Goal: Task Accomplishment & Management: Complete application form

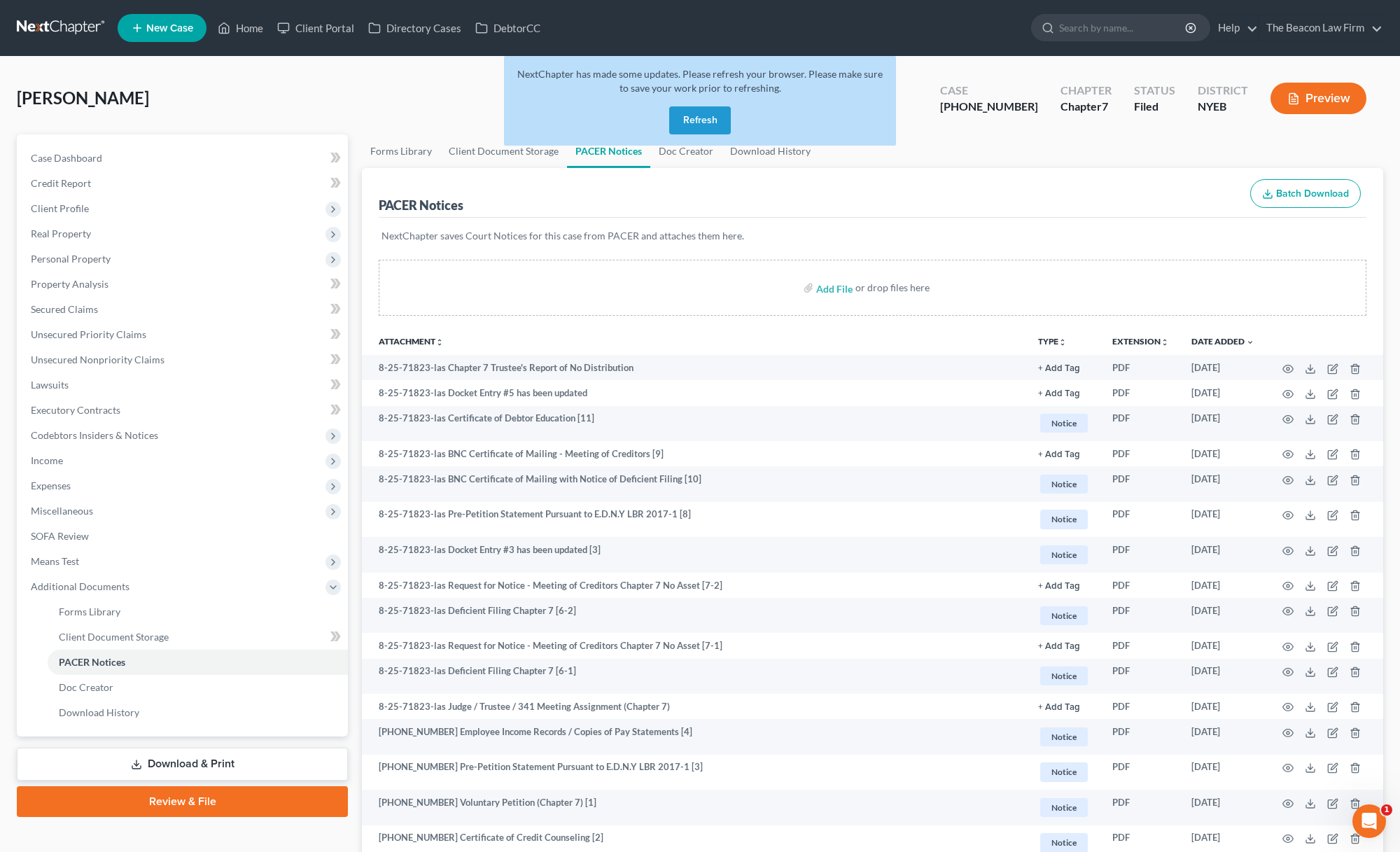
click at [79, 30] on link at bounding box center [62, 28] width 90 height 25
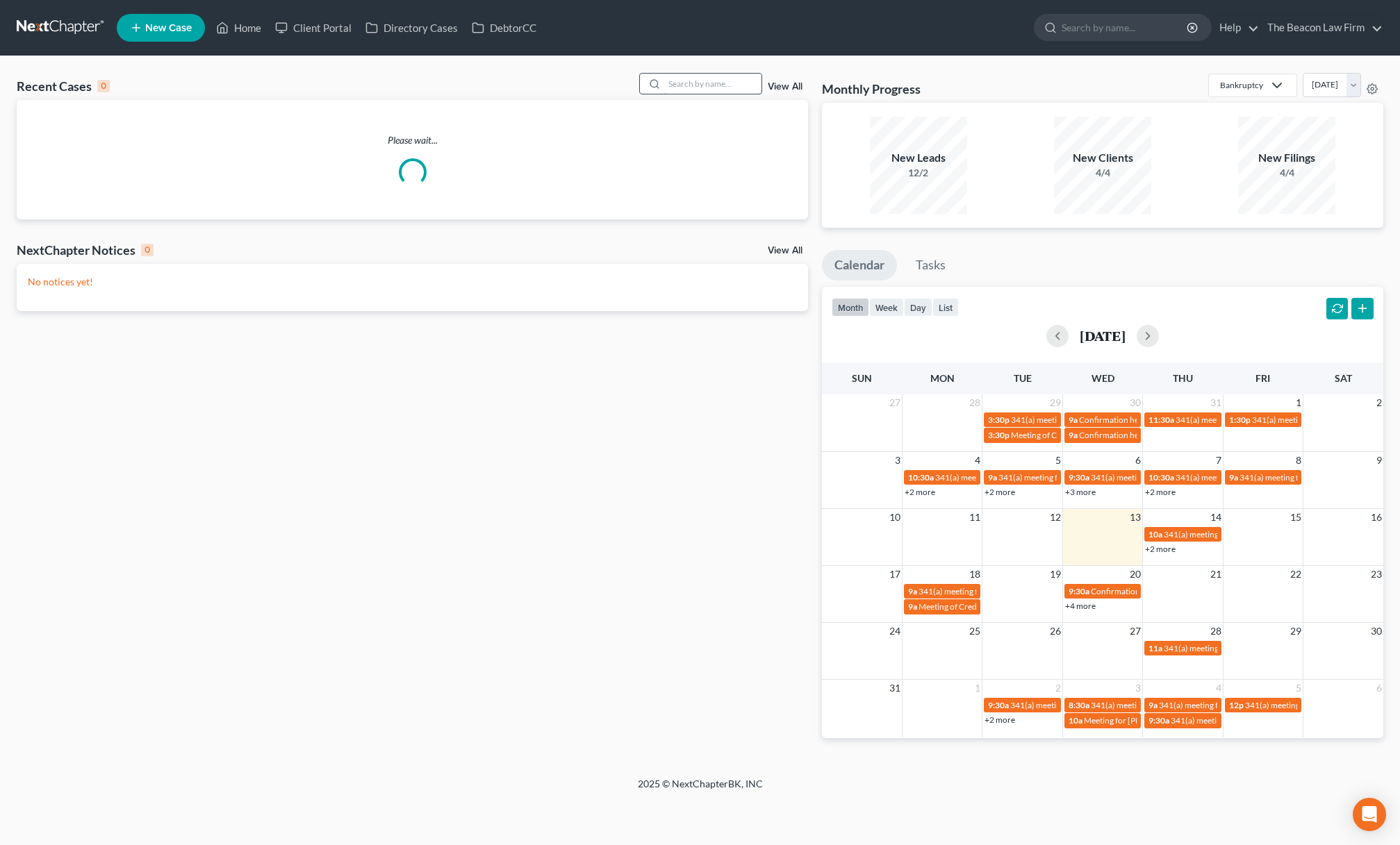
click at [749, 81] on input "search" at bounding box center [713, 84] width 97 height 20
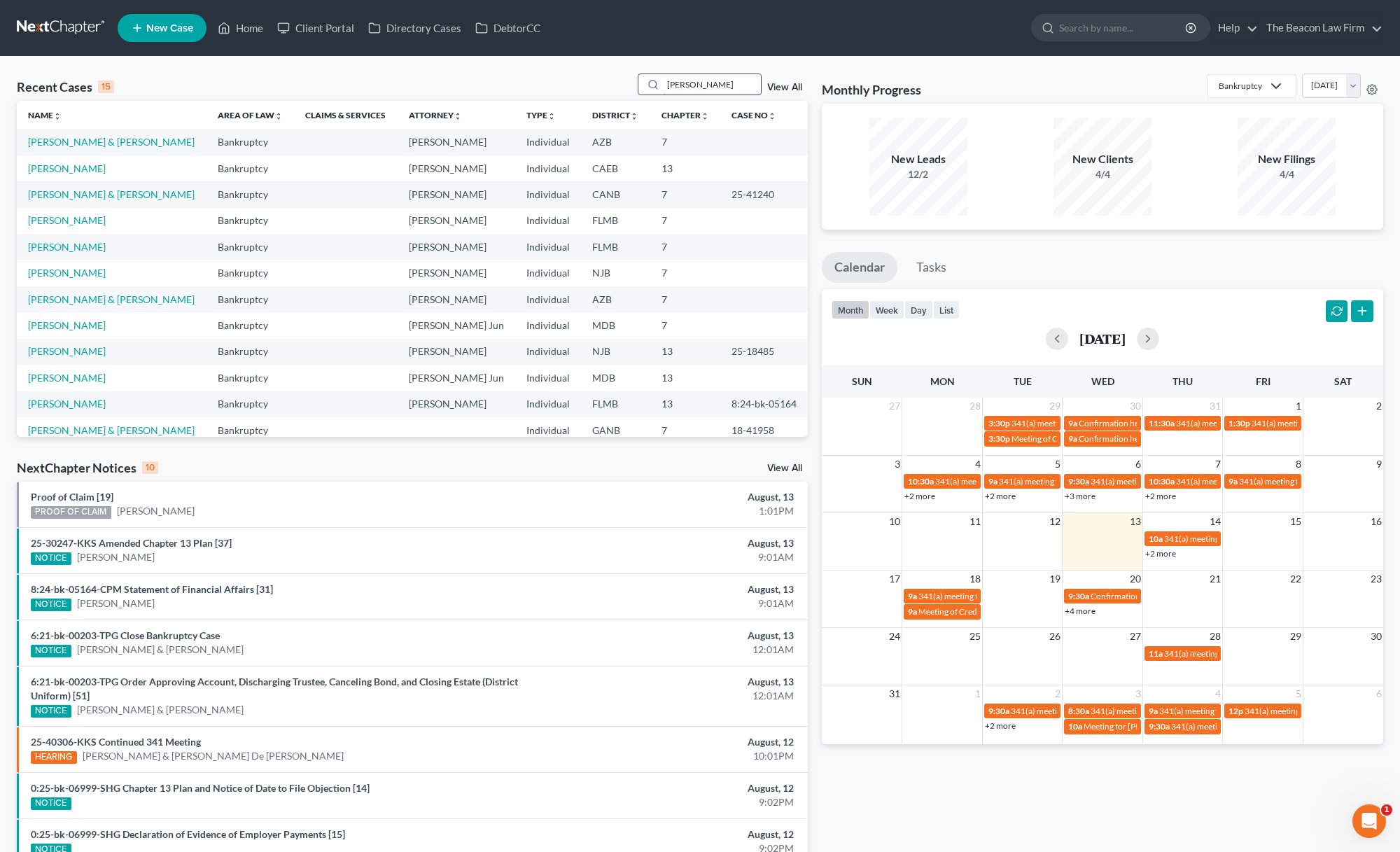
type input "pfeister"
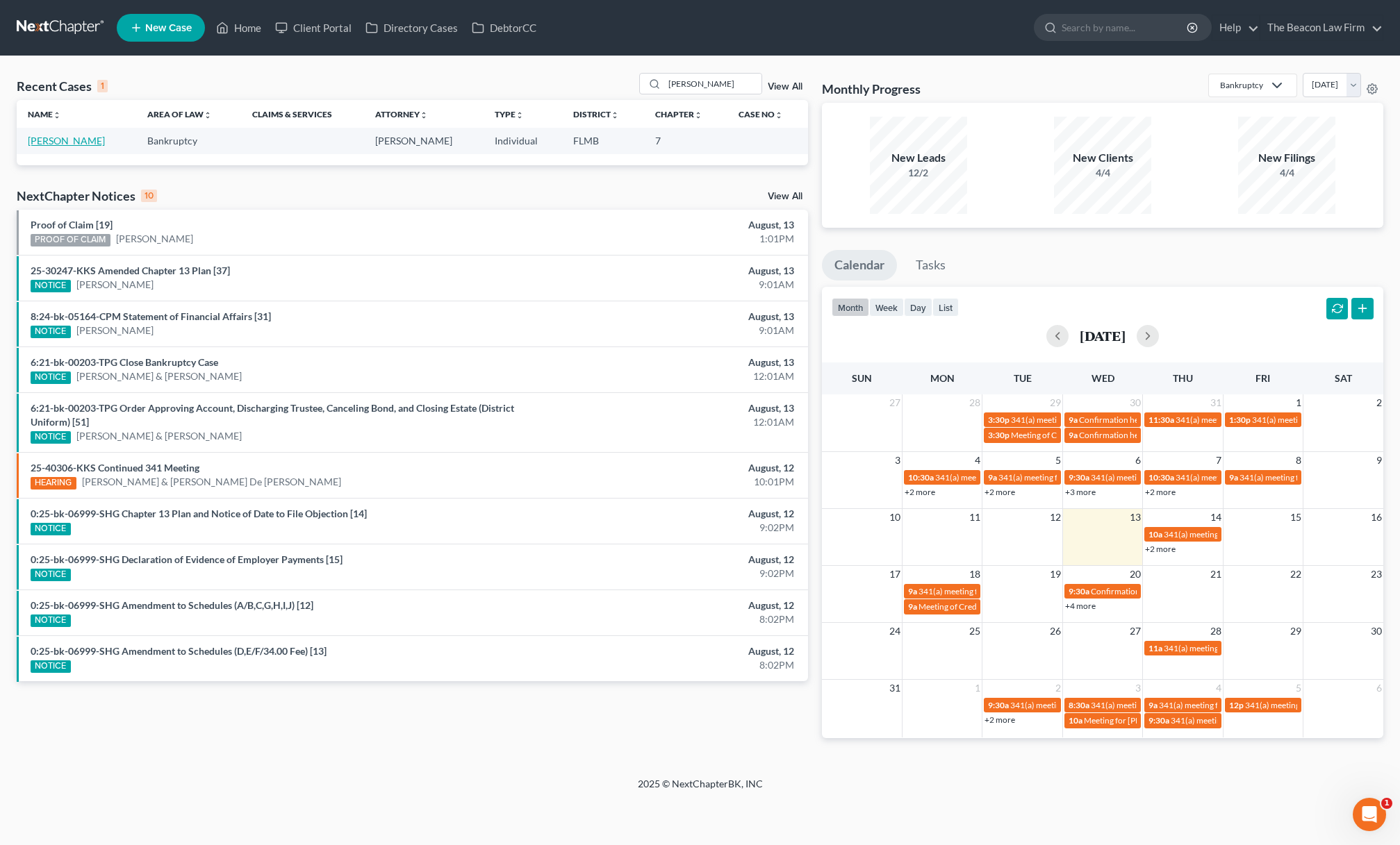
click at [71, 137] on link "Pfeister, Lilia" at bounding box center [66, 141] width 77 height 12
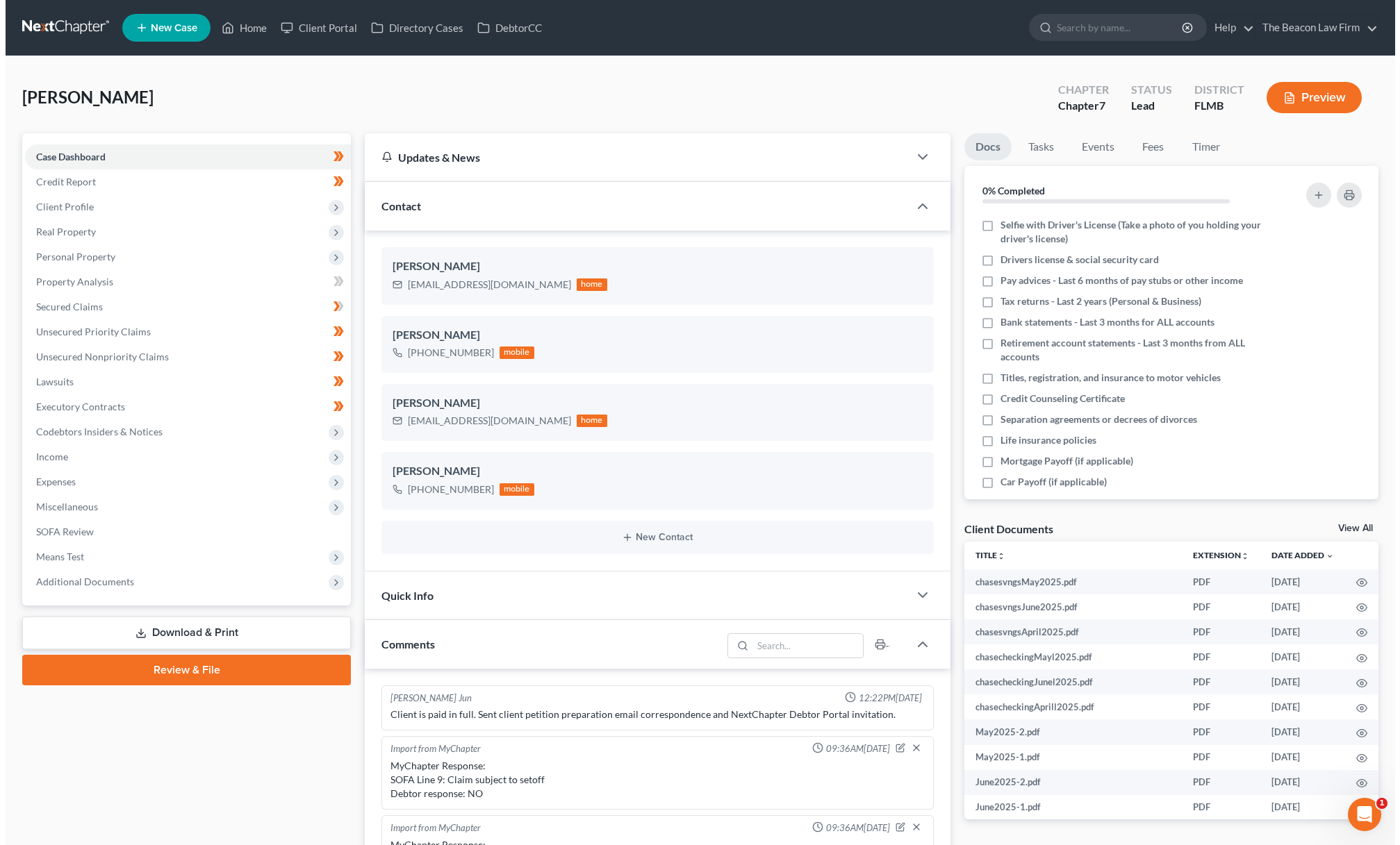
scroll to position [348, 0]
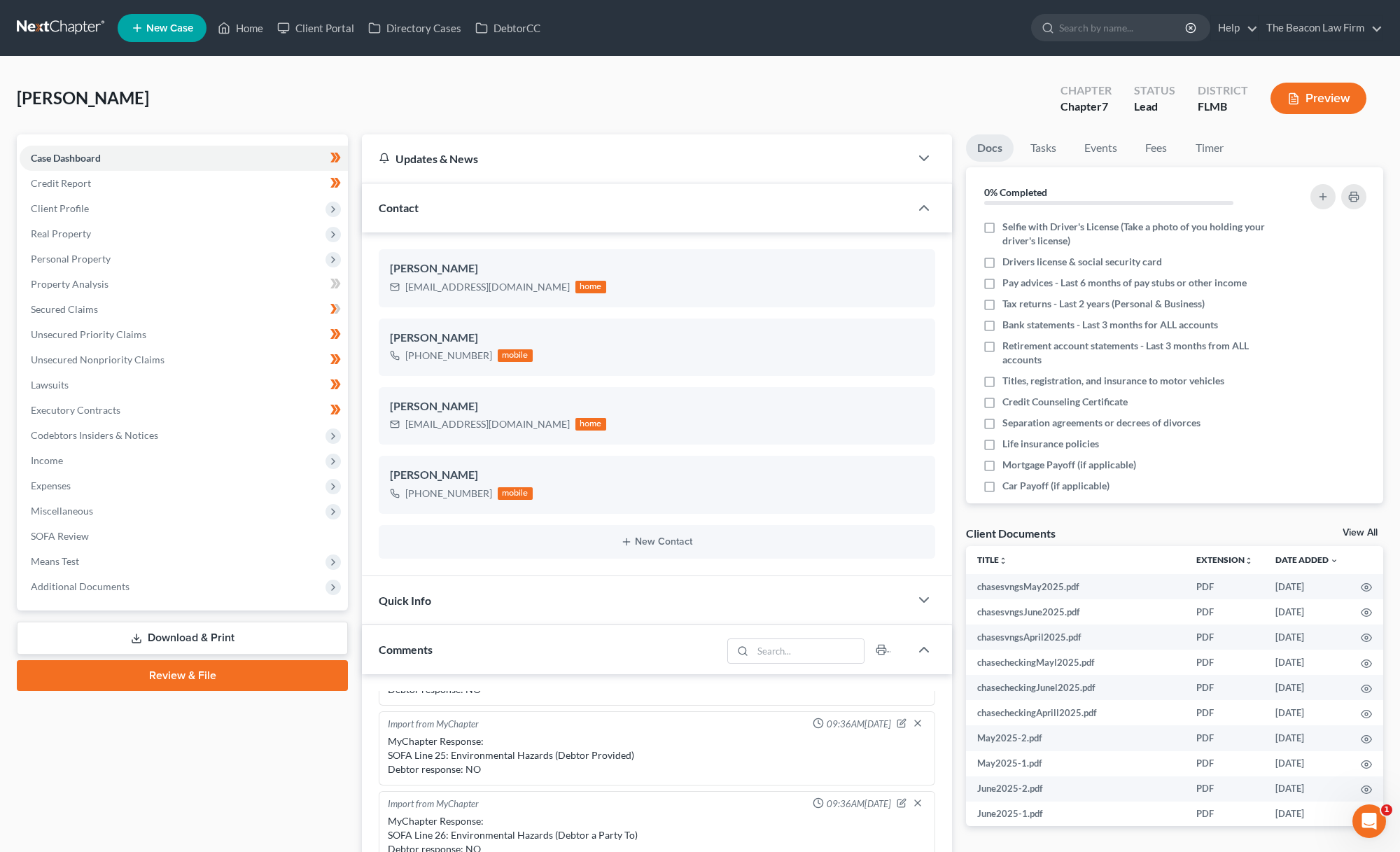
click at [343, 109] on div "Pfeister, Lilia Upgraded Chapter Chapter 7 Status Lead District FLMB Preview" at bounding box center [700, 104] width 1366 height 61
click at [158, 203] on span "Client Profile" at bounding box center [183, 209] width 328 height 25
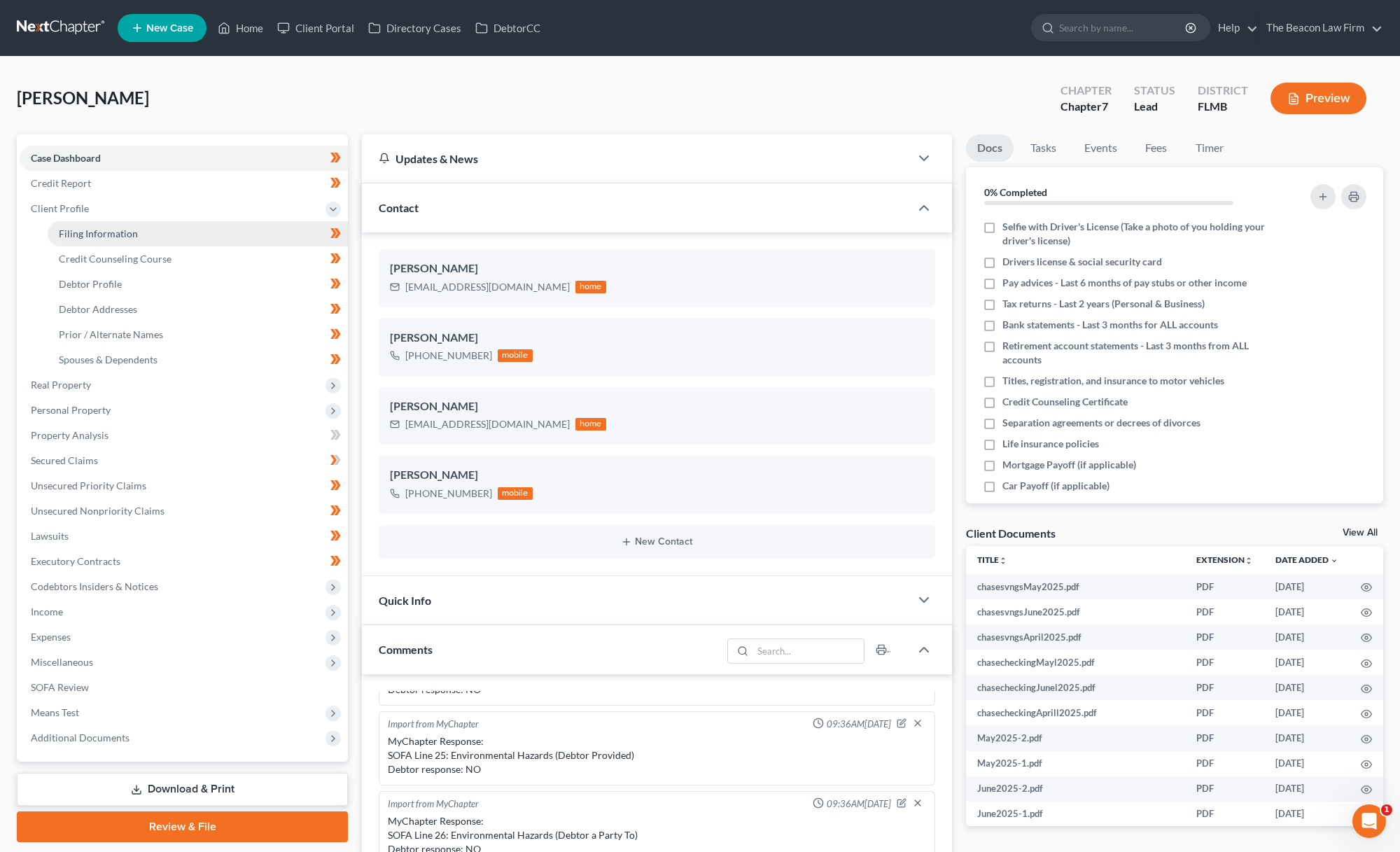
click at [147, 231] on link "Filing Information" at bounding box center [198, 234] width 301 height 25
select select "1"
select select "0"
select select "9"
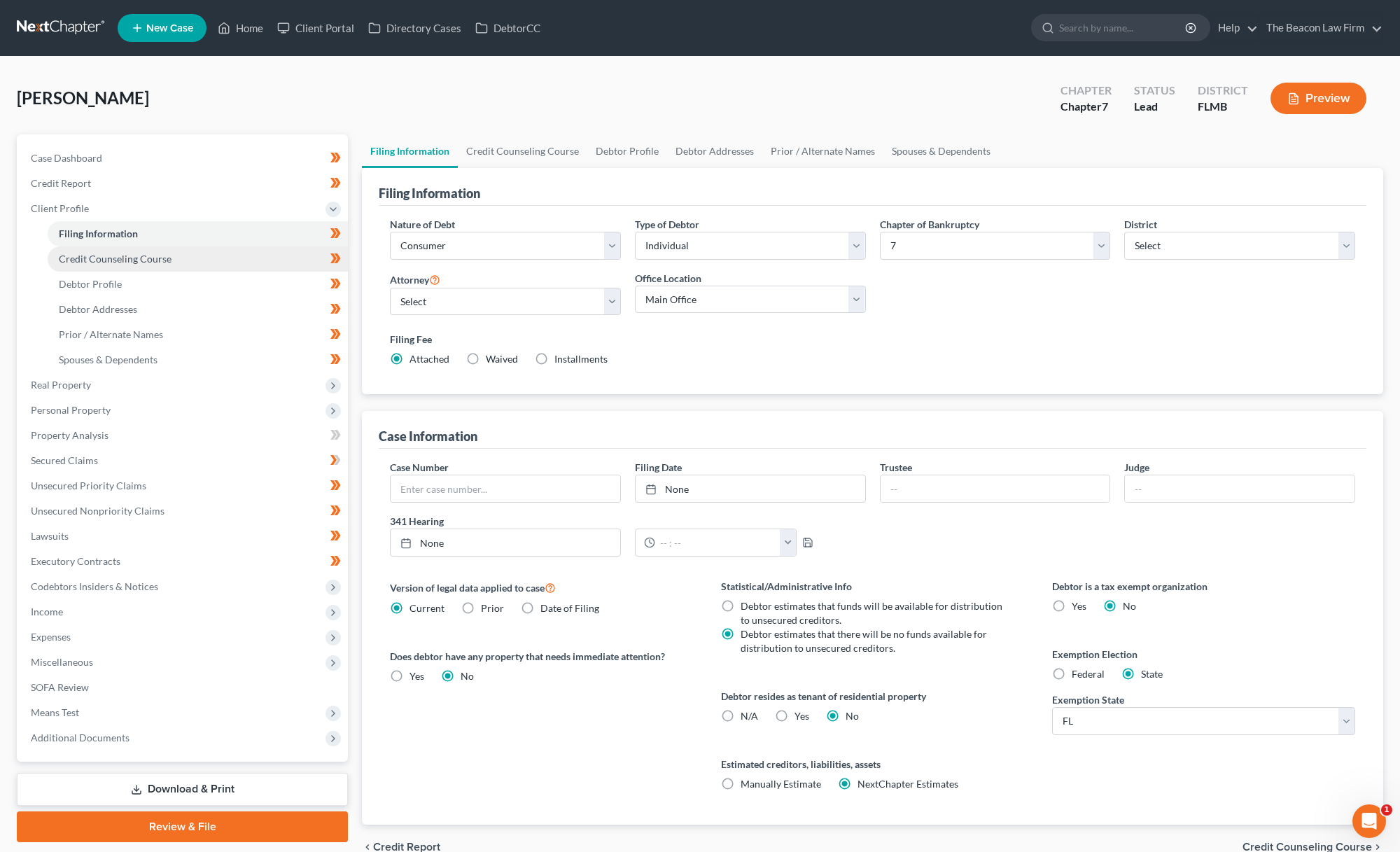
click at [175, 252] on link "Credit Counseling Course" at bounding box center [198, 259] width 301 height 25
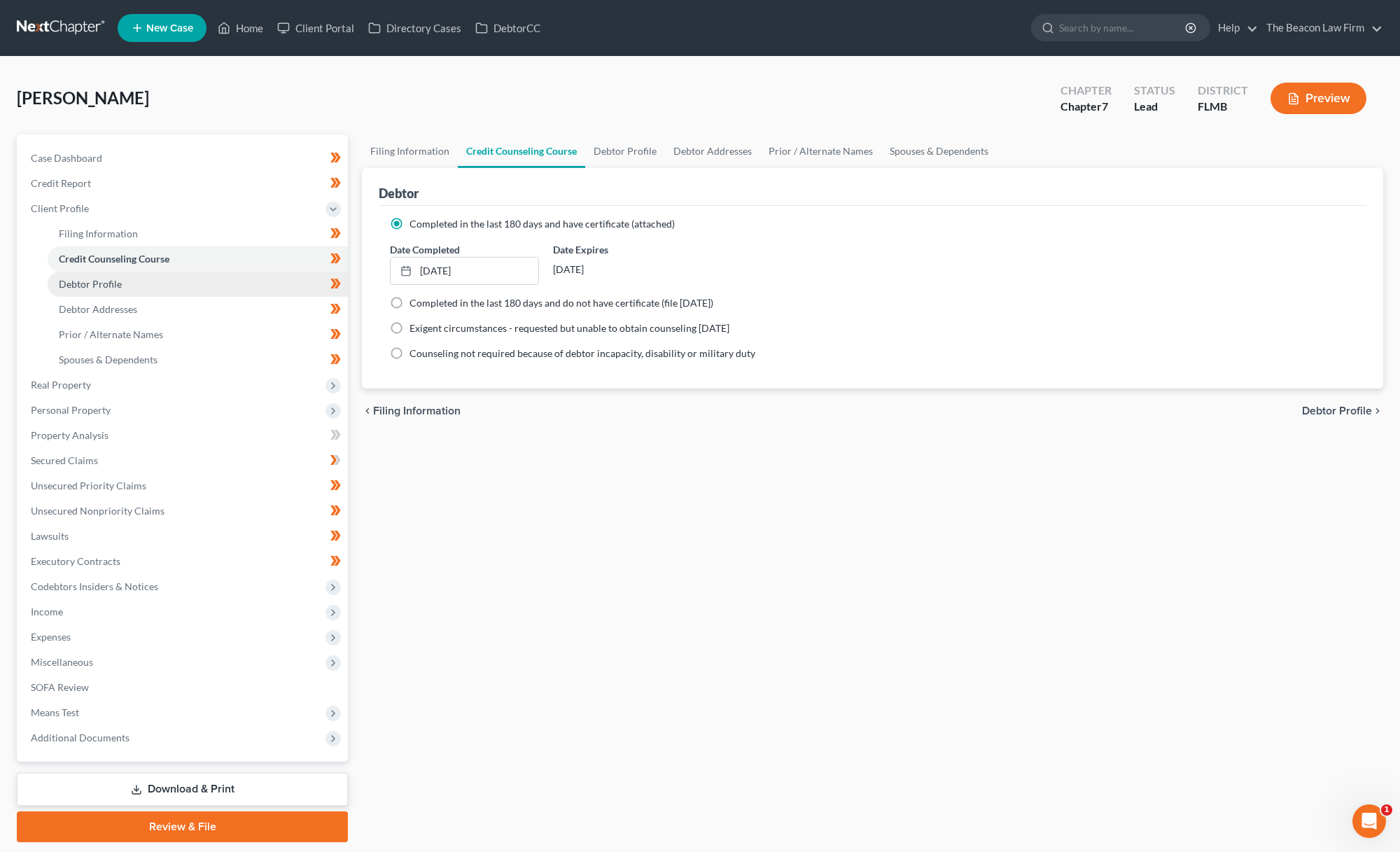
click at [175, 279] on link "Debtor Profile" at bounding box center [198, 285] width 301 height 25
select select "4"
select select "1"
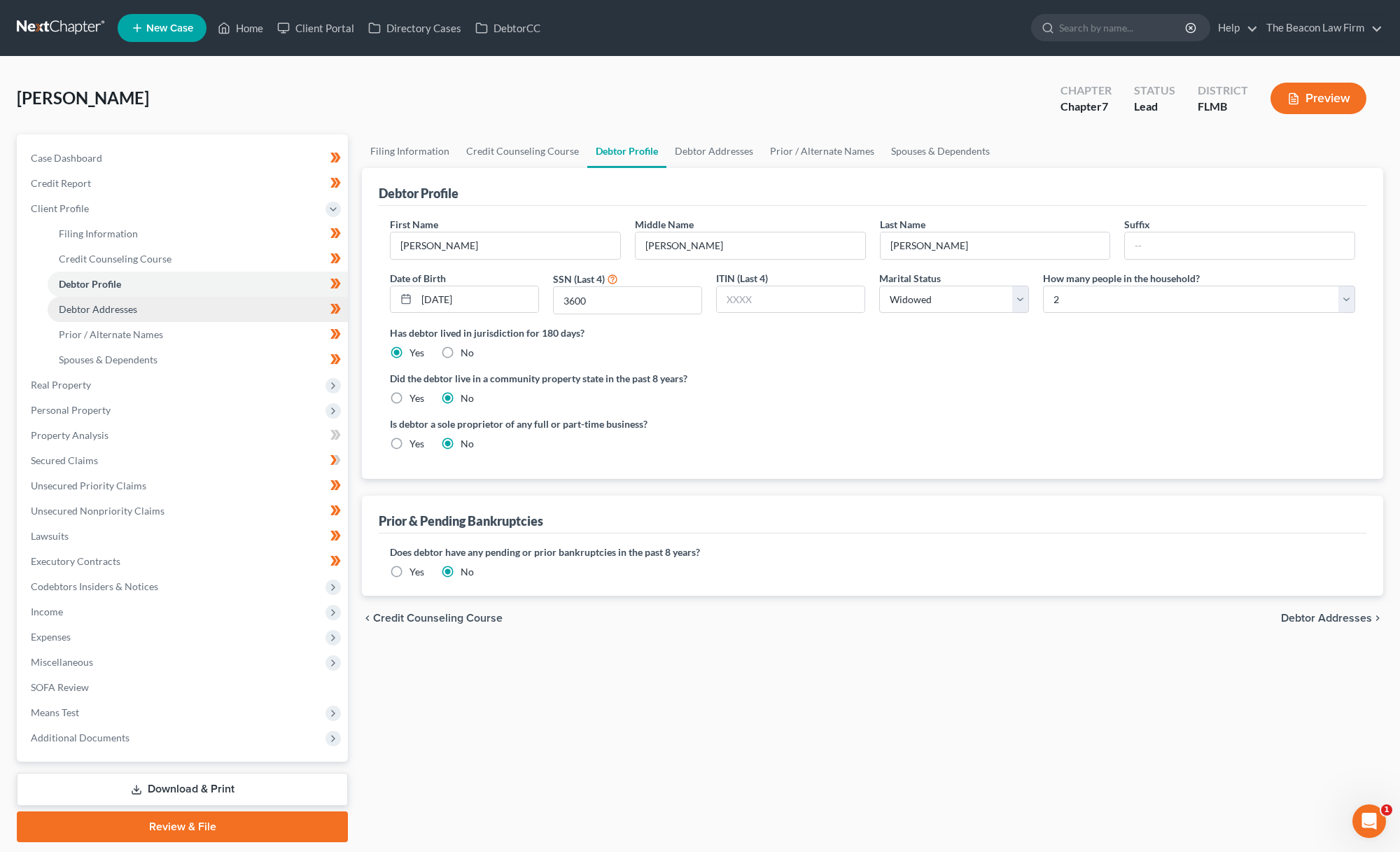
click at [171, 309] on link "Debtor Addresses" at bounding box center [198, 310] width 301 height 25
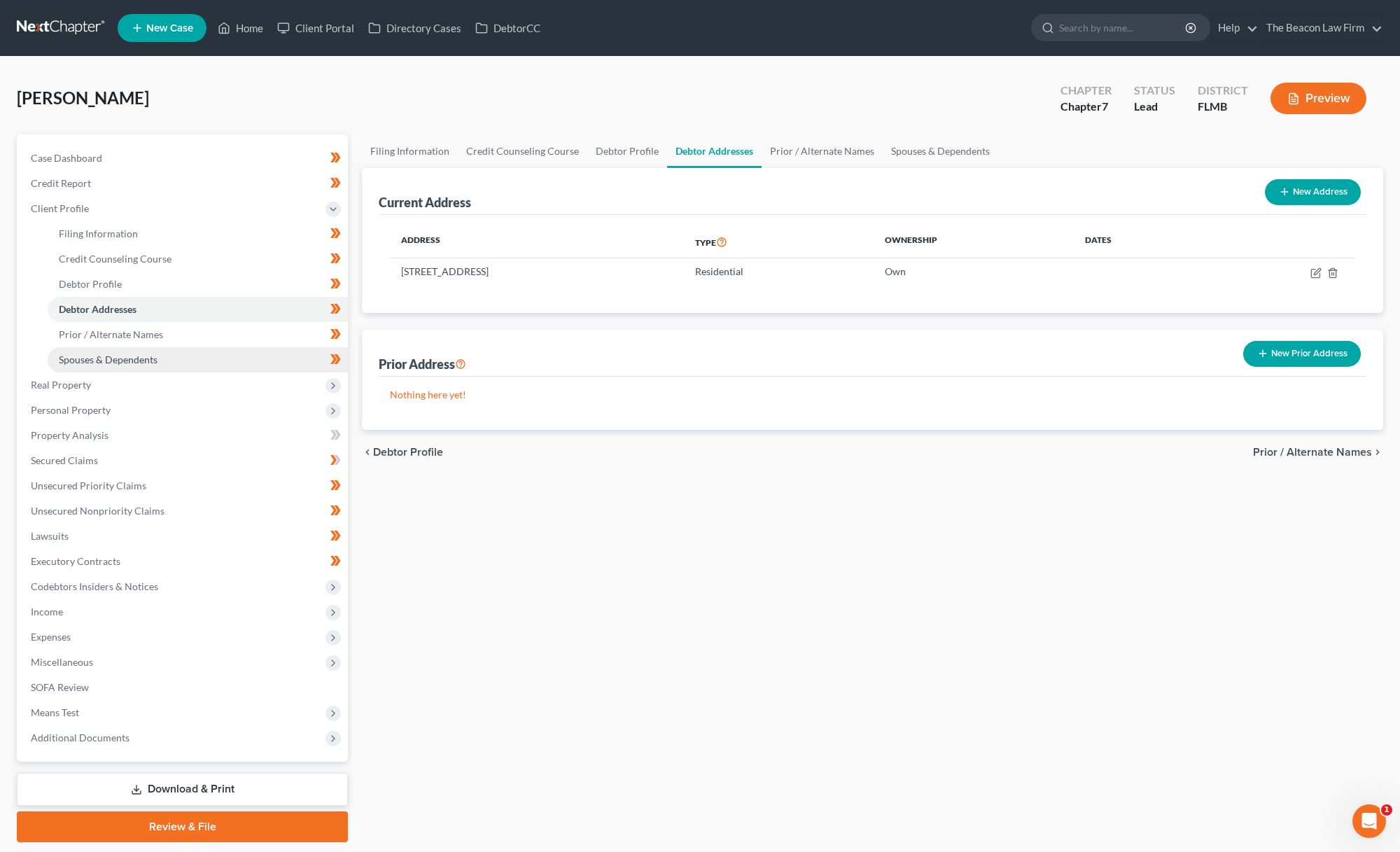
click at [185, 356] on link "Spouses & Dependents" at bounding box center [198, 360] width 301 height 25
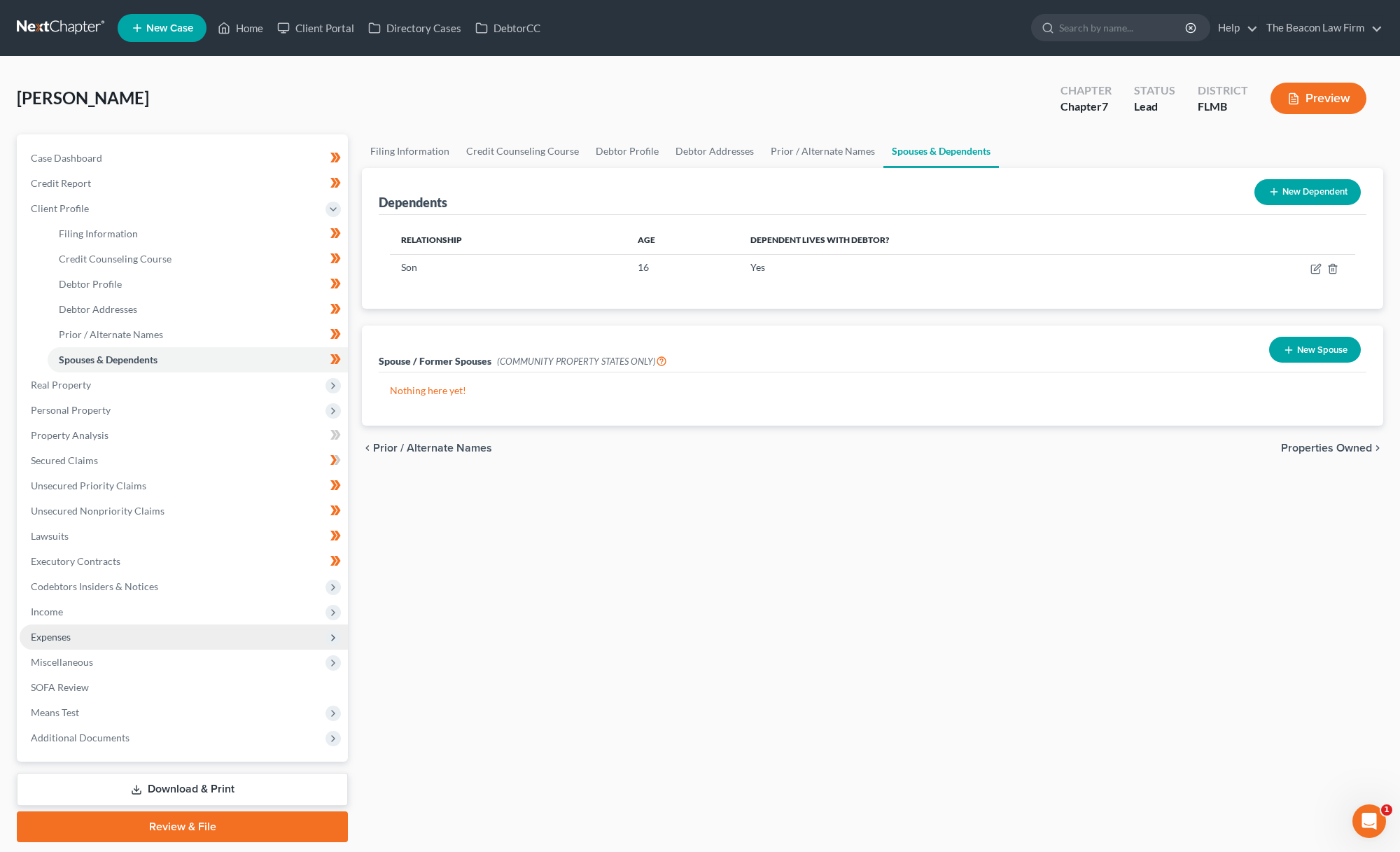
click at [160, 646] on span "Expenses" at bounding box center [183, 638] width 328 height 25
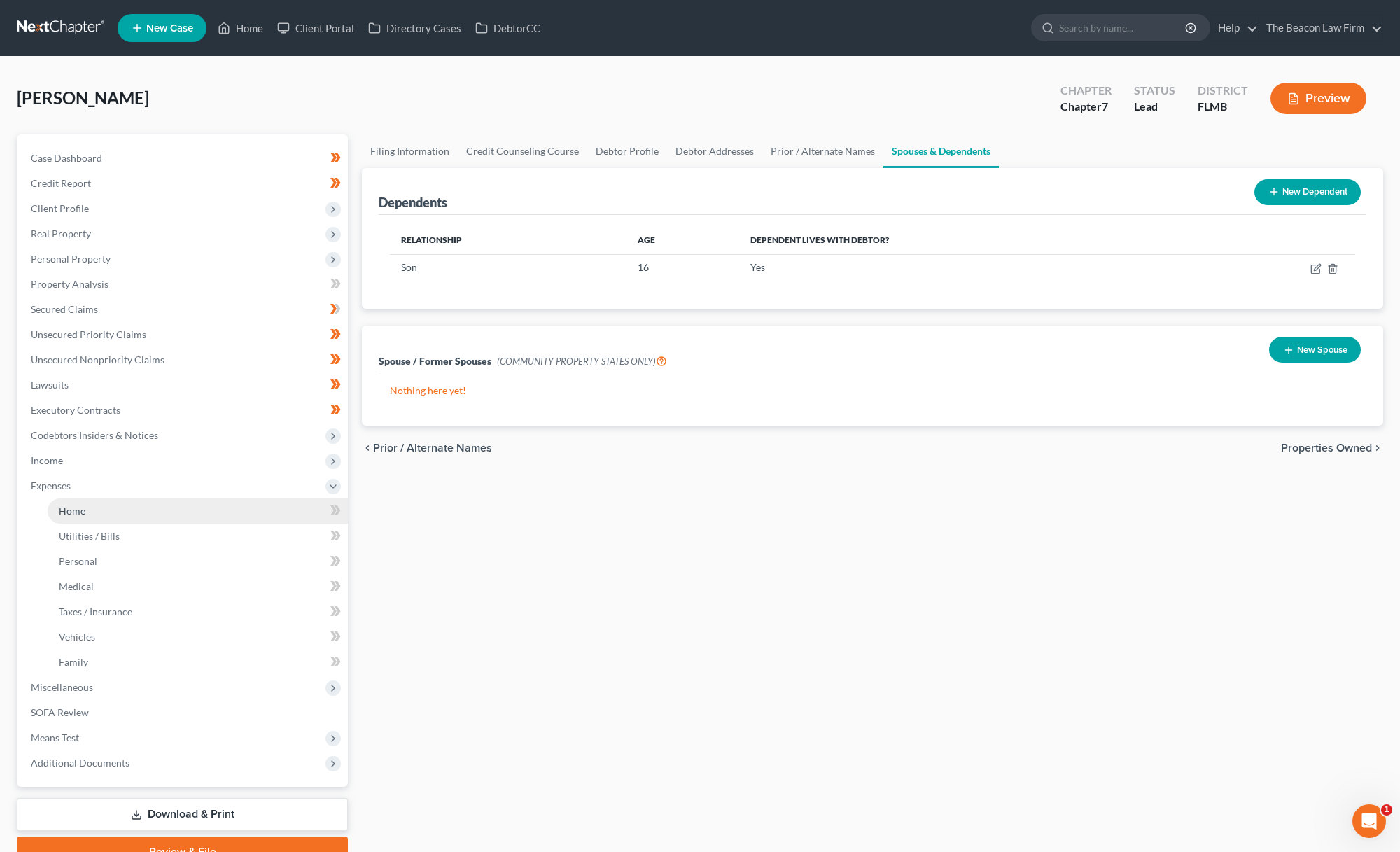
click at [79, 519] on link "Home" at bounding box center [198, 511] width 301 height 25
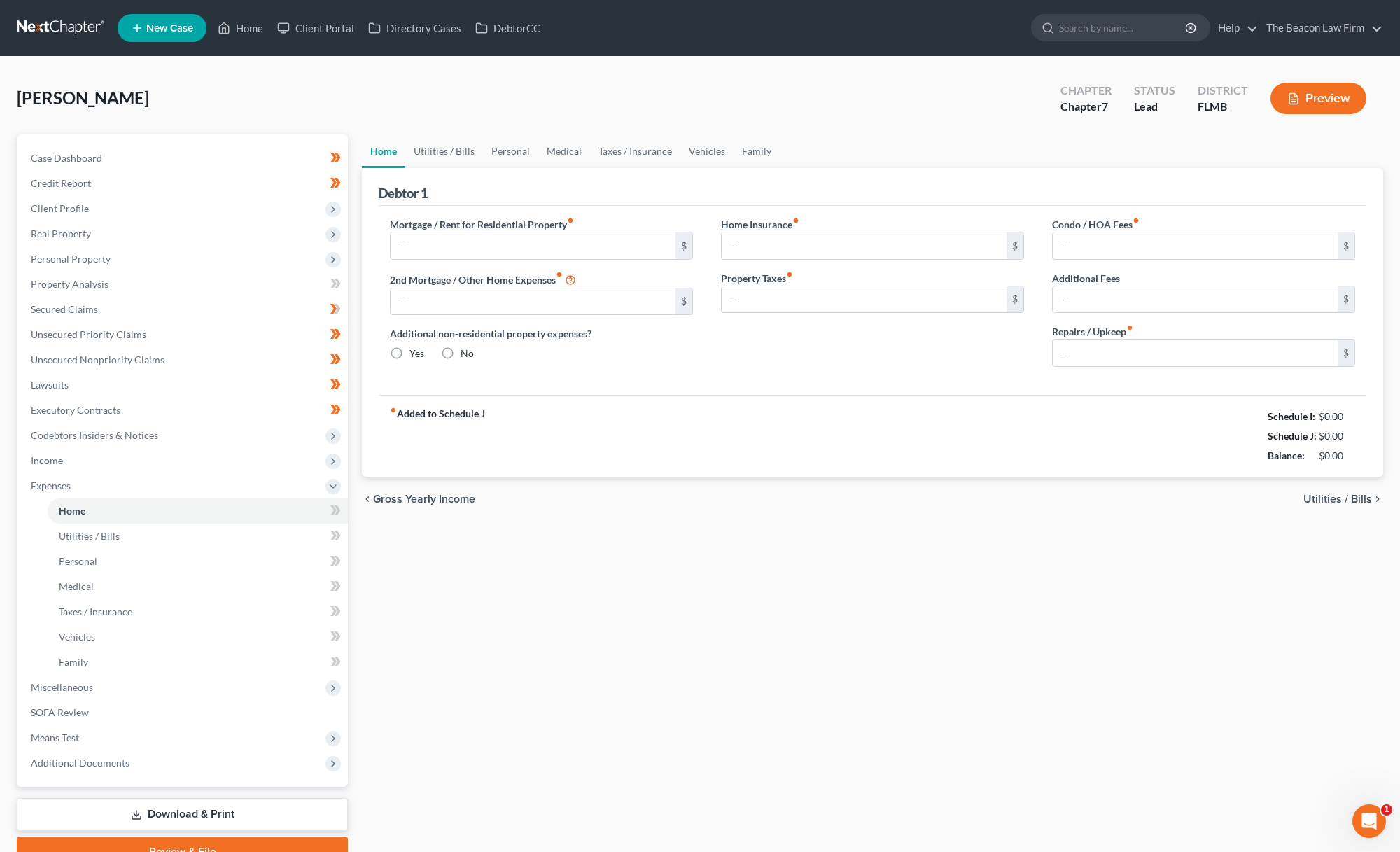
type input "1,950.00"
type input "0.00"
radio input "true"
type input "0.00"
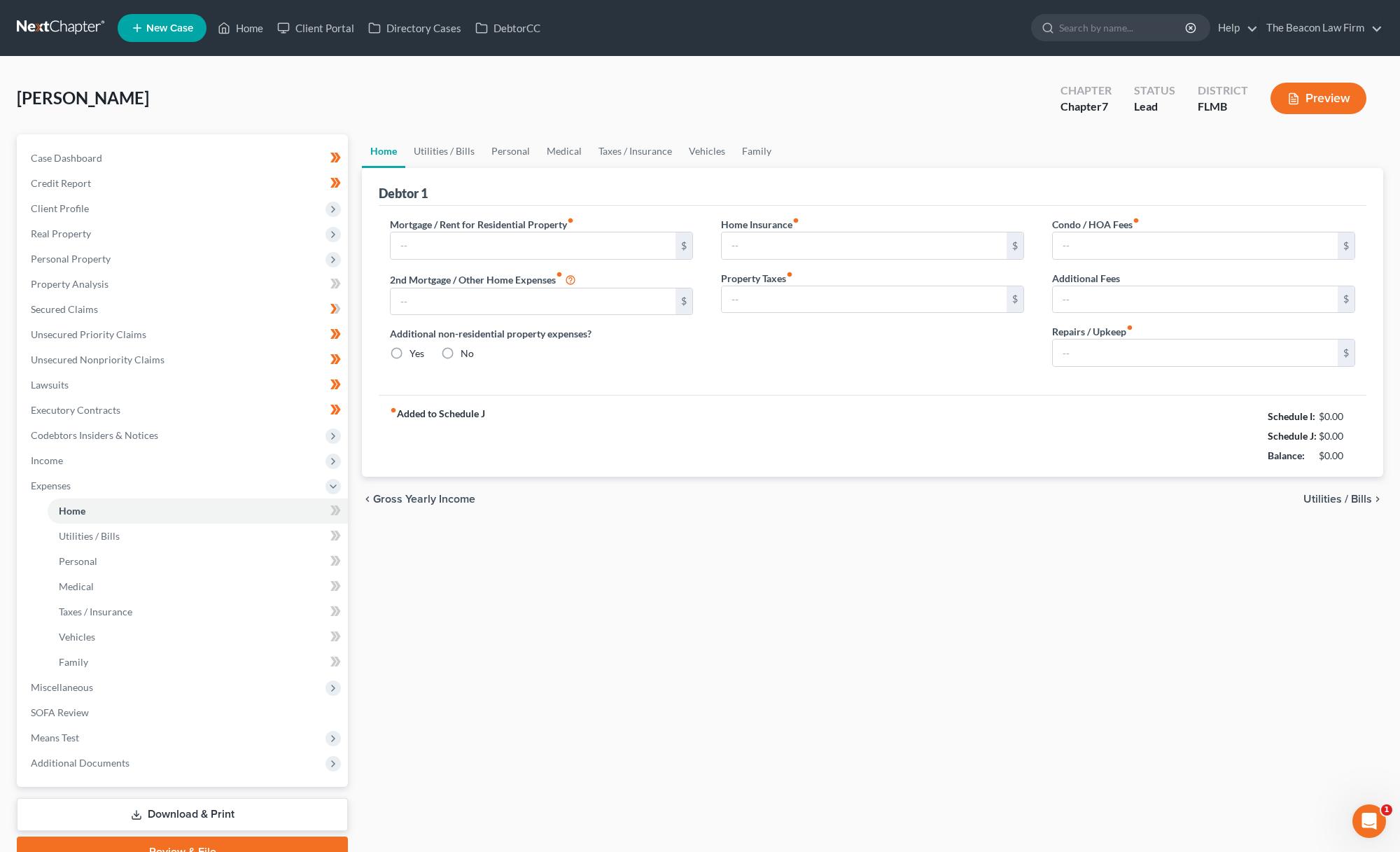
type input "325.00"
type input "0.00"
type input "100.00"
click at [453, 153] on link "Utilities / Bills" at bounding box center [444, 151] width 78 height 34
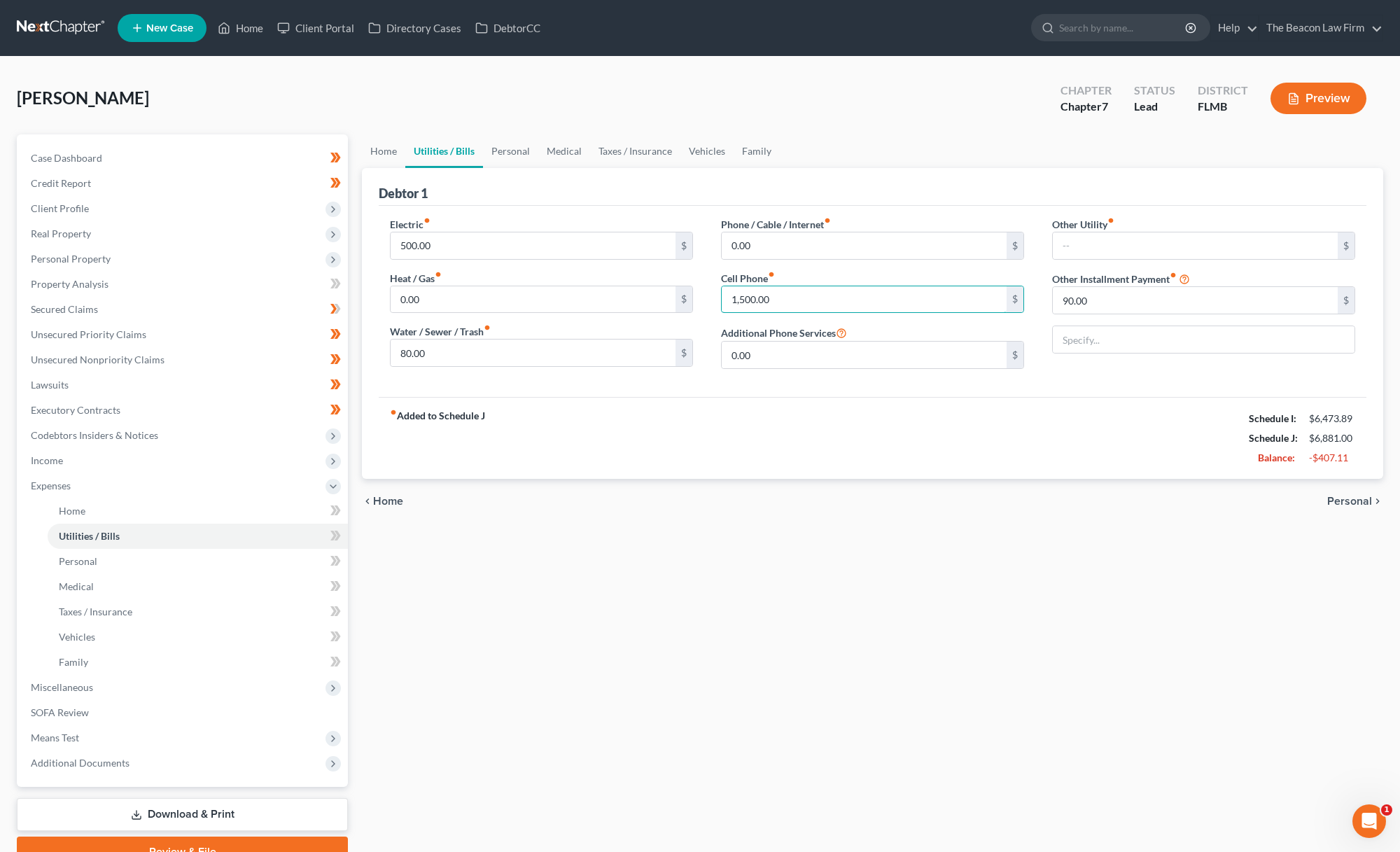
drag, startPoint x: 795, startPoint y: 301, endPoint x: 596, endPoint y: 282, distance: 199.9
click at [596, 282] on div "Electric fiber_manual_record 500.00 $ Heat / Gas fiber_manual_record 0.00 $ Wat…" at bounding box center [872, 298] width 994 height 163
type input "300"
drag, startPoint x: 753, startPoint y: 244, endPoint x: 715, endPoint y: 231, distance: 40.2
click at [721, 240] on div "0.00 $" at bounding box center [872, 245] width 303 height 28
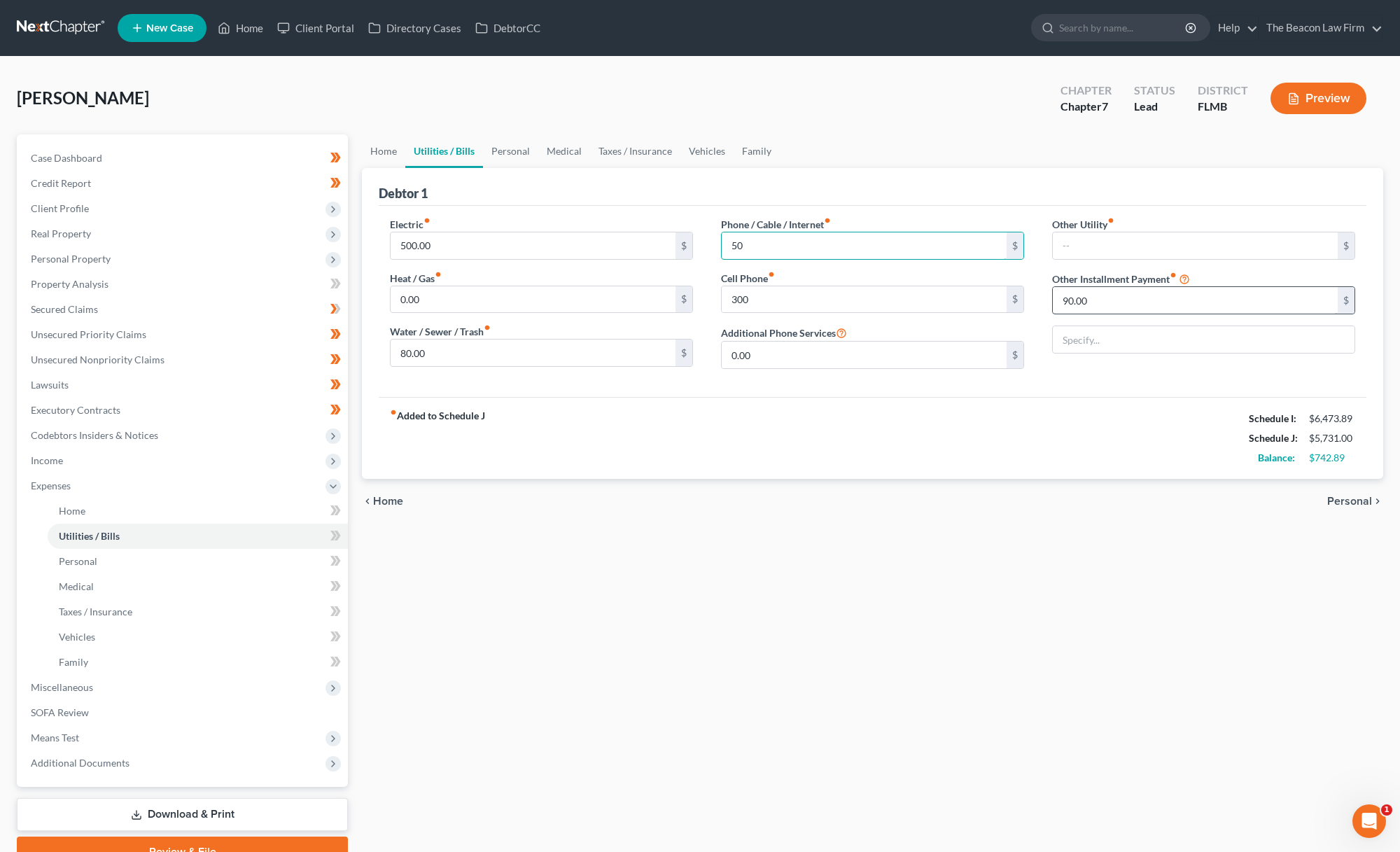
type input "50"
drag, startPoint x: 1104, startPoint y: 301, endPoint x: 1028, endPoint y: 289, distance: 76.9
click at [1030, 289] on div "Electric fiber_manual_record 500.00 $ Heat / Gas fiber_manual_record 0.00 $ Wat…" at bounding box center [872, 298] width 994 height 163
drag, startPoint x: 860, startPoint y: 249, endPoint x: 735, endPoint y: 232, distance: 126.2
click at [735, 232] on input "50" at bounding box center [864, 246] width 285 height 27
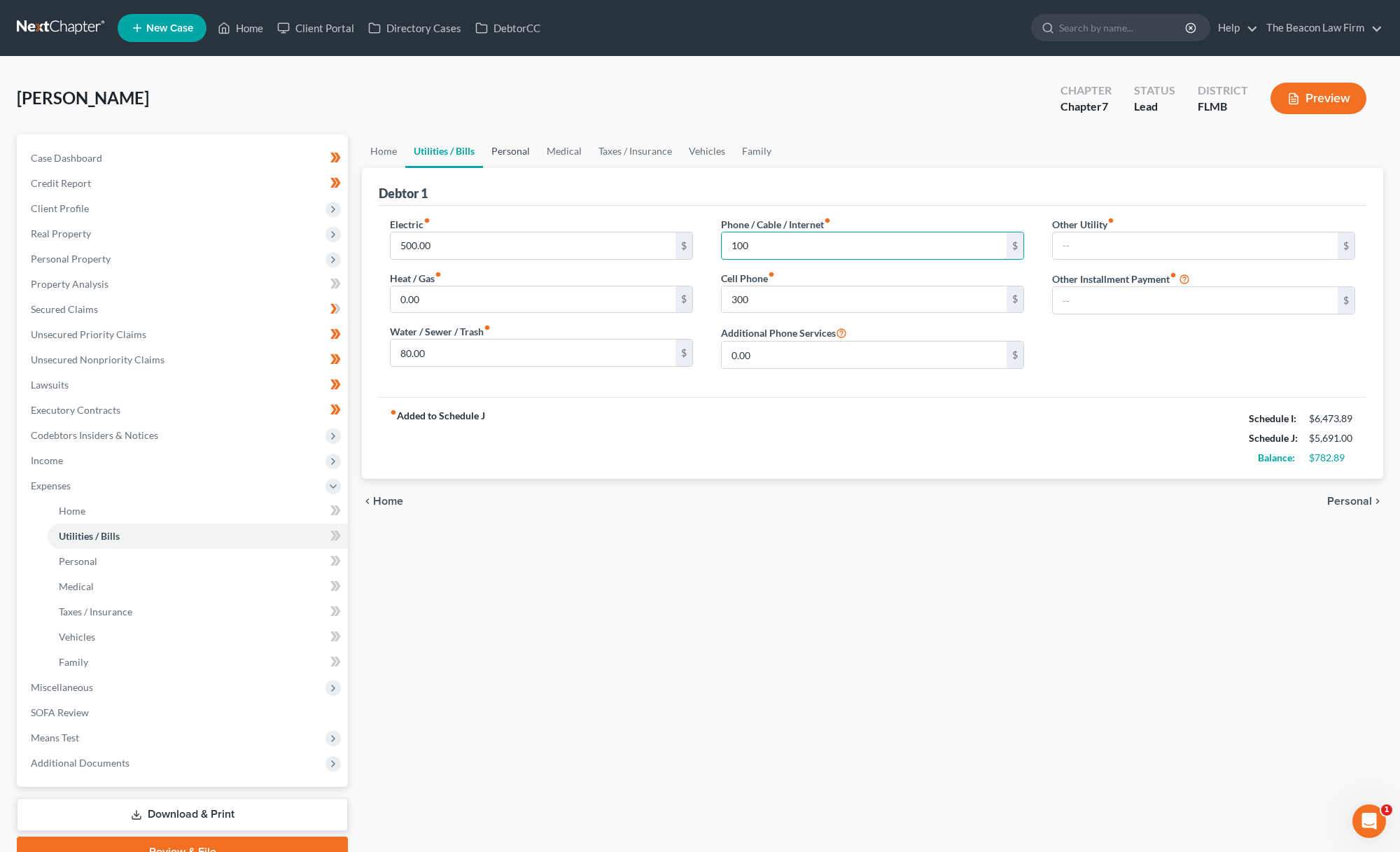
type input "100"
click at [528, 148] on link "Personal" at bounding box center [511, 151] width 56 height 34
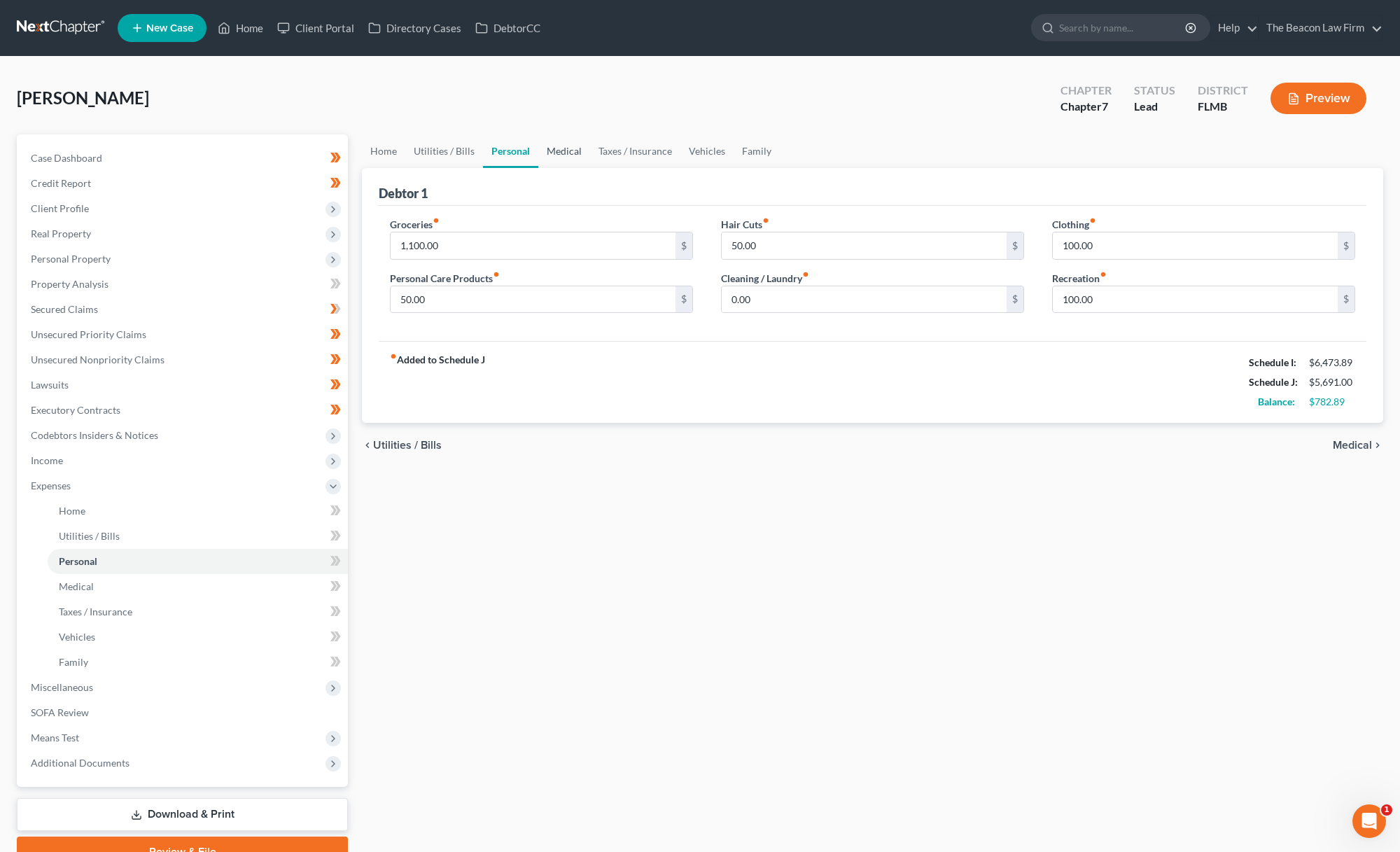
click at [575, 149] on link "Medical" at bounding box center [564, 151] width 52 height 34
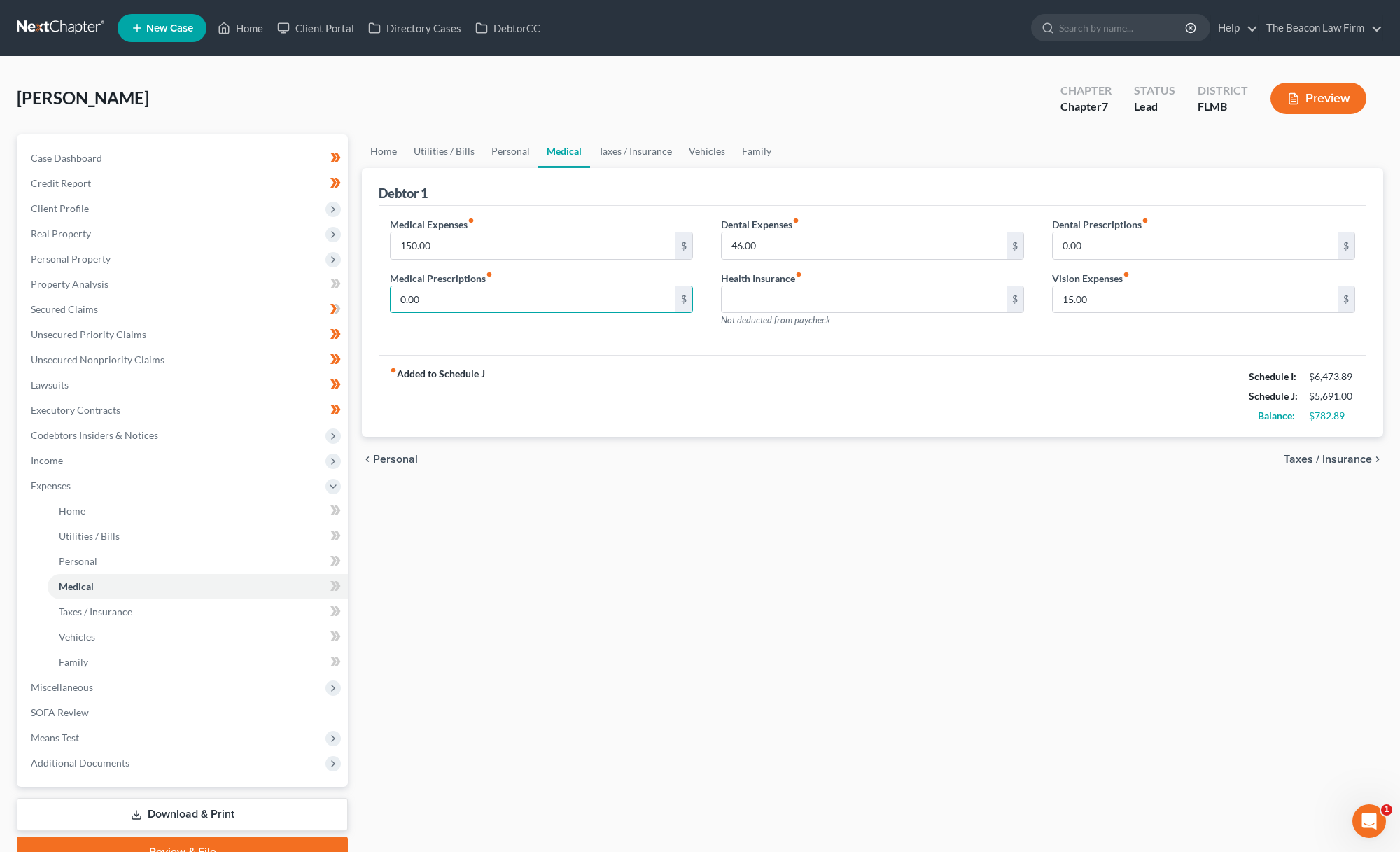
drag, startPoint x: 443, startPoint y: 301, endPoint x: 359, endPoint y: 282, distance: 86.1
click at [359, 285] on div "Home Utilities / Bills Personal Medical Taxes / Insurance Vehicles Family Debto…" at bounding box center [872, 501] width 1035 height 733
type input "50"
click at [651, 155] on link "Taxes / Insurance" at bounding box center [635, 151] width 90 height 34
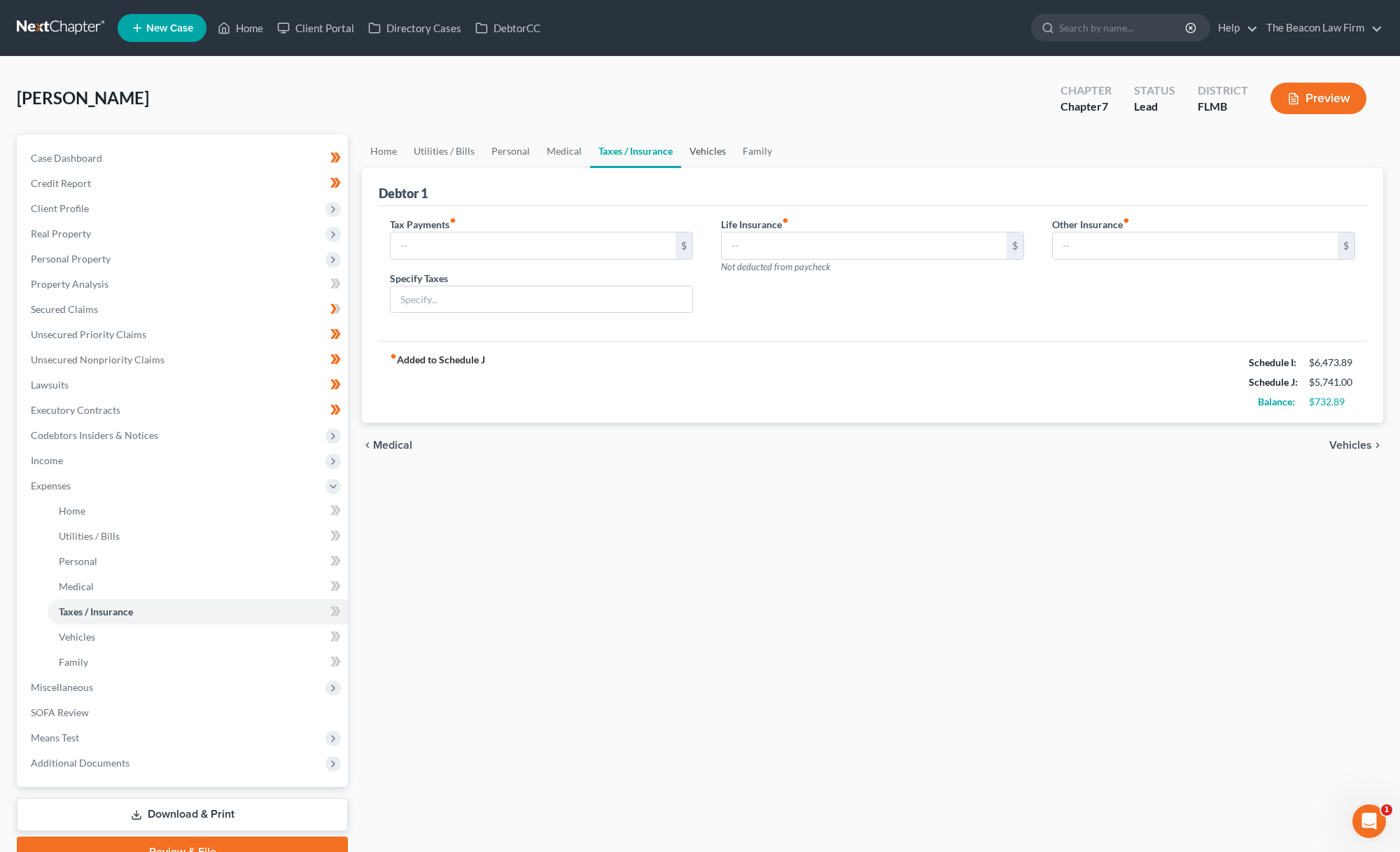
click at [700, 150] on link "Vehicles" at bounding box center [708, 151] width 53 height 34
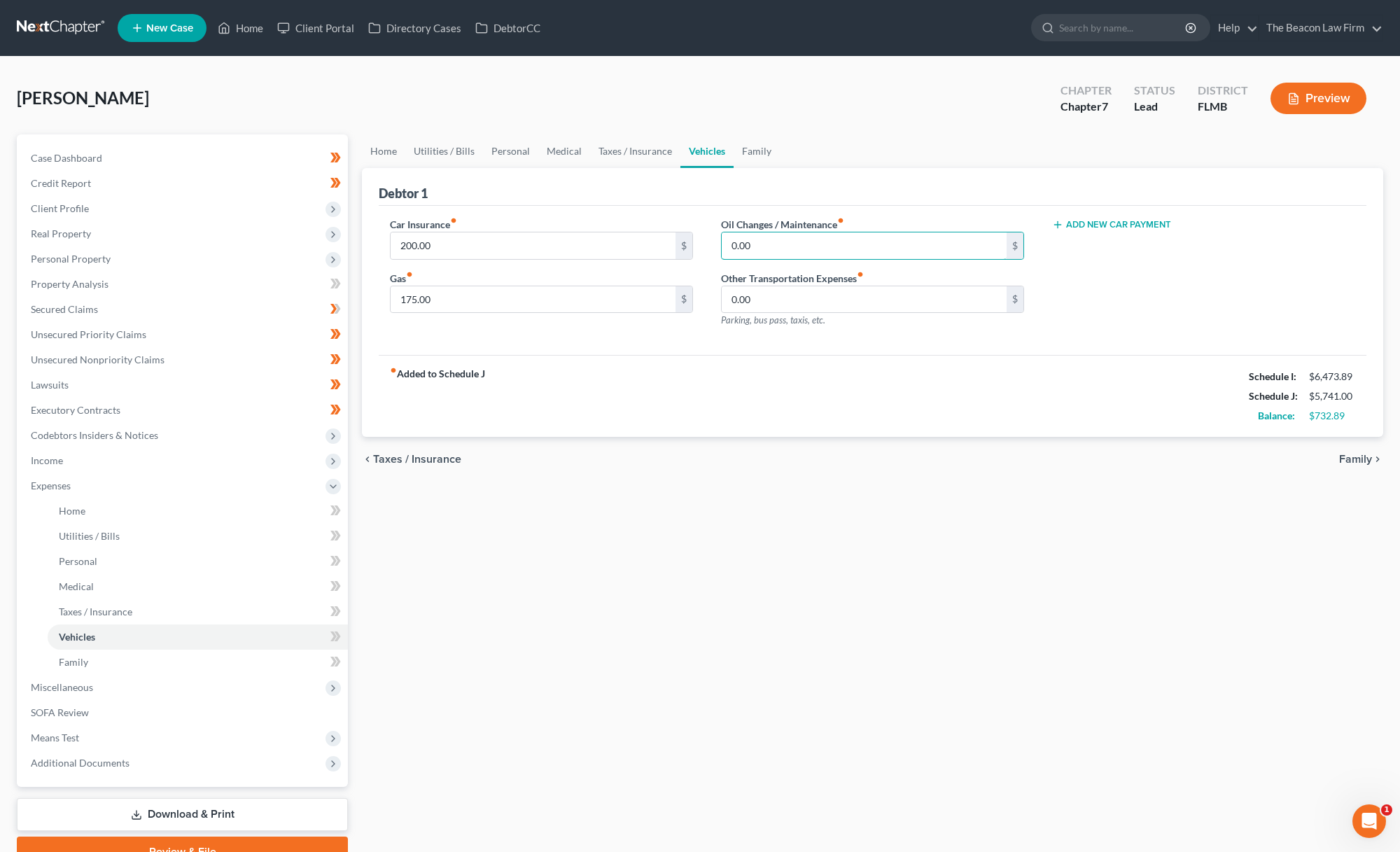
drag, startPoint x: 766, startPoint y: 248, endPoint x: 714, endPoint y: 243, distance: 52.2
click at [714, 243] on div "Oil Changes / Maintenance fiber_manual_record 0.00 $ Other Transportation Expen…" at bounding box center [872, 278] width 331 height 122
type input "100"
drag, startPoint x: 488, startPoint y: 301, endPoint x: 356, endPoint y: 285, distance: 133.0
click at [357, 285] on div "Home Utilities / Bills Personal Medical Taxes / Insurance Vehicles Family Debto…" at bounding box center [872, 501] width 1035 height 733
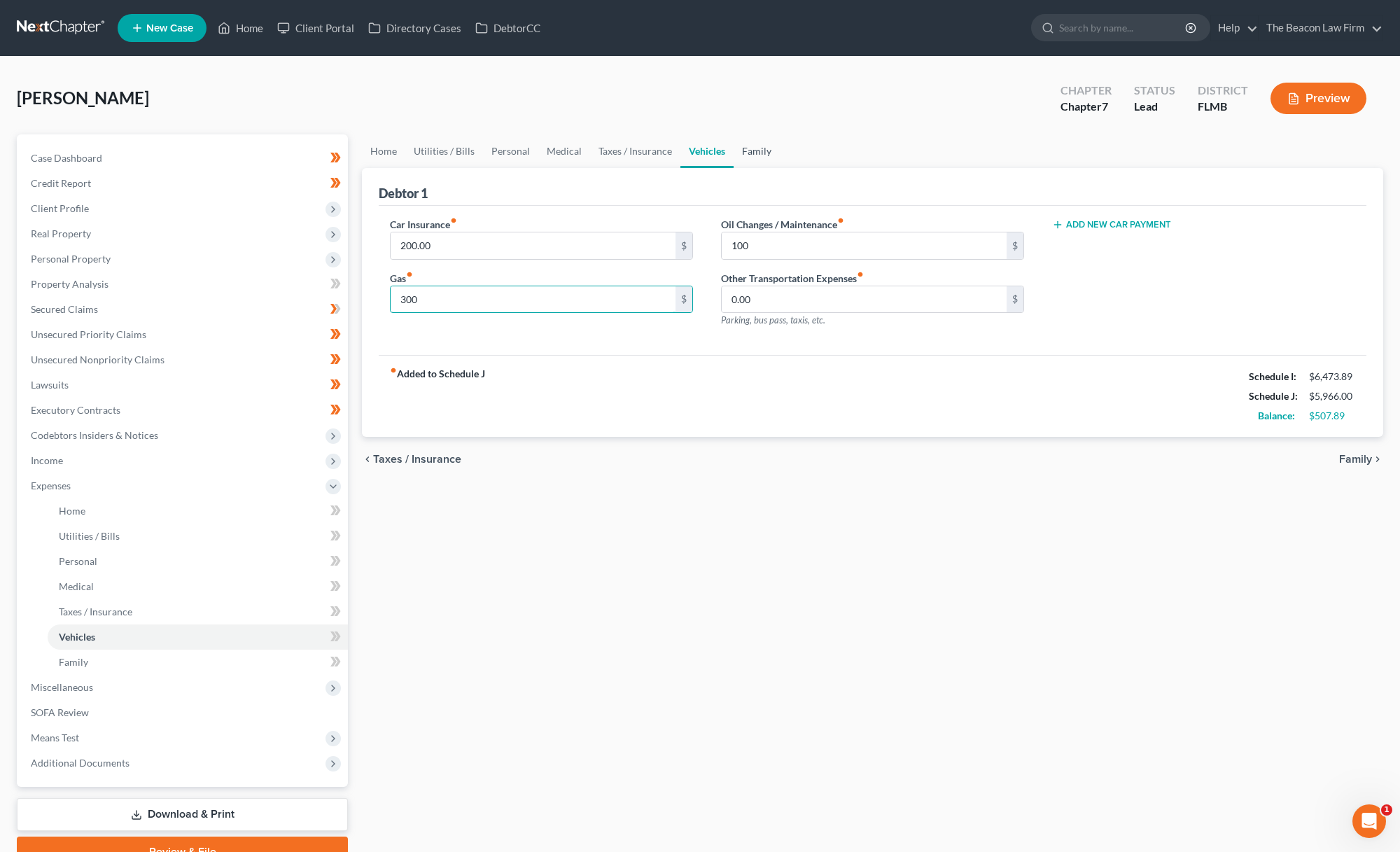
type input "300"
click at [741, 145] on link "Family" at bounding box center [757, 151] width 46 height 34
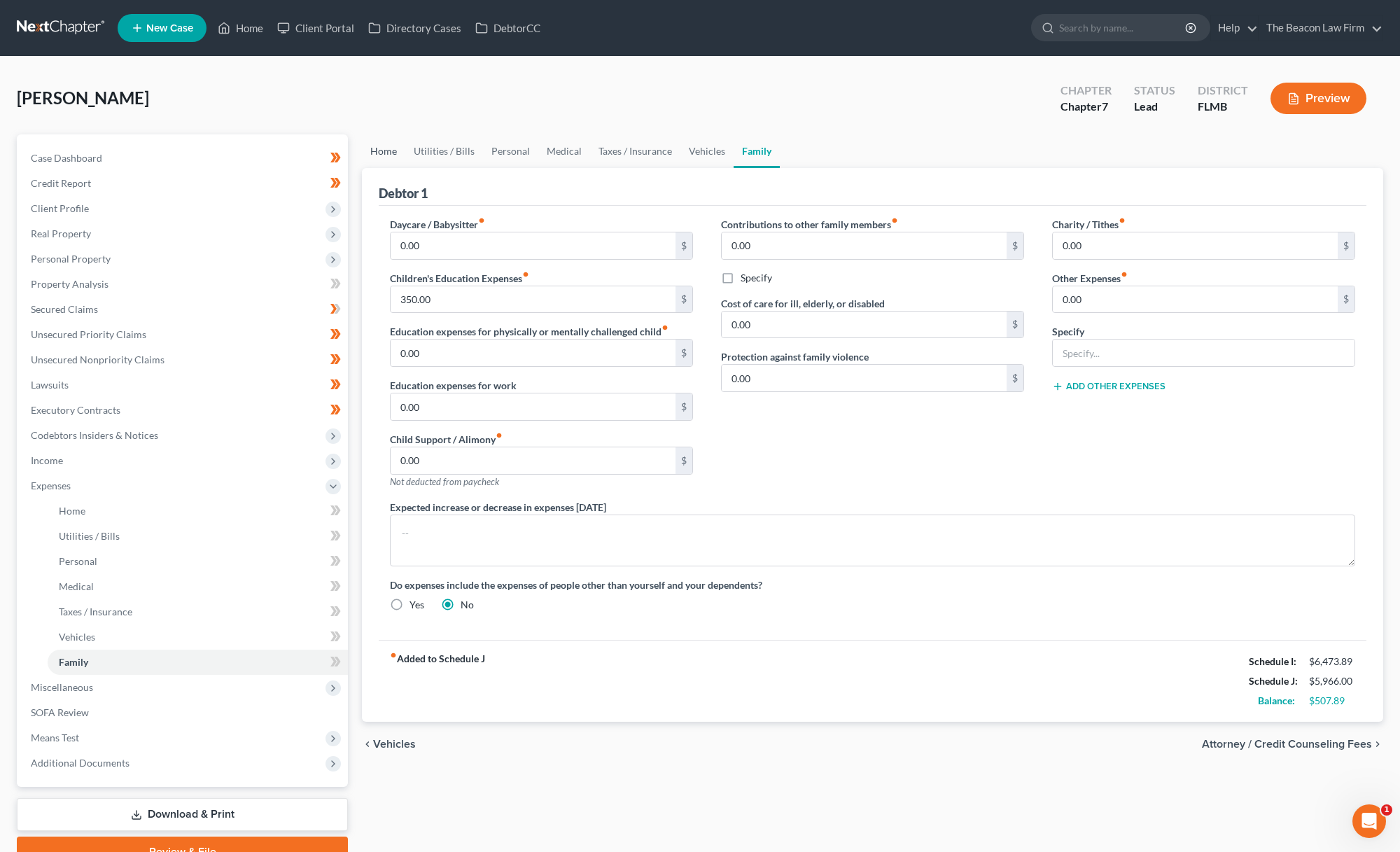
click at [382, 151] on link "Home" at bounding box center [383, 151] width 43 height 34
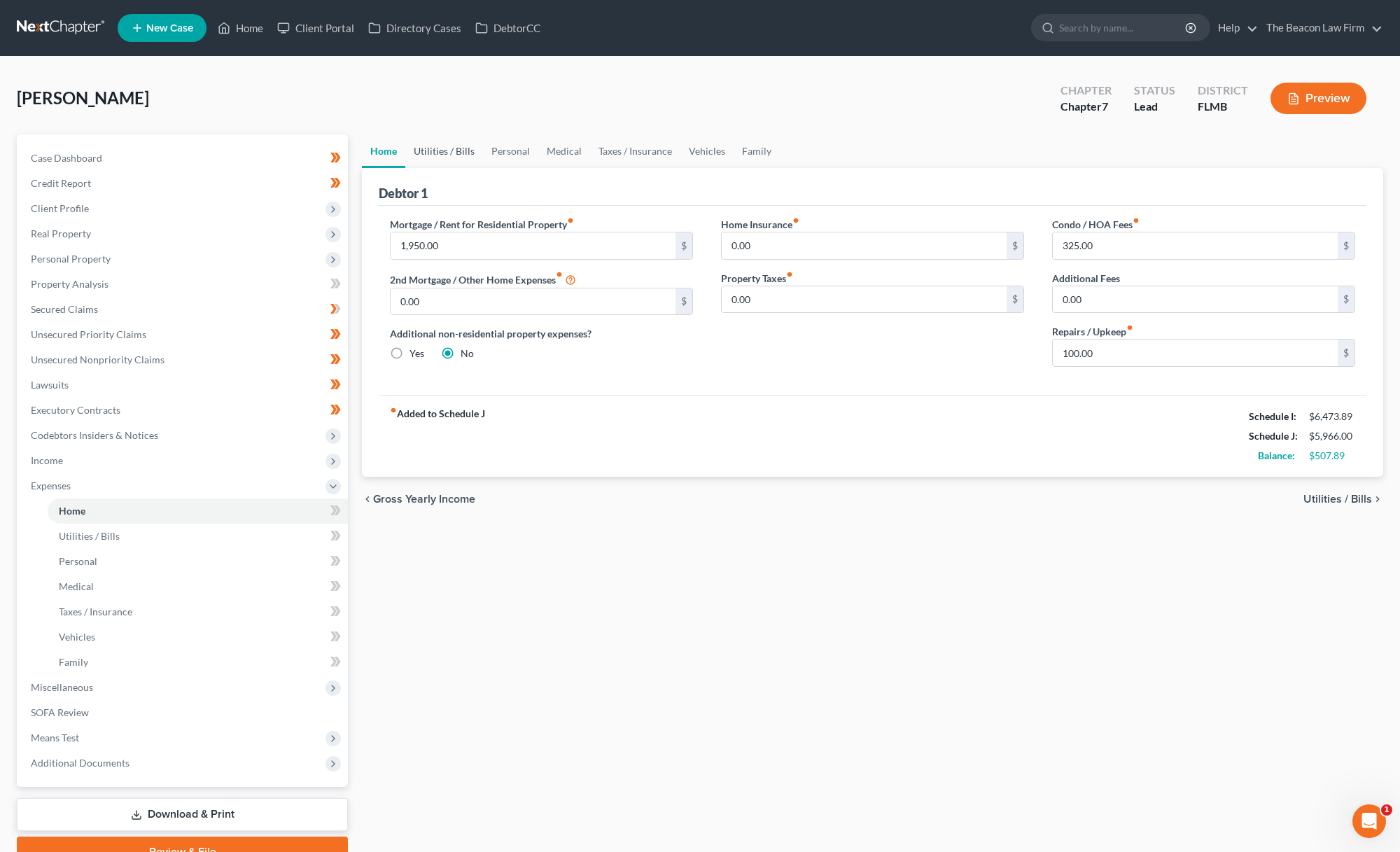
click at [430, 149] on link "Utilities / Bills" at bounding box center [444, 151] width 78 height 34
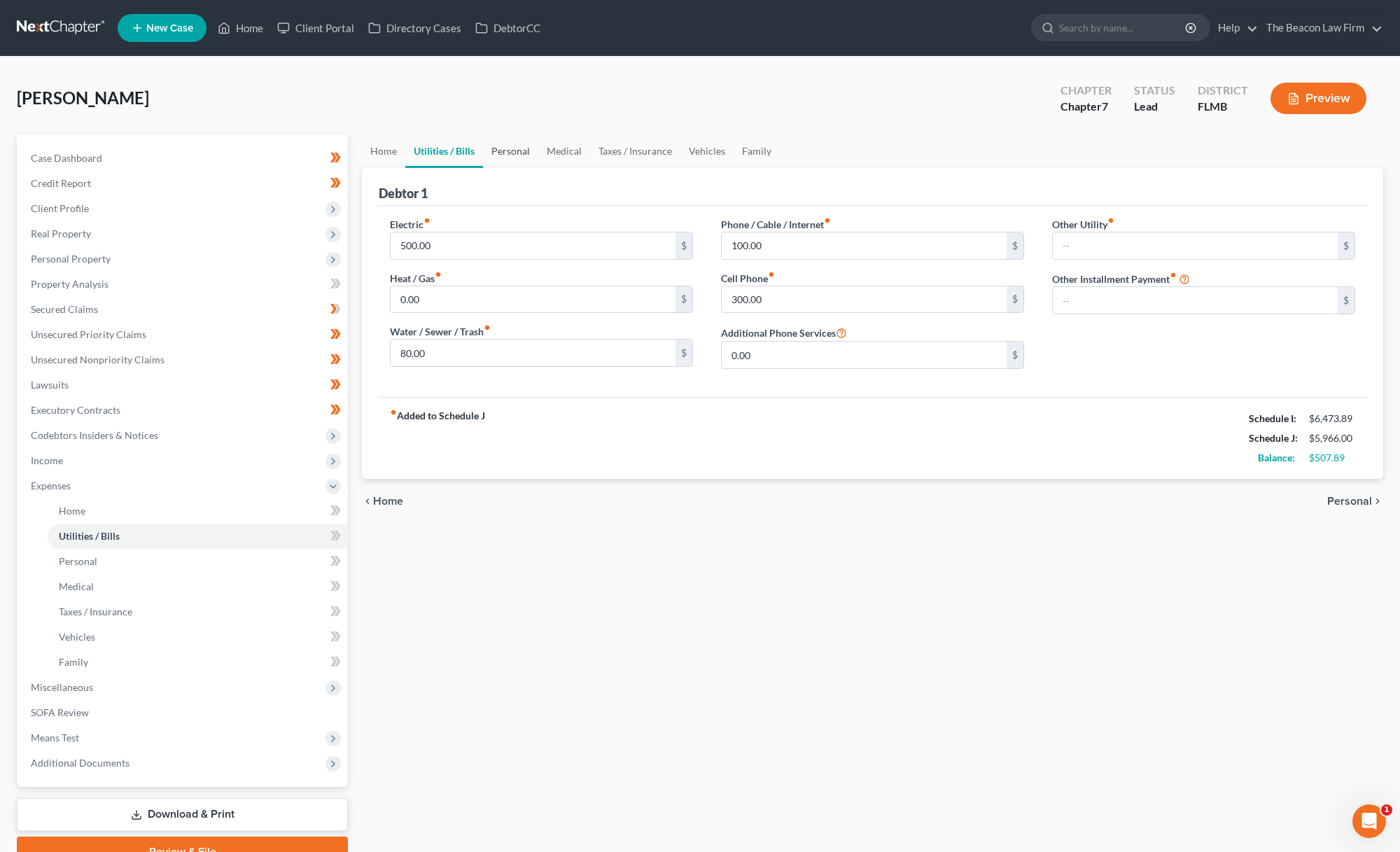
click at [499, 149] on link "Personal" at bounding box center [511, 151] width 56 height 34
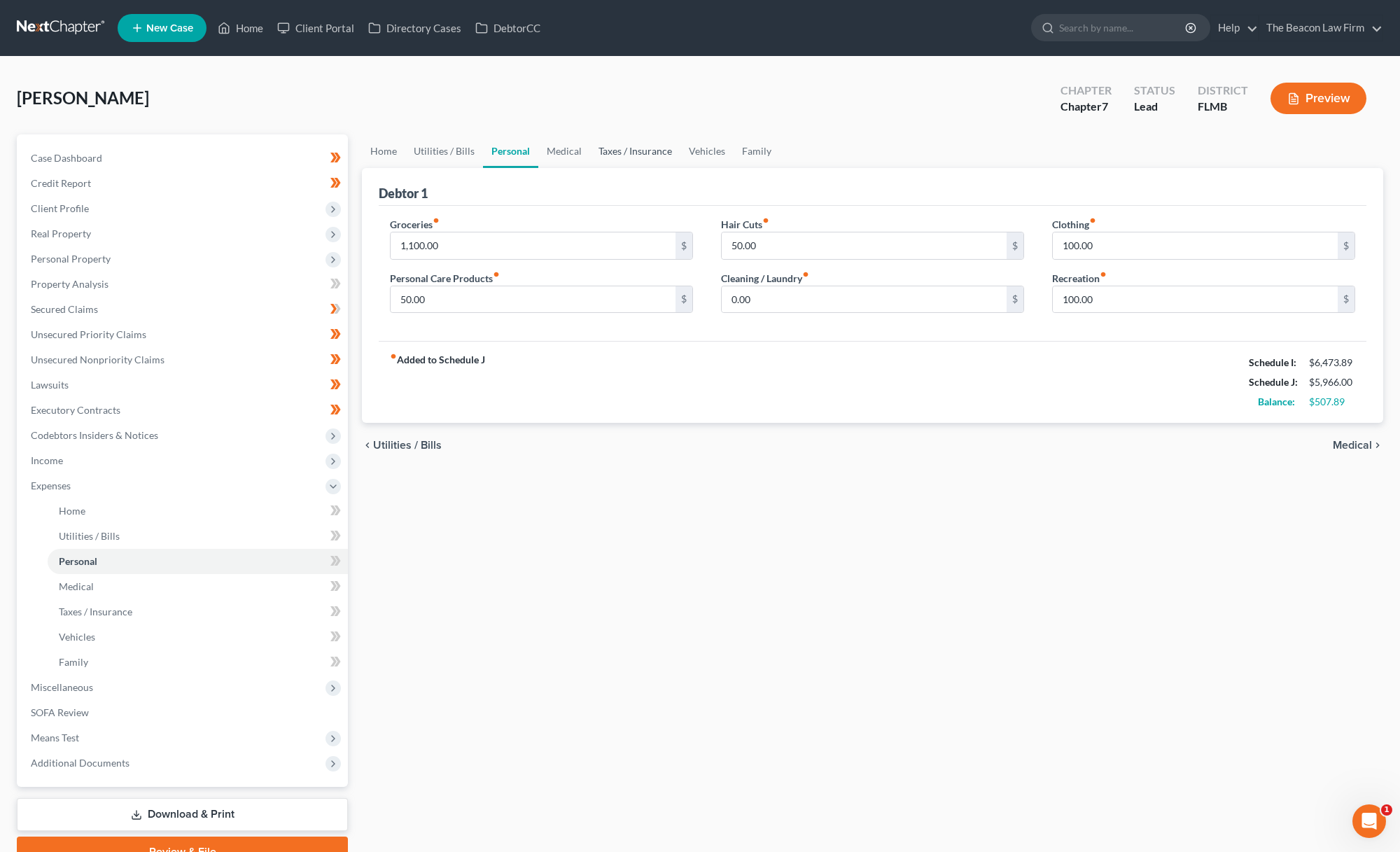
click at [627, 152] on link "Taxes / Insurance" at bounding box center [635, 151] width 90 height 34
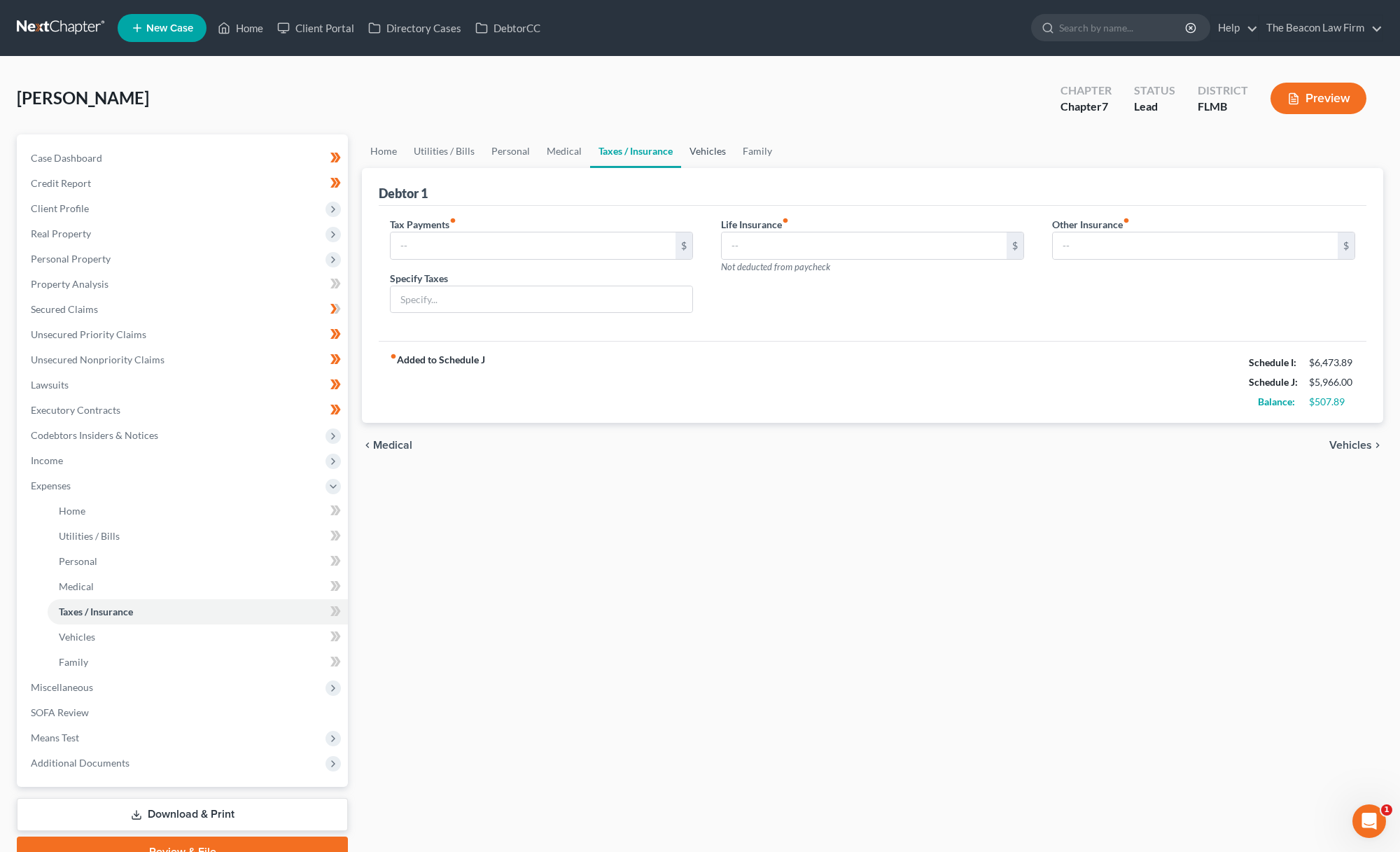
click at [703, 156] on link "Vehicles" at bounding box center [708, 151] width 53 height 34
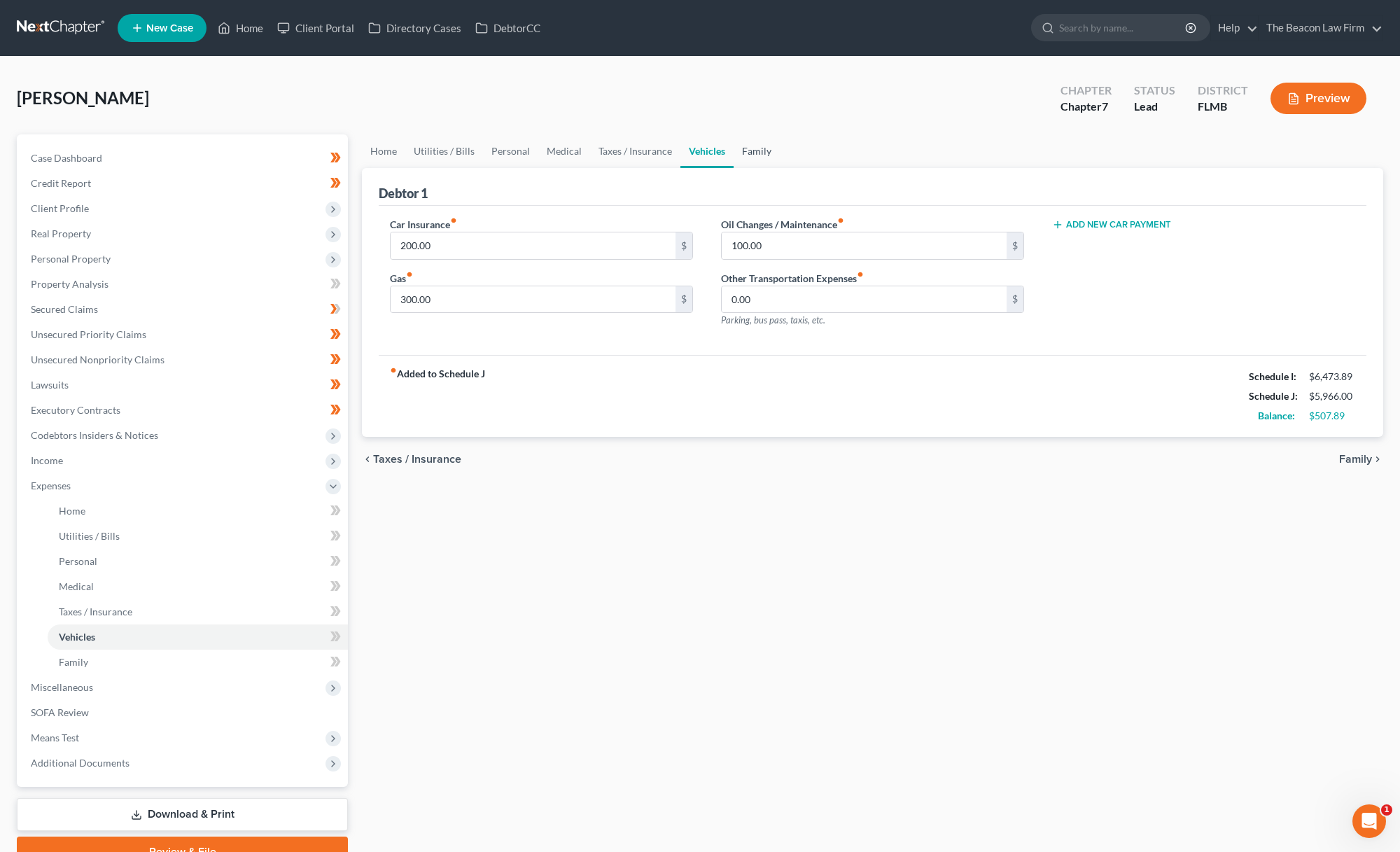
click at [734, 150] on link "Family" at bounding box center [757, 151] width 46 height 34
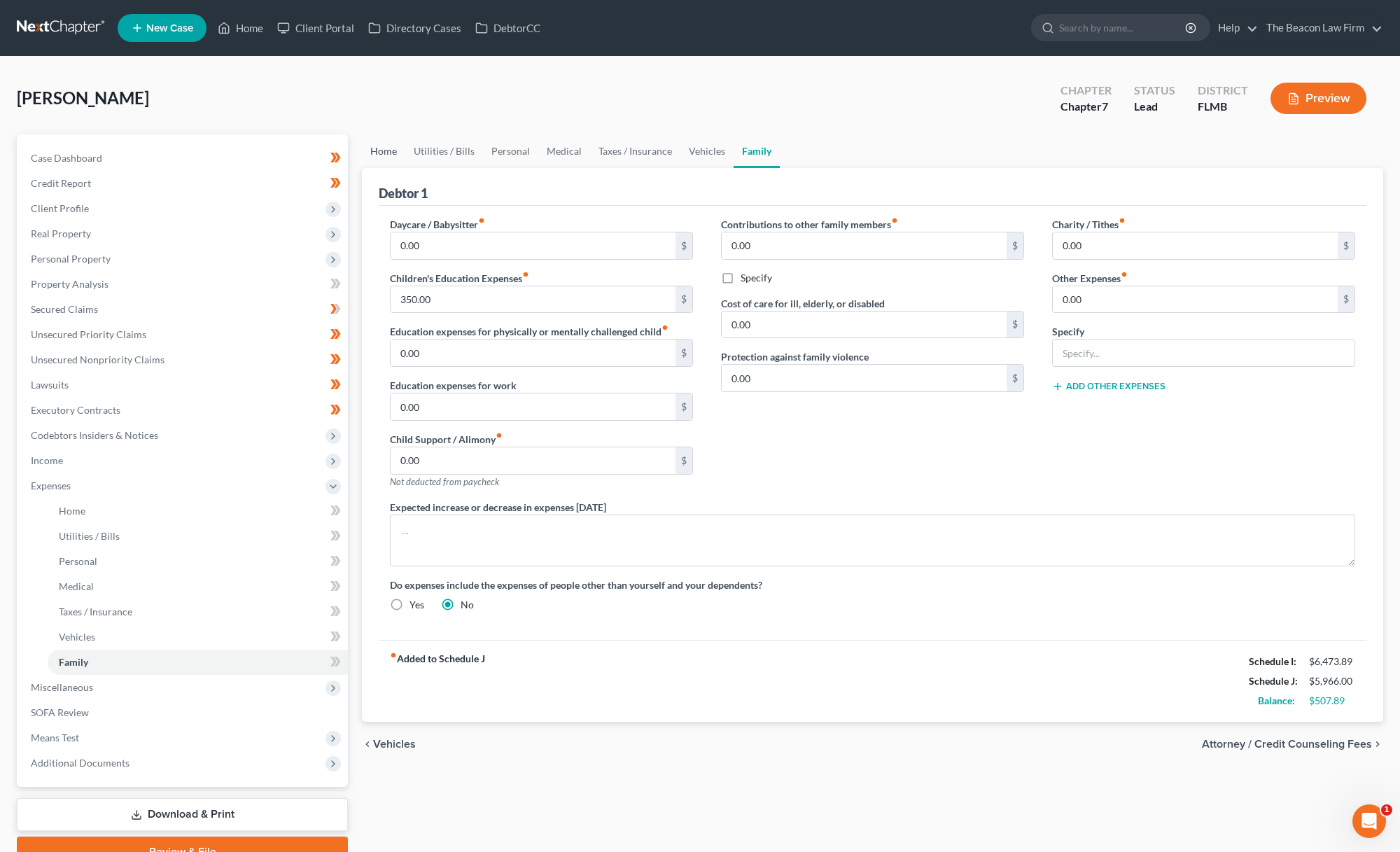
click at [397, 149] on link "Home" at bounding box center [383, 151] width 43 height 34
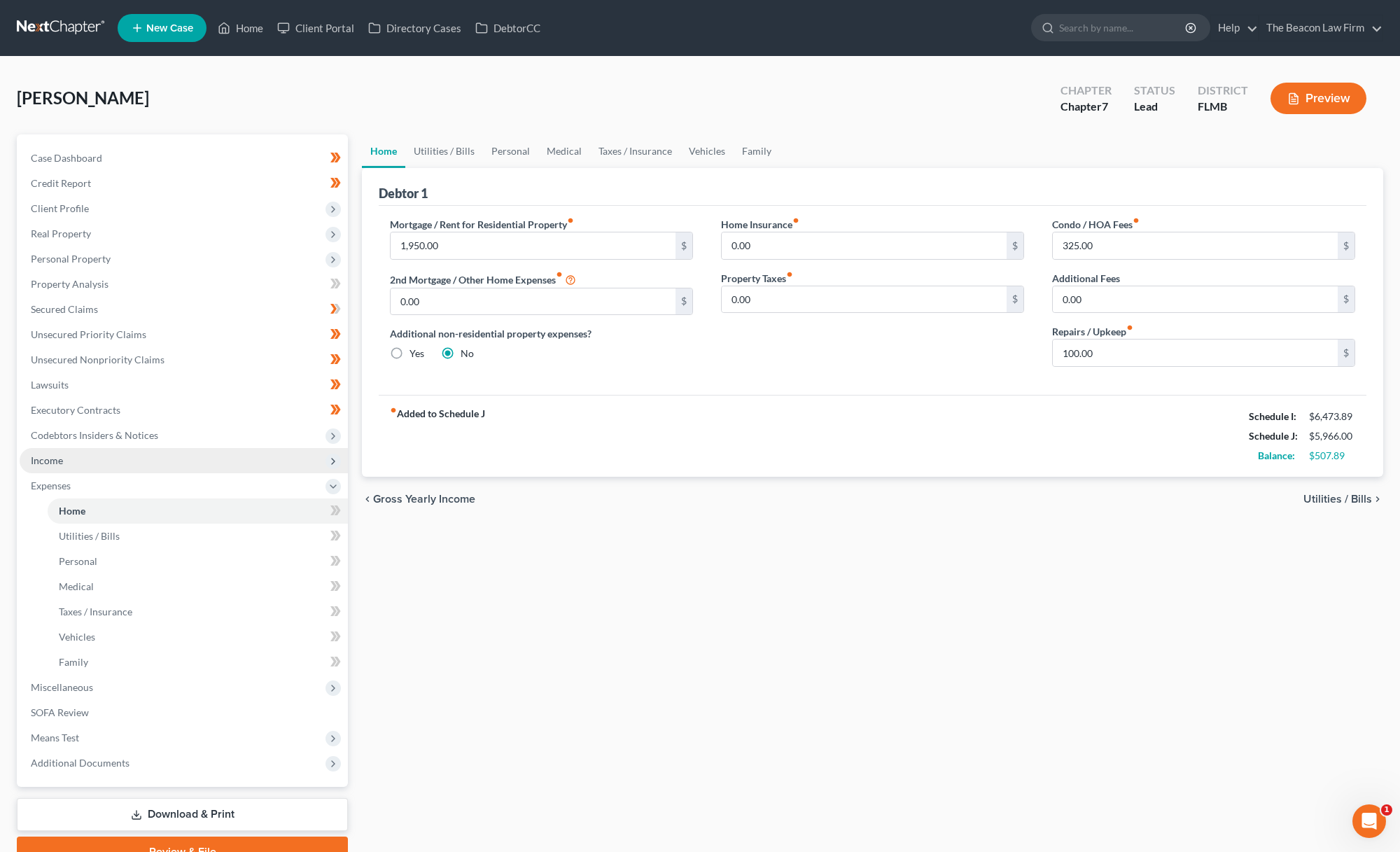
click at [83, 461] on span "Income" at bounding box center [183, 461] width 328 height 25
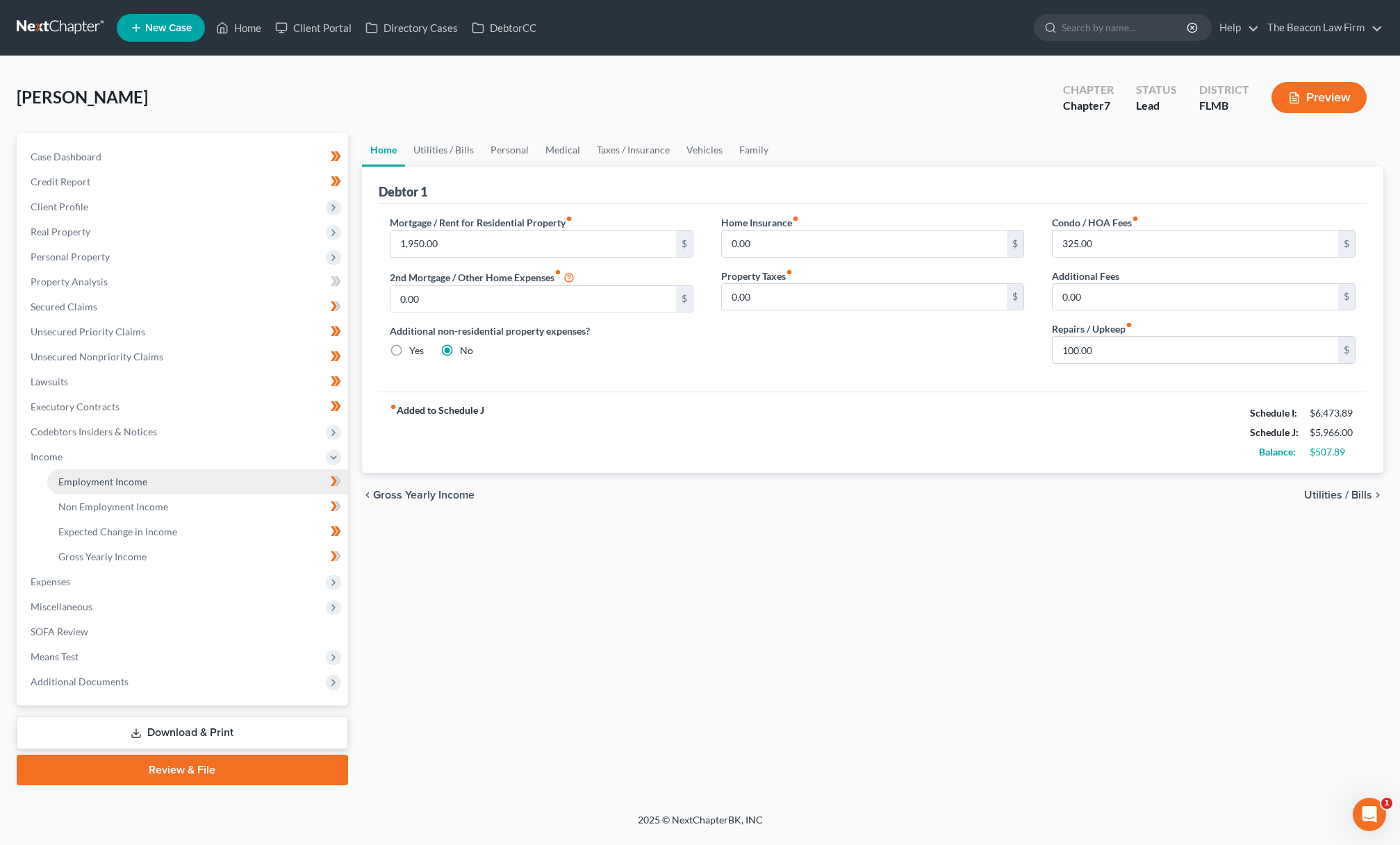
click at [96, 477] on span "Employment Income" at bounding box center [103, 482] width 89 height 12
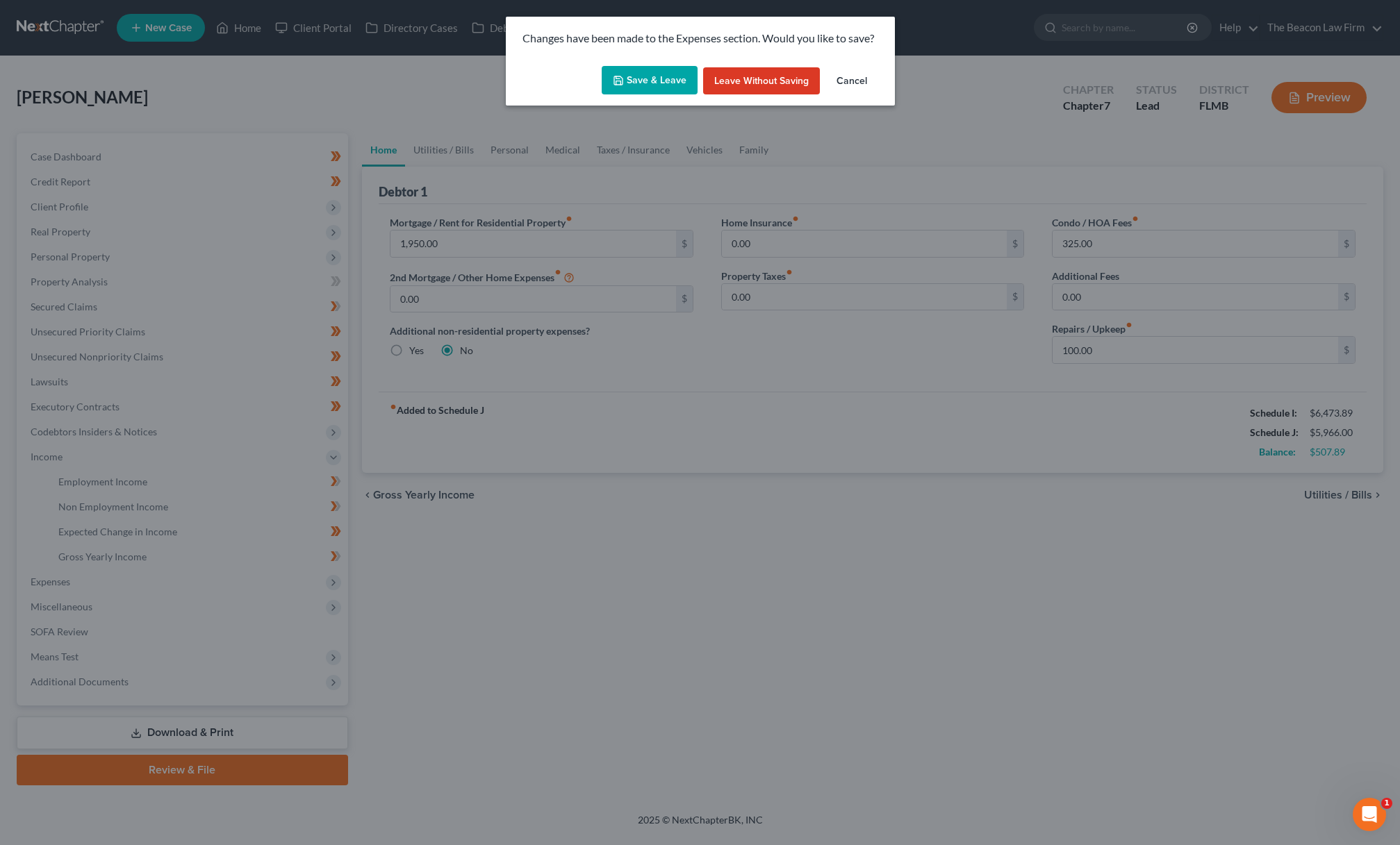
click at [672, 80] on button "Save & Leave" at bounding box center [649, 80] width 96 height 29
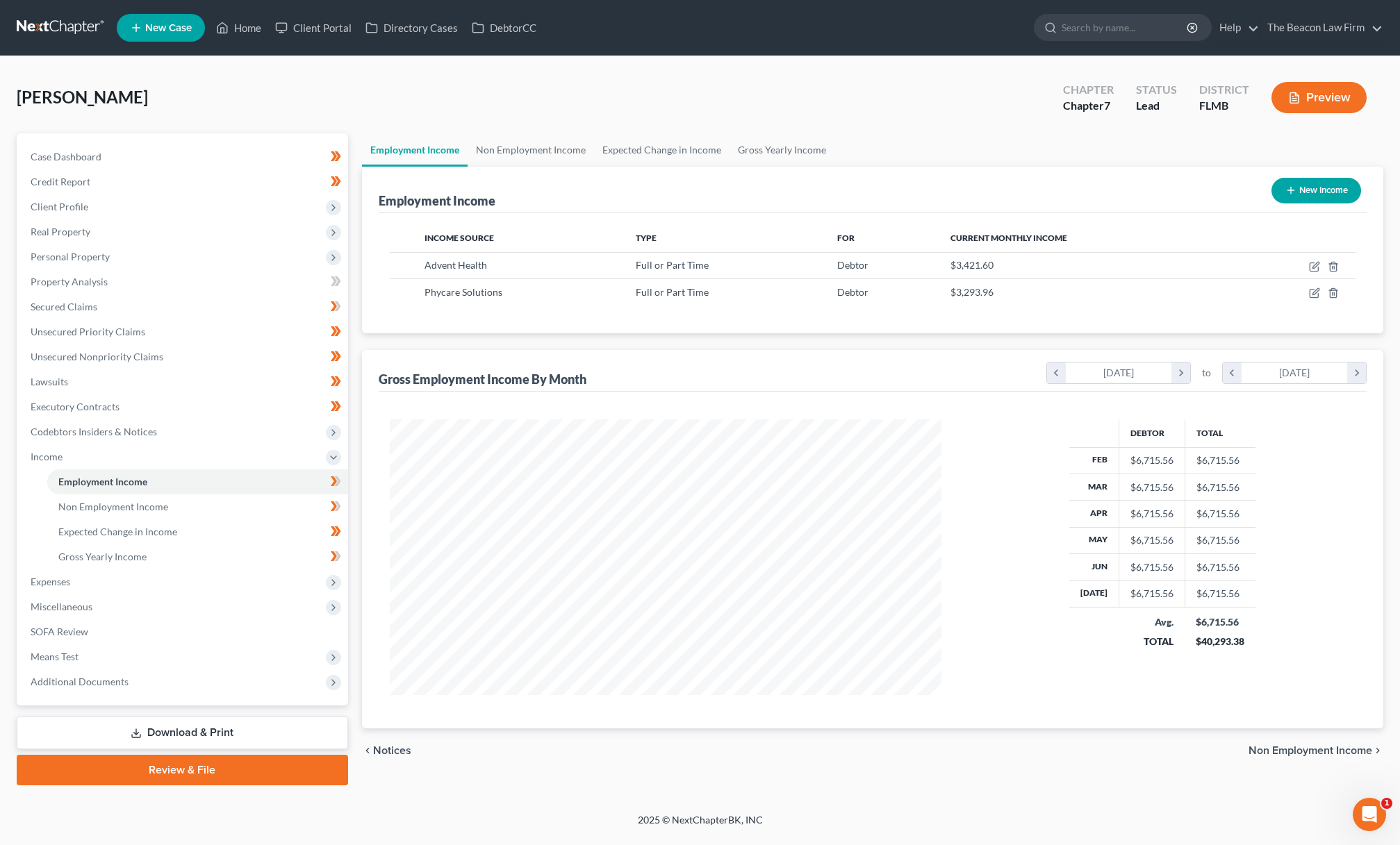
scroll to position [276, 580]
click at [1317, 267] on icon "button" at bounding box center [1314, 266] width 11 height 11
select select "0"
select select "9"
select select "2"
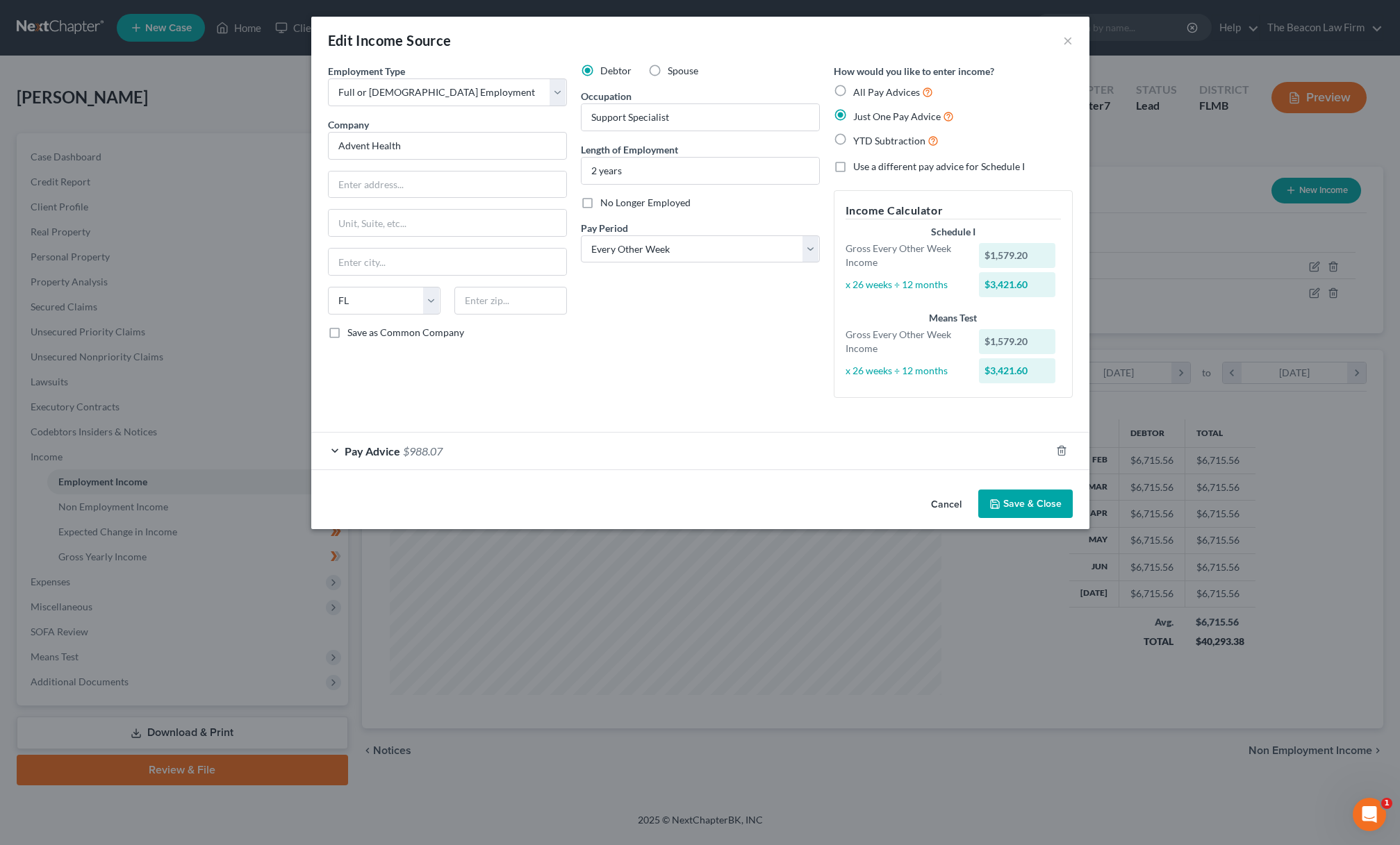
drag, startPoint x: 1005, startPoint y: 451, endPoint x: 1149, endPoint y: 386, distance: 158.0
click at [1006, 451] on div "Pay Advice $988.07" at bounding box center [680, 451] width 739 height 37
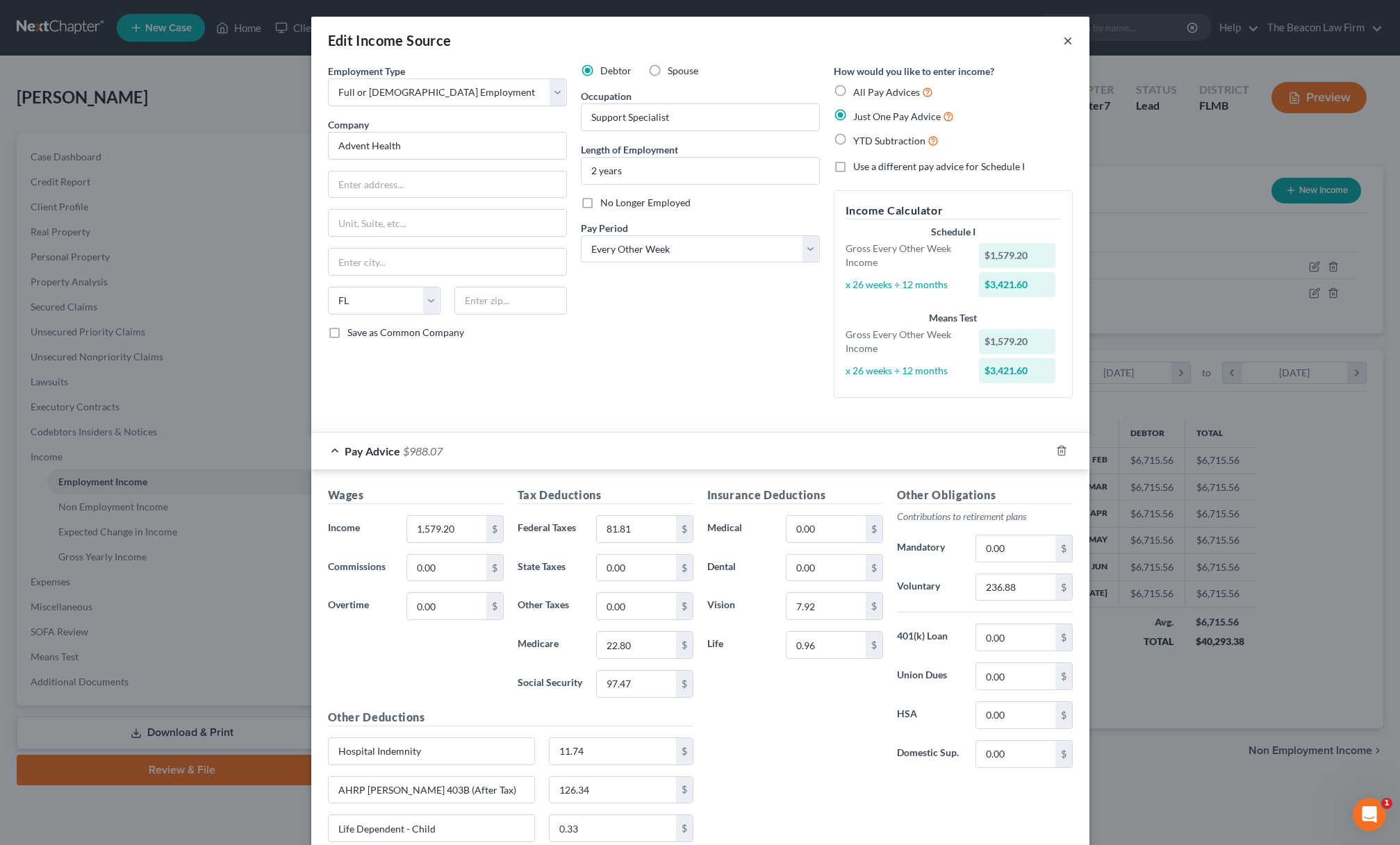
click at [1065, 42] on button "×" at bounding box center [1068, 40] width 10 height 17
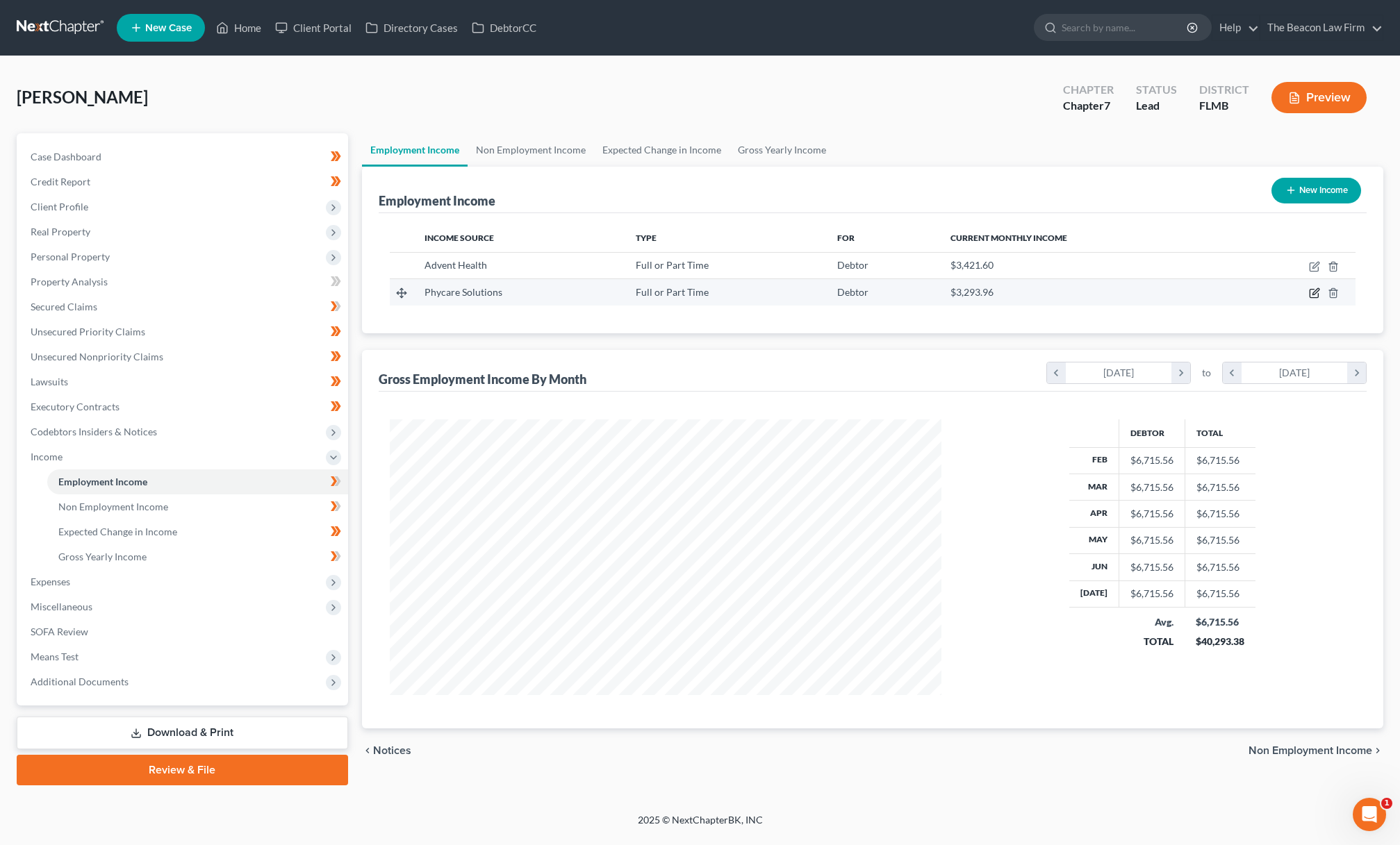
click at [1311, 290] on icon "button" at bounding box center [1314, 294] width 8 height 8
select select "0"
select select "9"
select select "2"
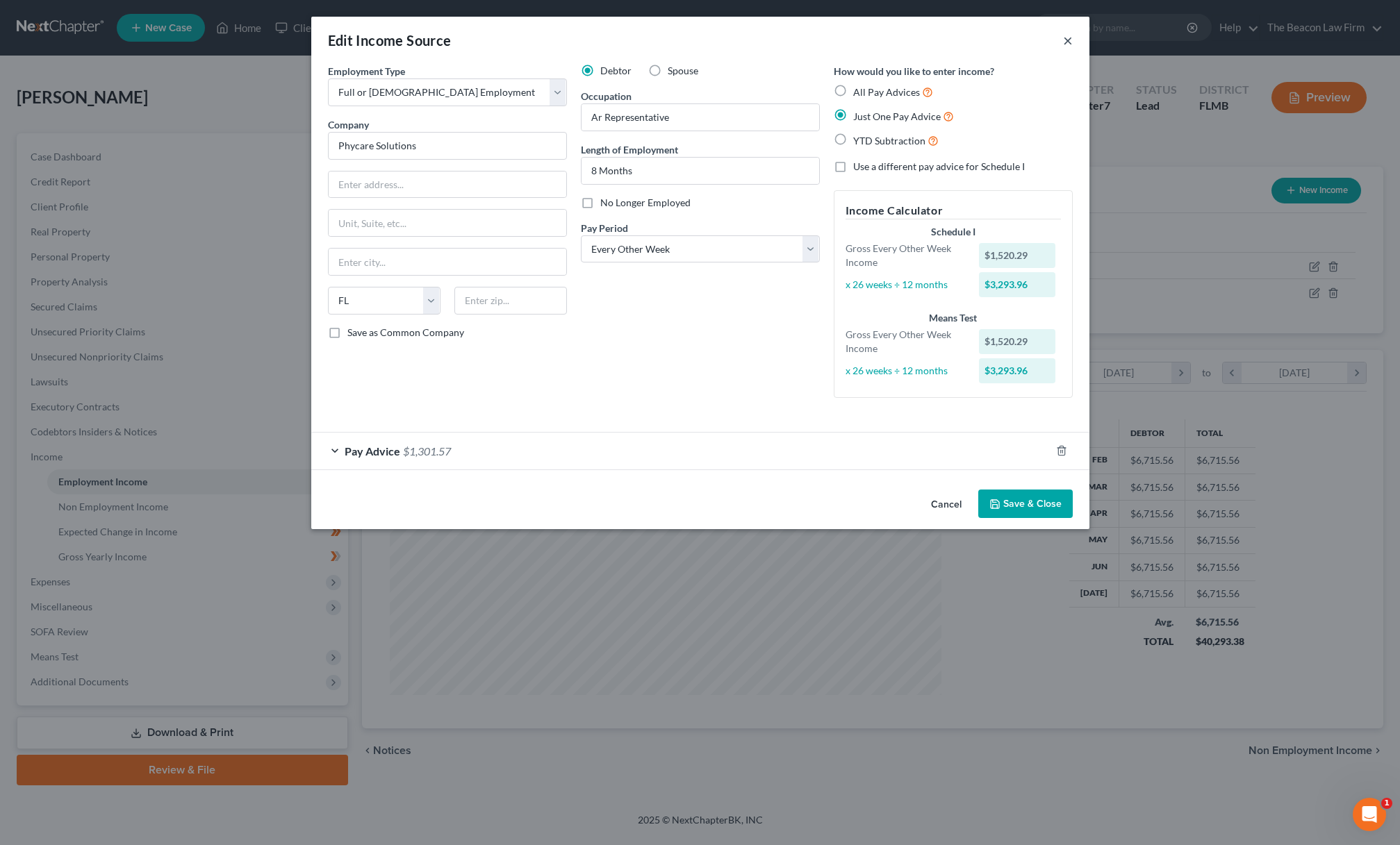
click at [1063, 39] on button "×" at bounding box center [1068, 40] width 10 height 17
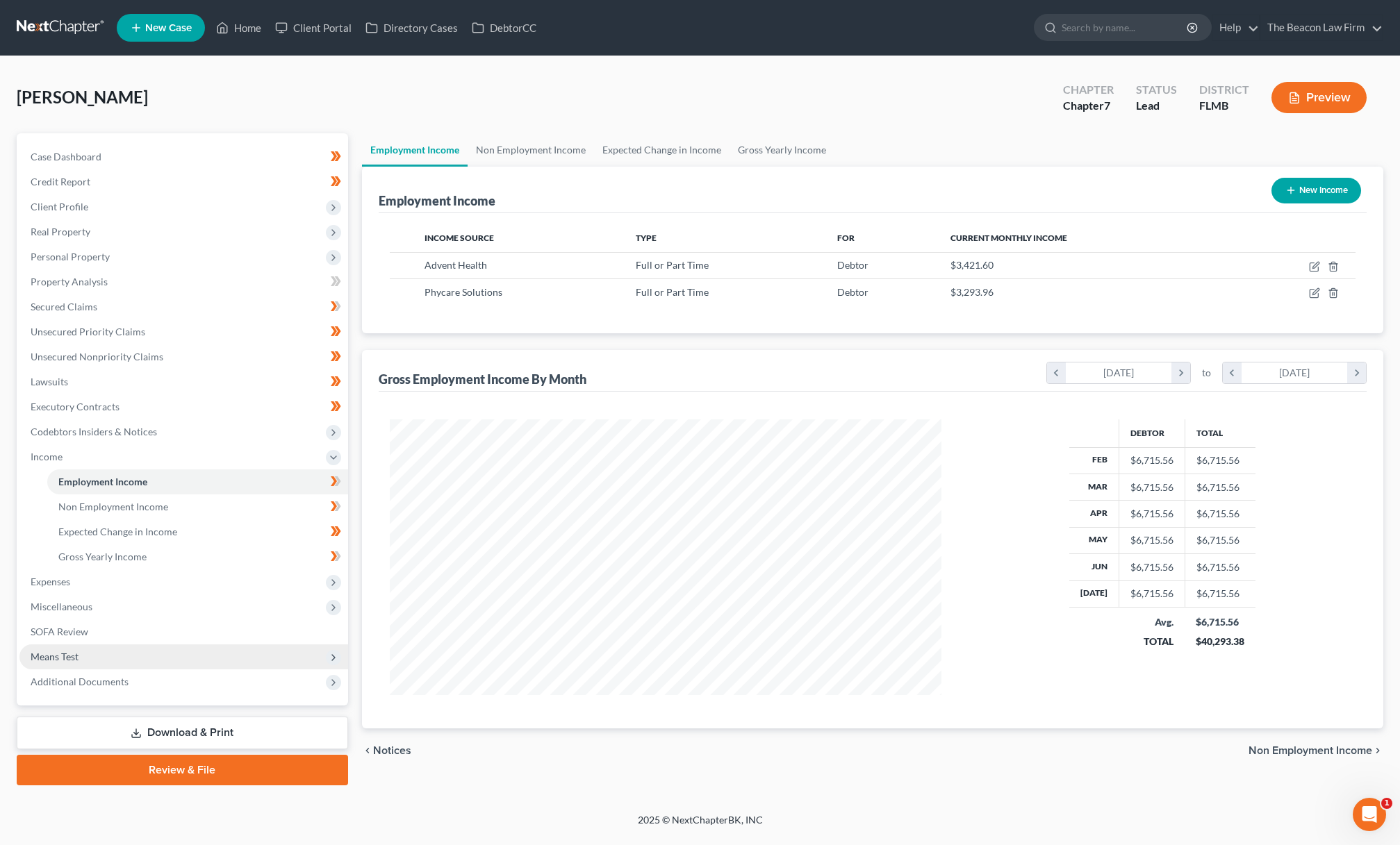
click at [133, 656] on span "Means Test" at bounding box center [183, 657] width 328 height 25
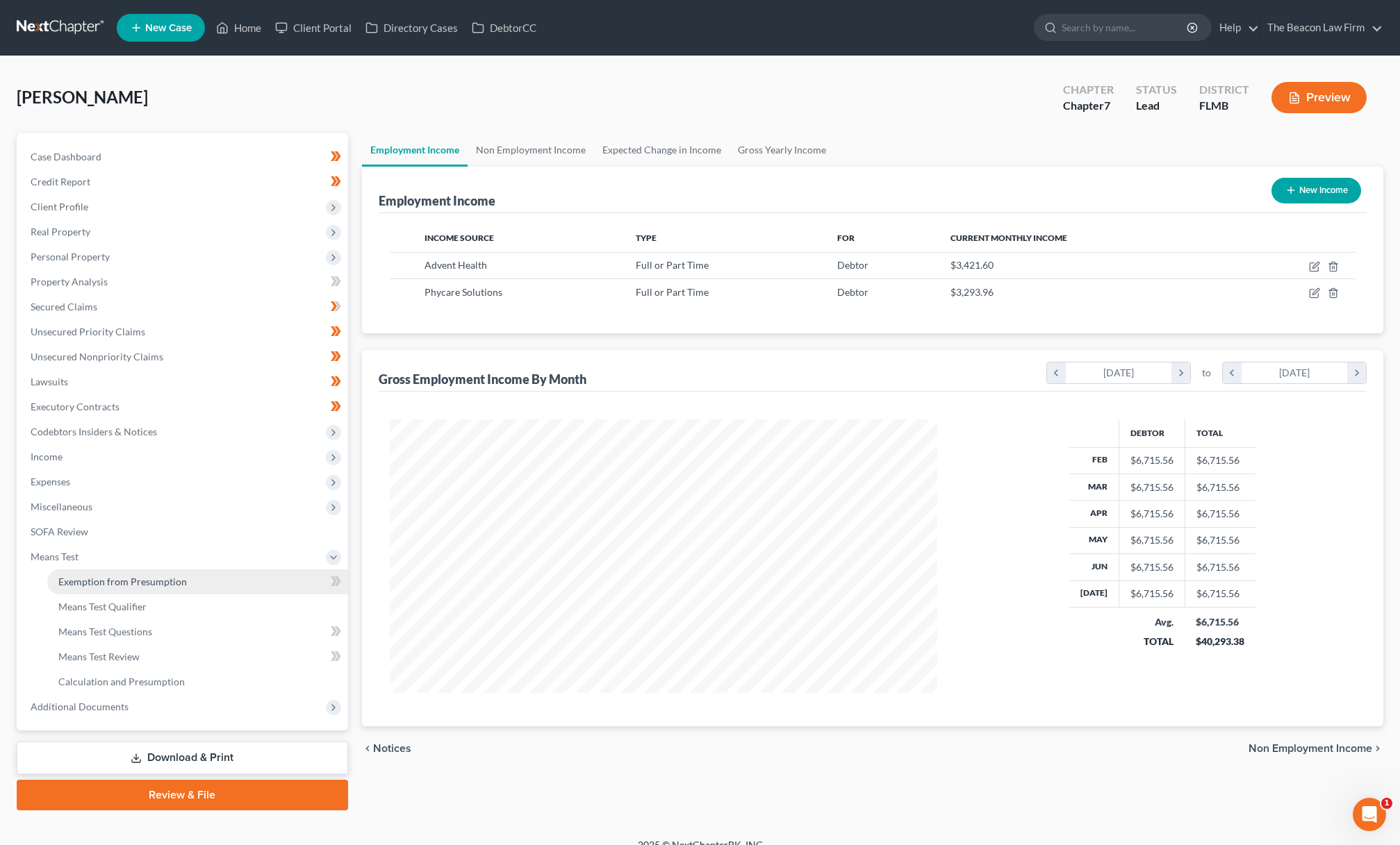
scroll to position [694093, 694088]
click at [147, 612] on link "Means Test Qualifier" at bounding box center [196, 607] width 298 height 25
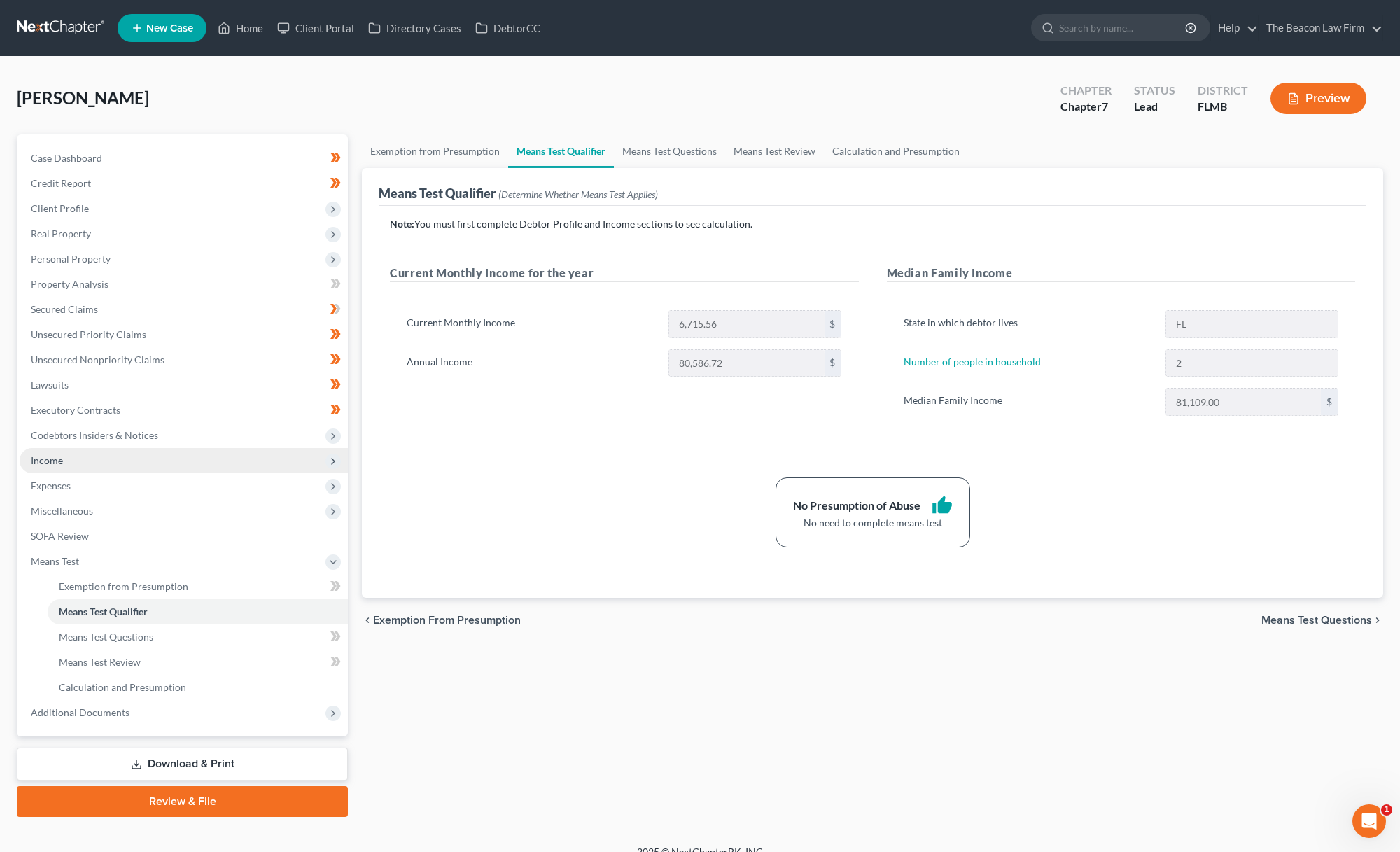
click at [92, 464] on span "Income" at bounding box center [183, 461] width 328 height 25
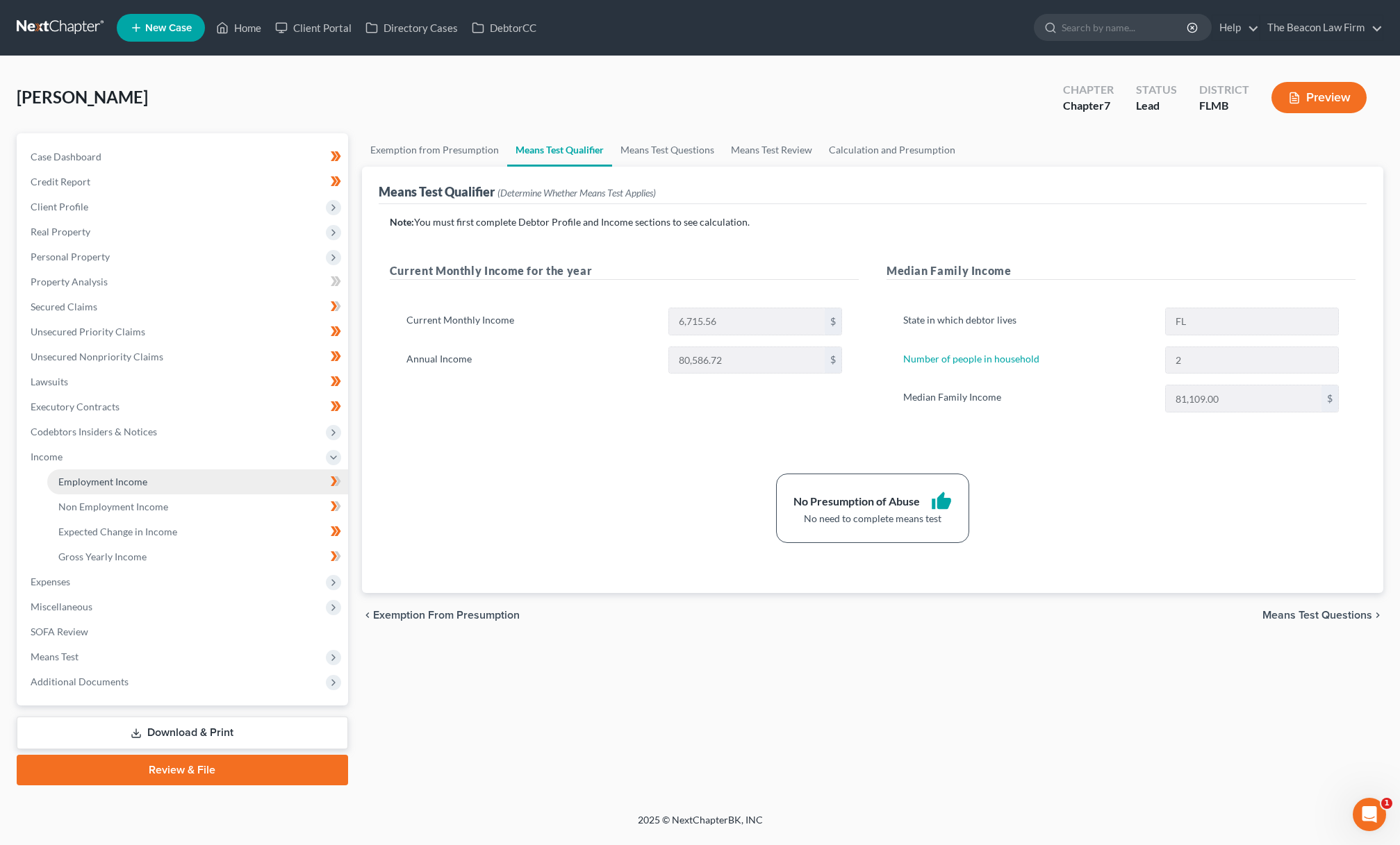
click at [96, 482] on span "Employment Income" at bounding box center [103, 482] width 89 height 12
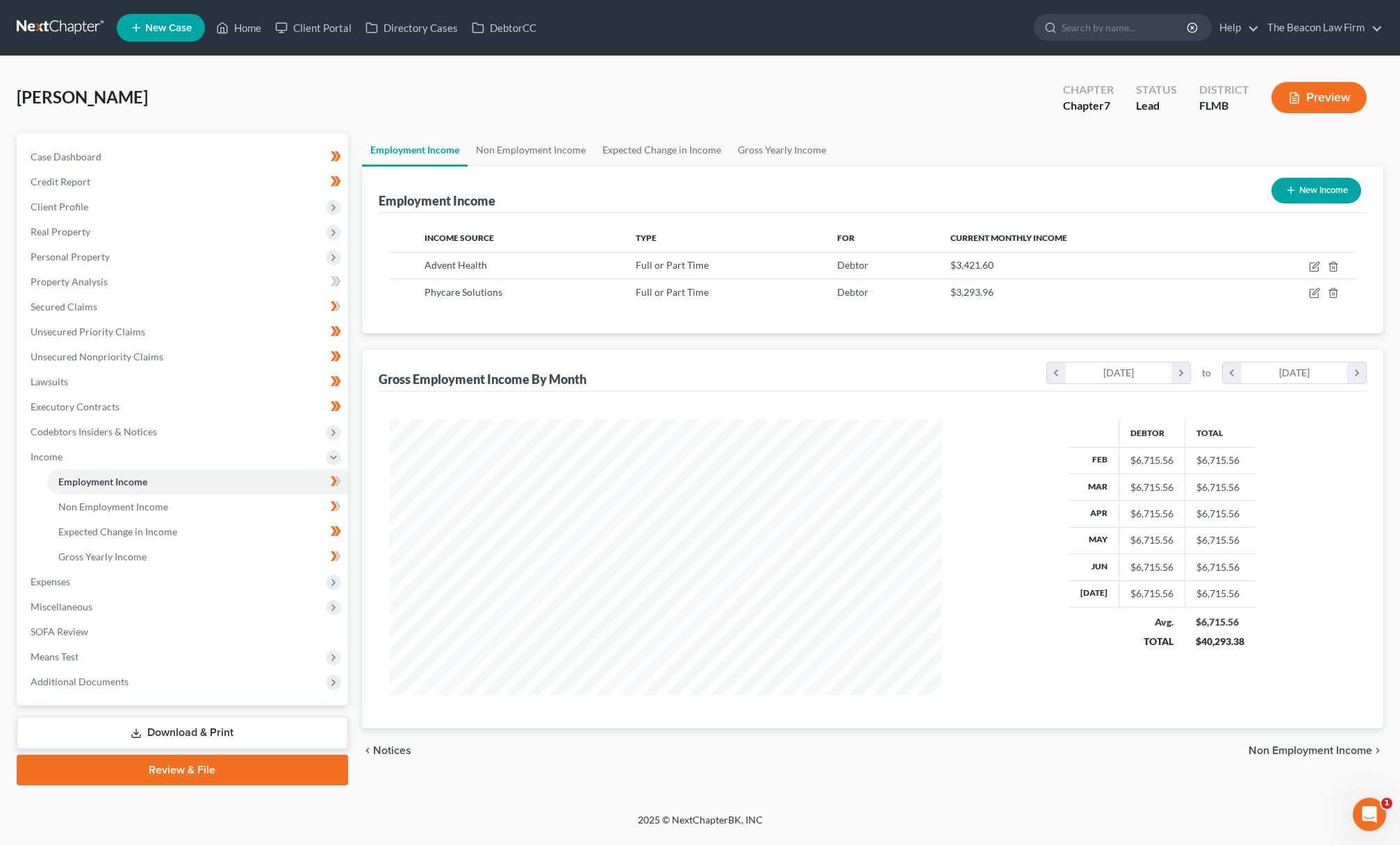
scroll to position [276, 580]
click at [52, 589] on span "Expenses" at bounding box center [183, 582] width 328 height 25
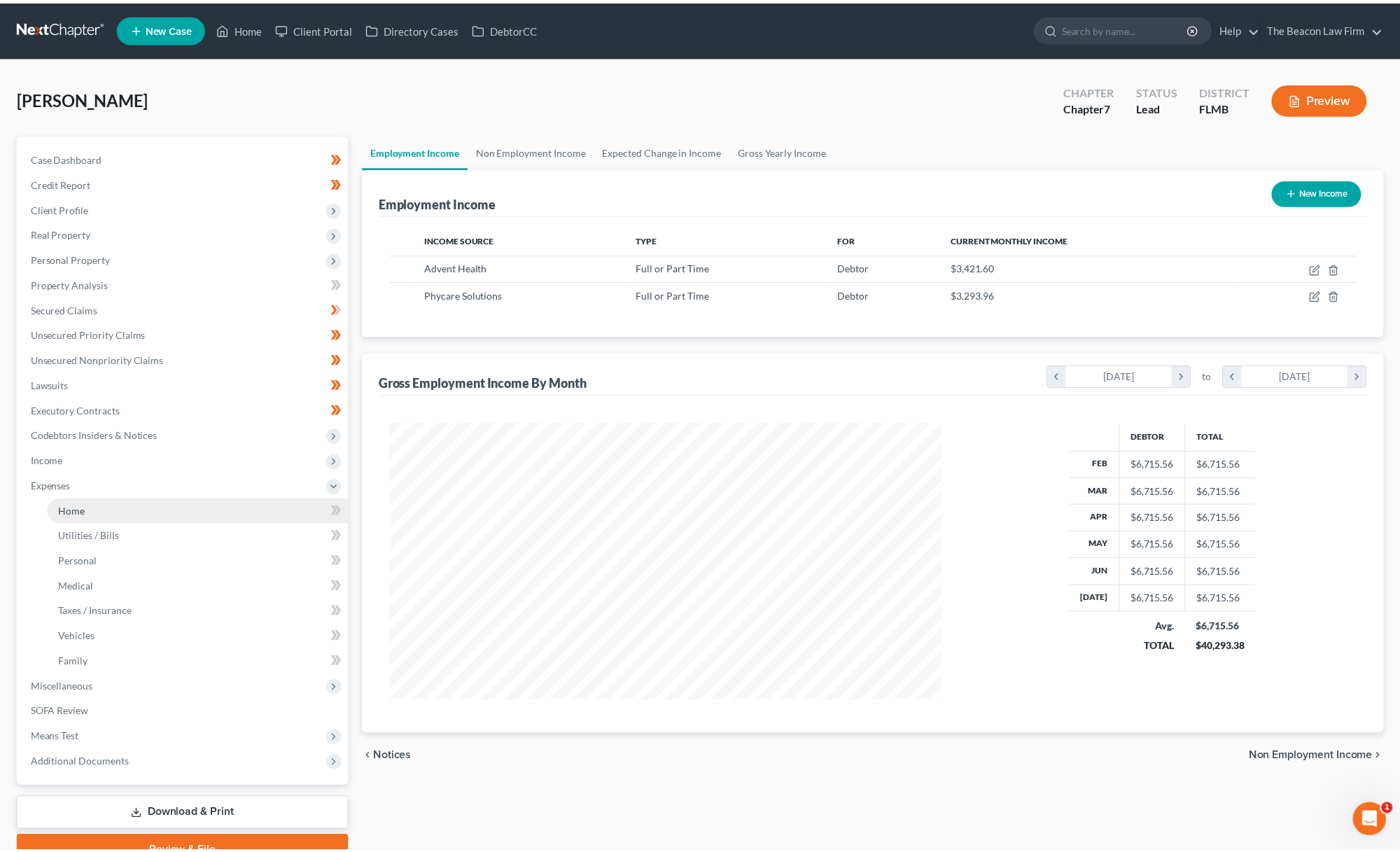
scroll to position [699842, 699531]
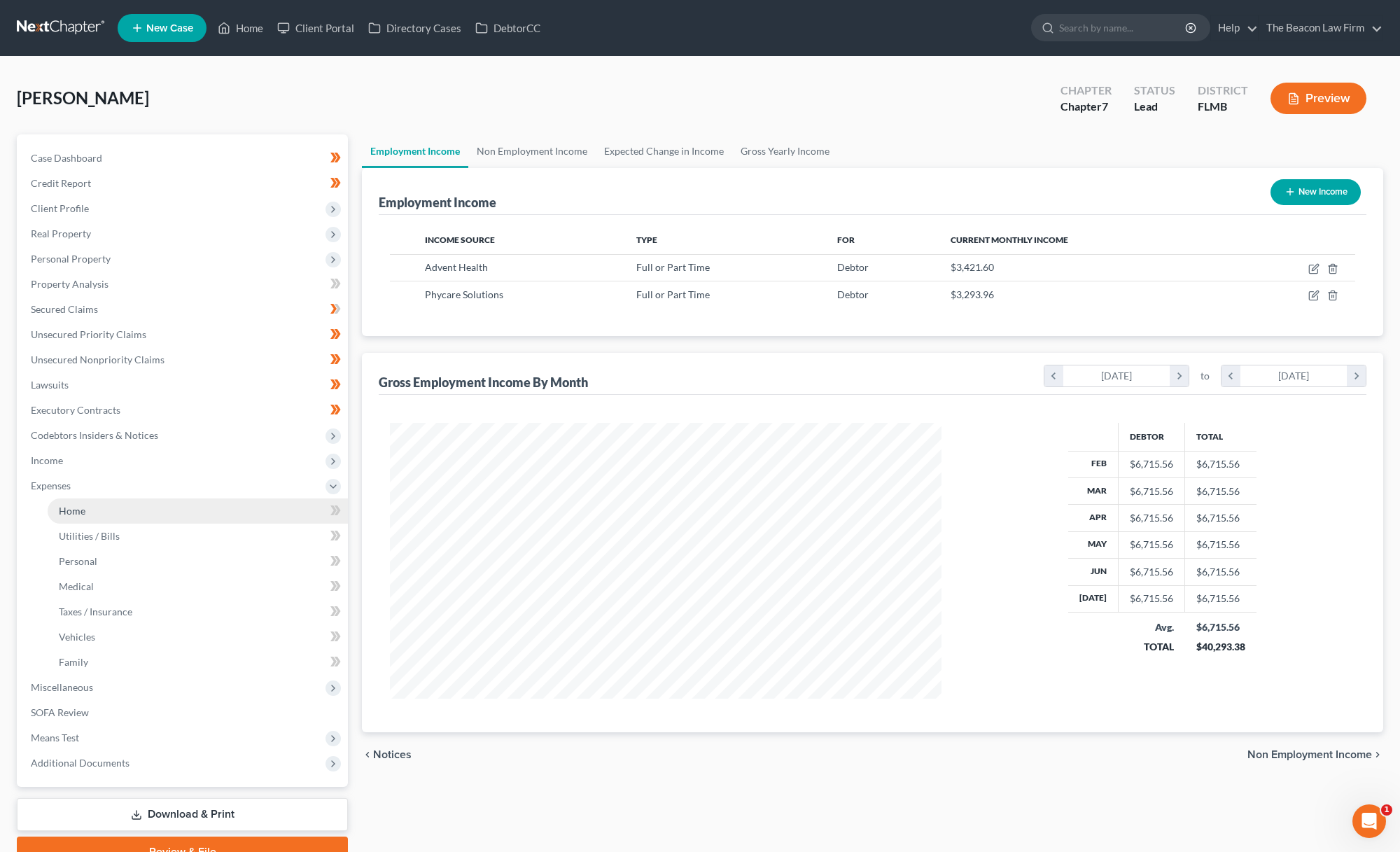
click at [70, 612] on span "Taxes / Insurance" at bounding box center [95, 611] width 73 height 12
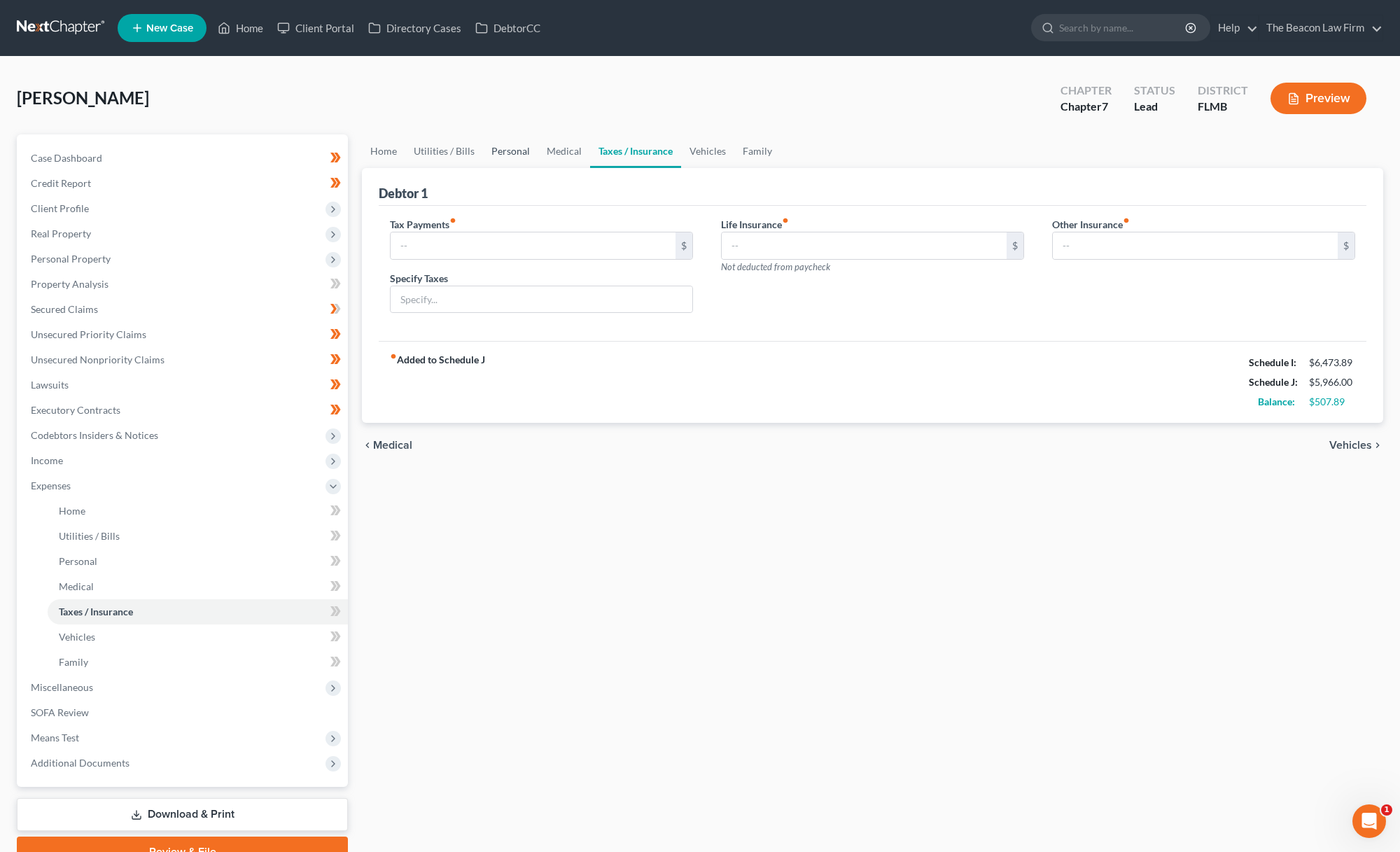
click at [499, 143] on link "Personal" at bounding box center [511, 151] width 56 height 34
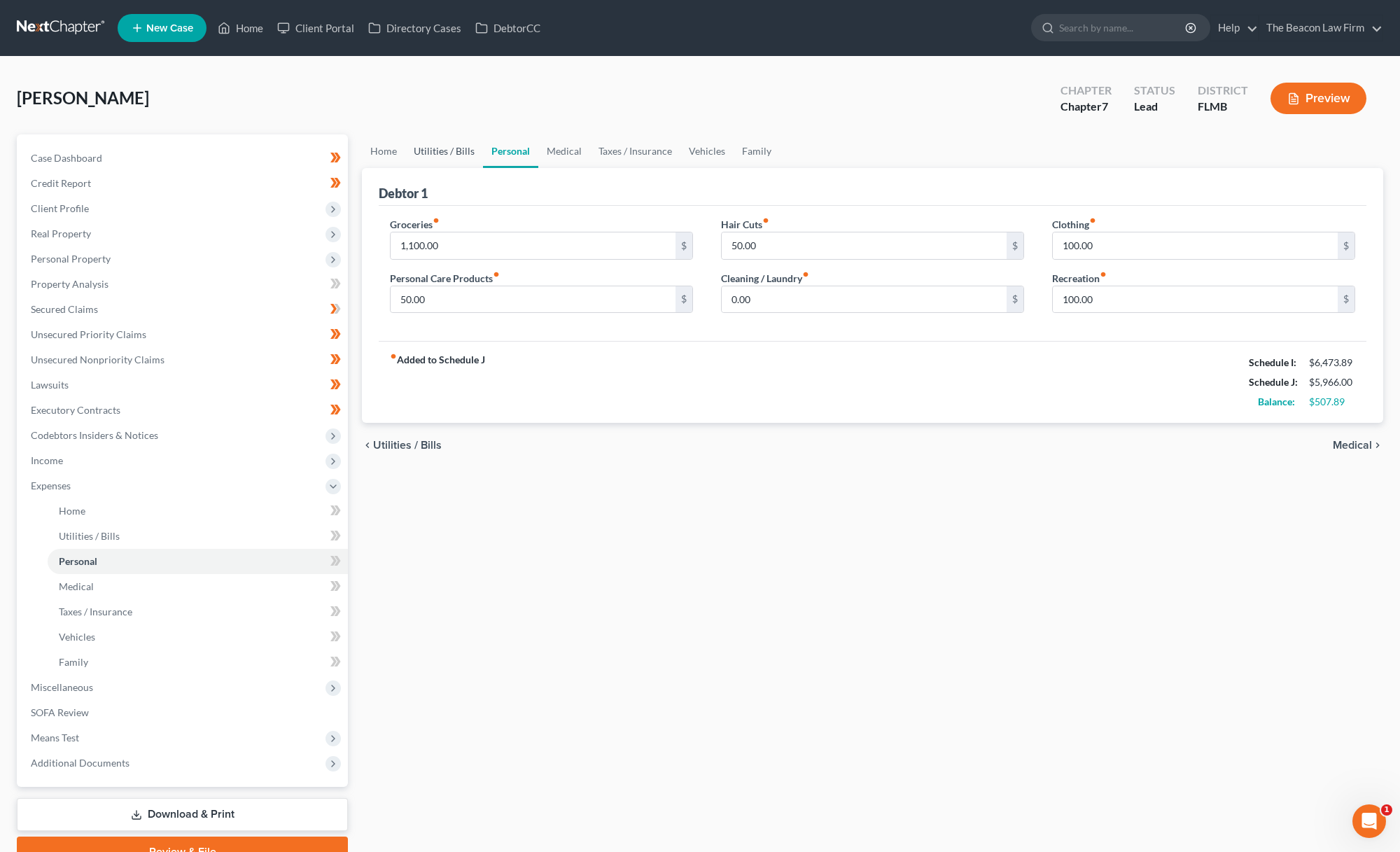
click at [470, 148] on link "Utilities / Bills" at bounding box center [444, 151] width 78 height 34
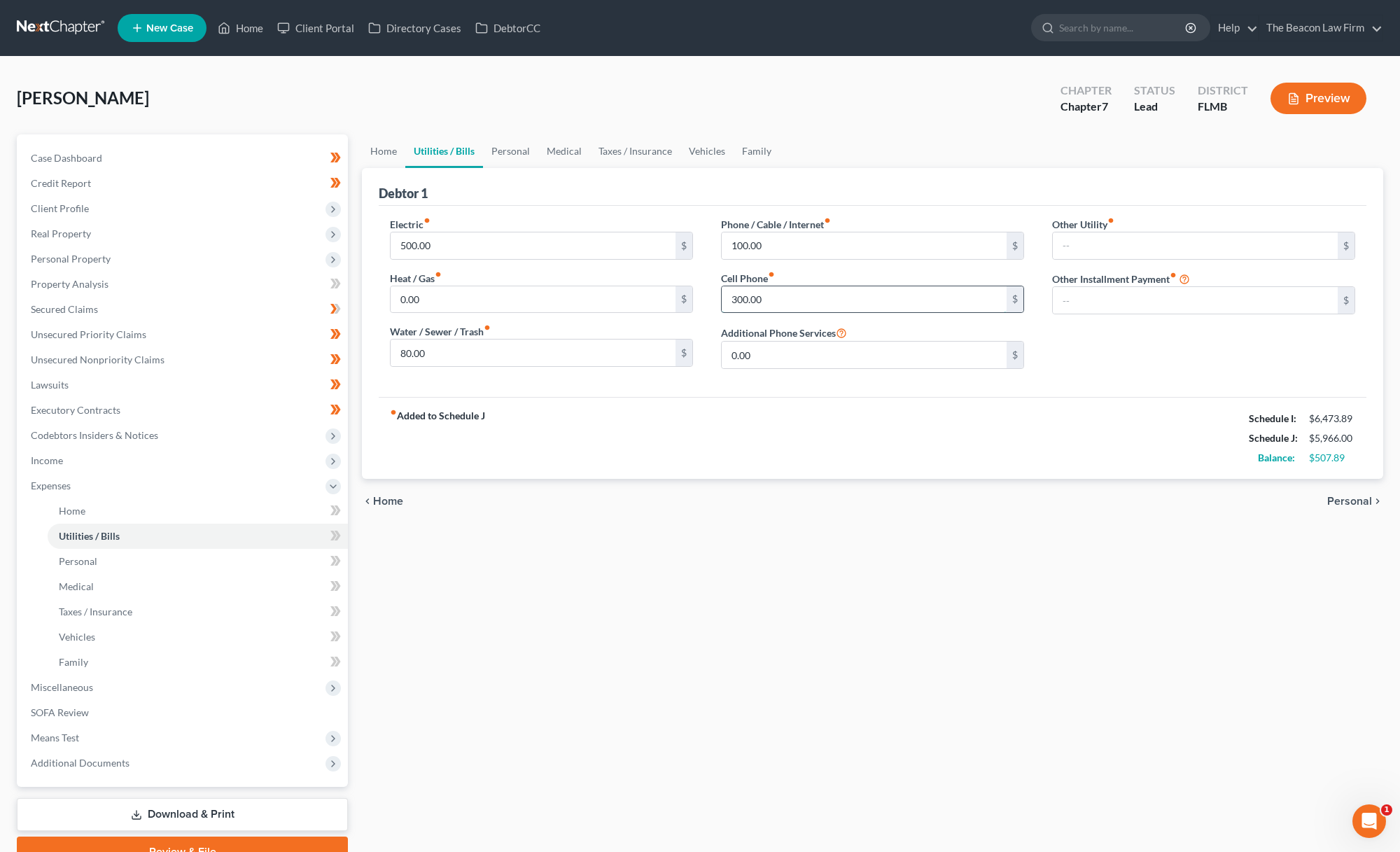
drag, startPoint x: 791, startPoint y: 298, endPoint x: 722, endPoint y: 291, distance: 69.4
click at [722, 291] on input "300.00" at bounding box center [864, 300] width 285 height 27
type input "350"
click at [631, 301] on input "0.00" at bounding box center [533, 300] width 285 height 27
click at [392, 149] on link "Home" at bounding box center [383, 151] width 43 height 34
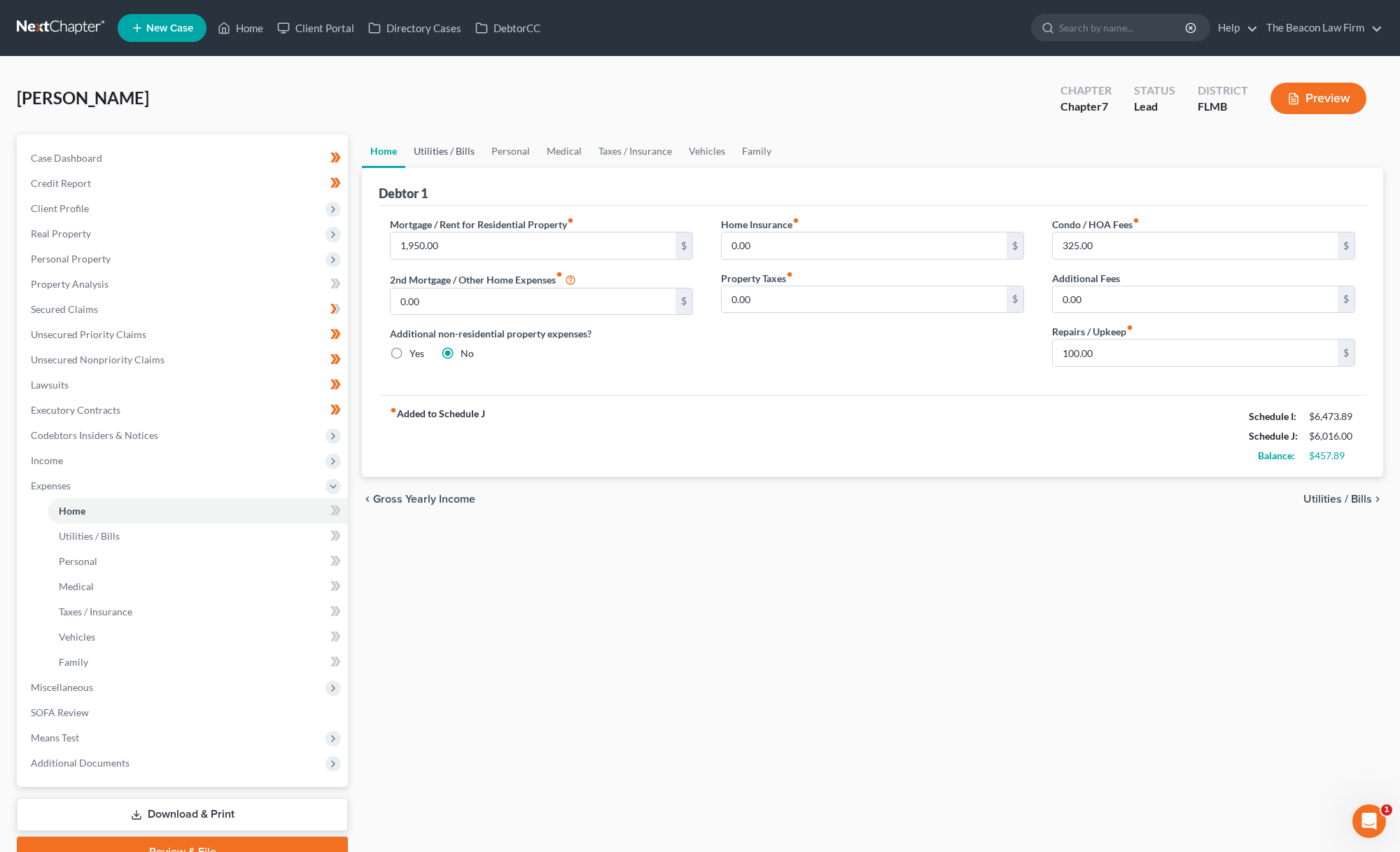
click at [412, 146] on link "Utilities / Bills" at bounding box center [444, 151] width 78 height 34
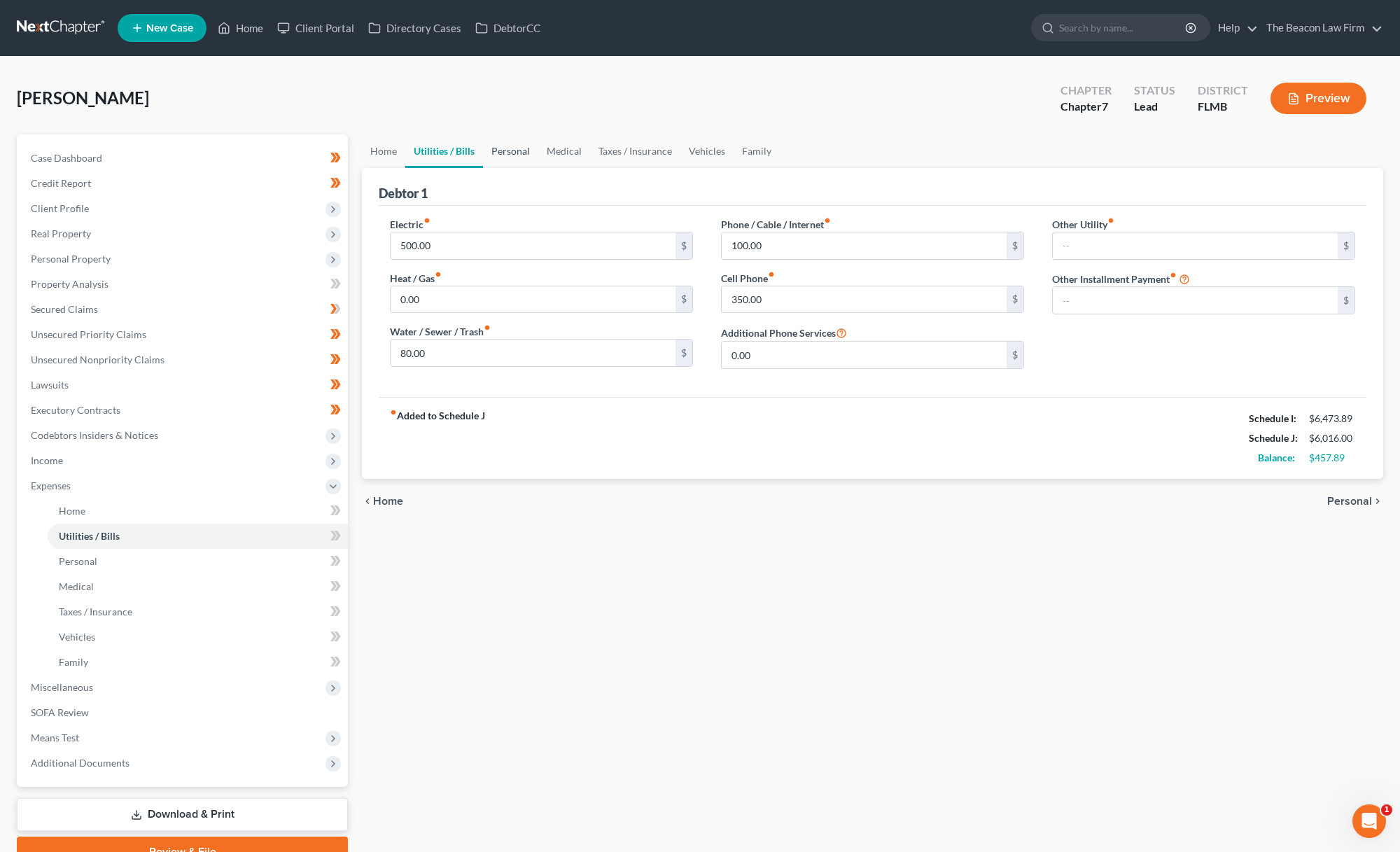
click at [514, 156] on link "Personal" at bounding box center [511, 151] width 56 height 34
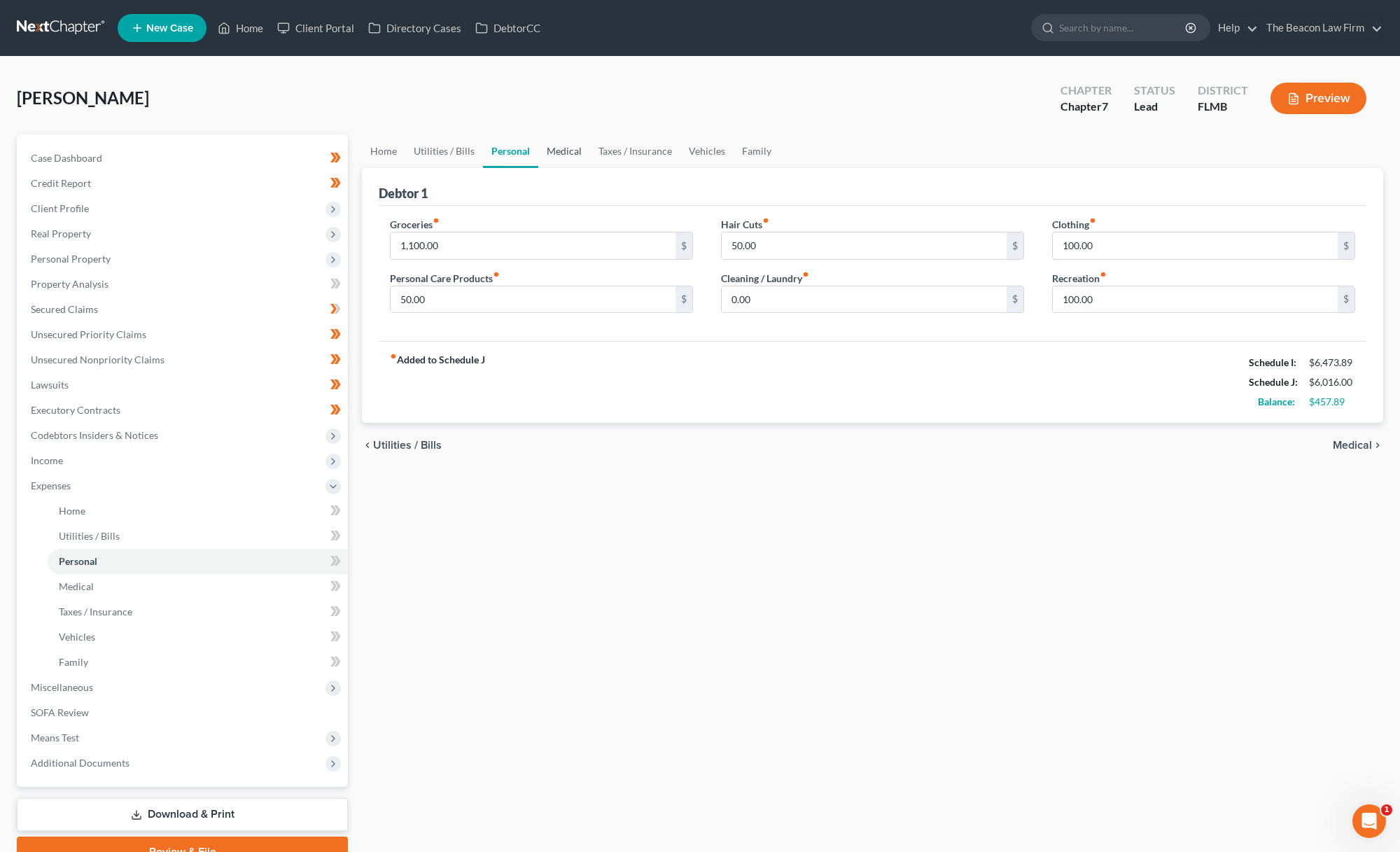
click at [568, 152] on link "Medical" at bounding box center [564, 151] width 52 height 34
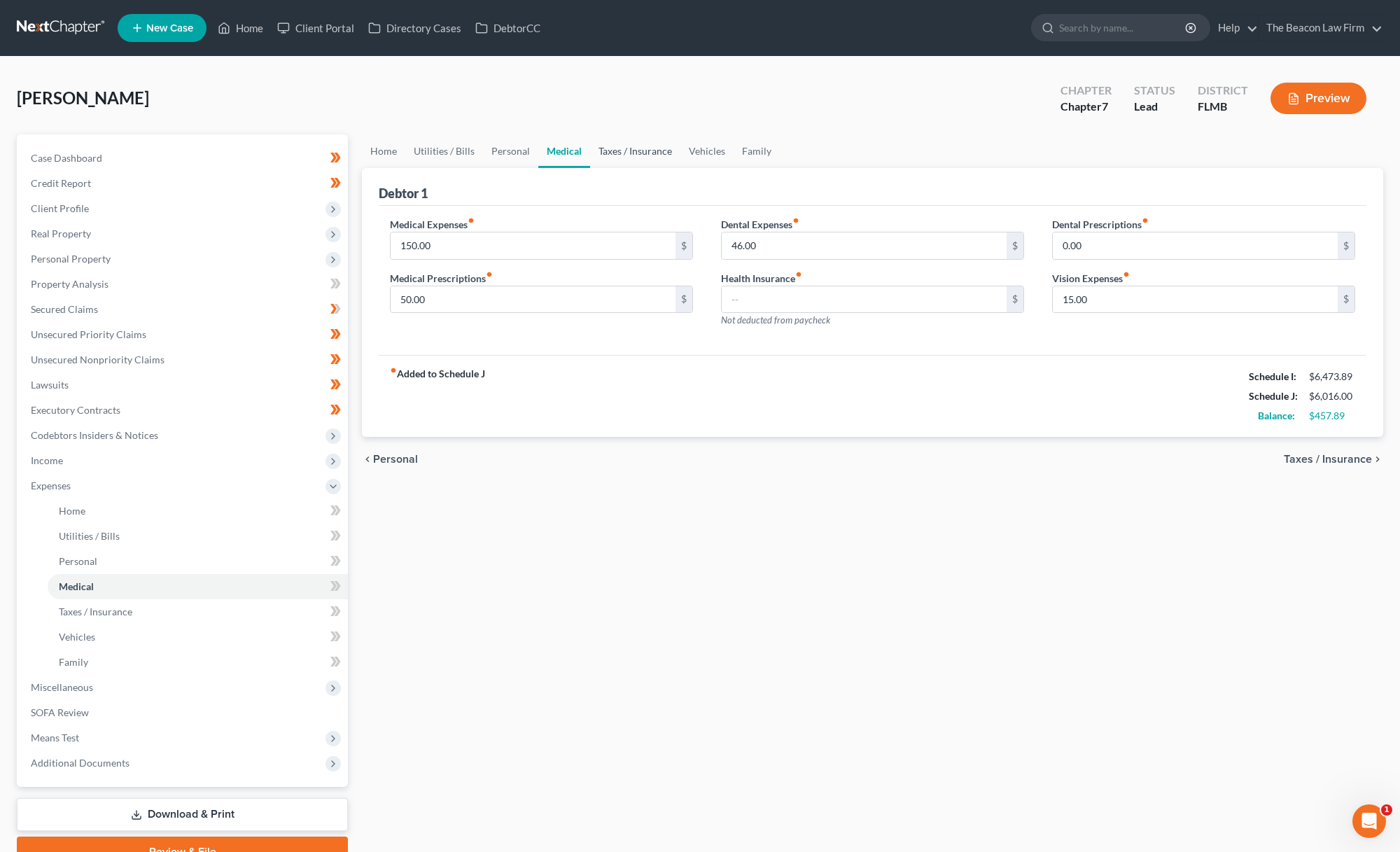
click at [622, 158] on link "Taxes / Insurance" at bounding box center [635, 151] width 90 height 34
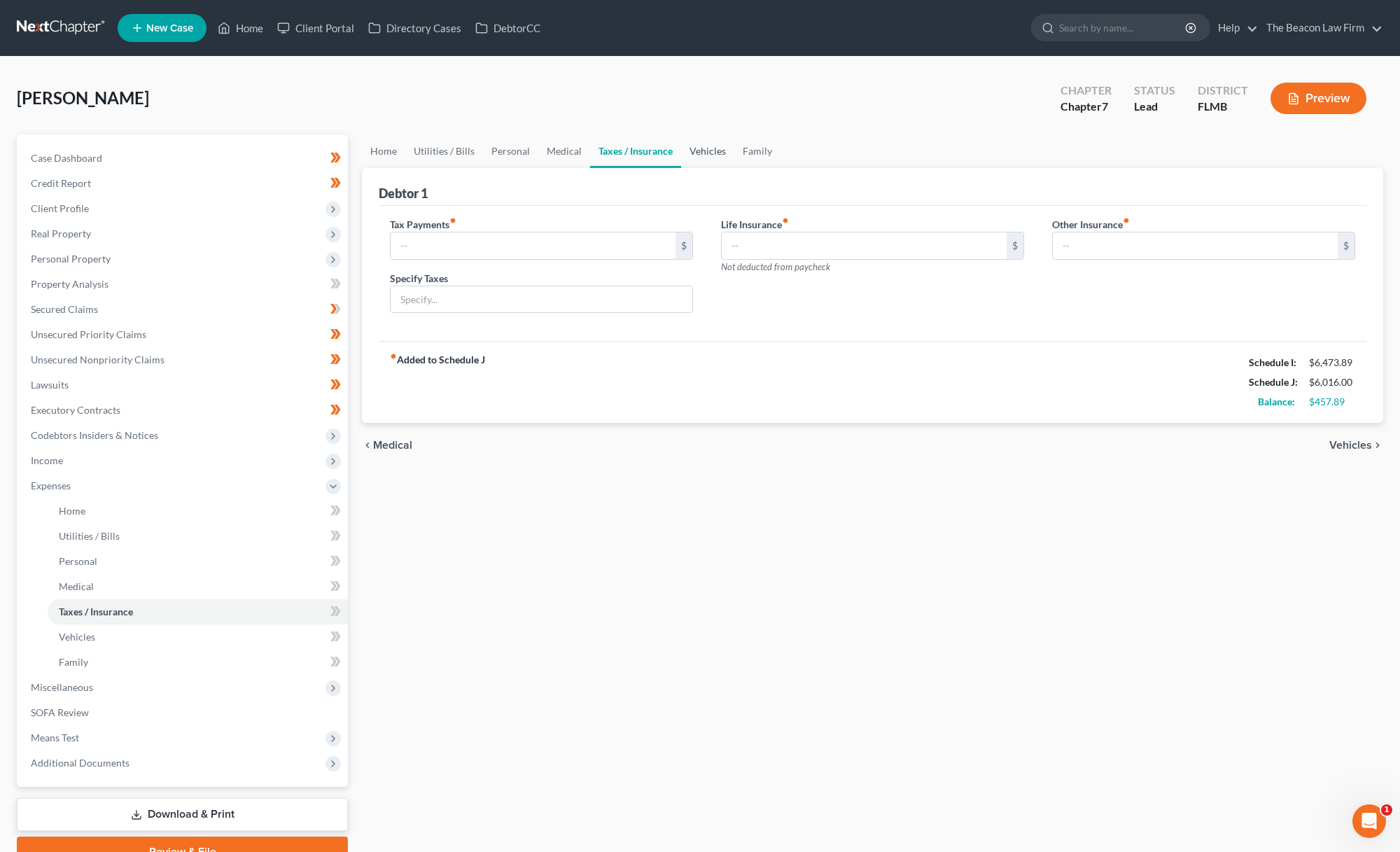
click at [699, 157] on link "Vehicles" at bounding box center [708, 151] width 53 height 34
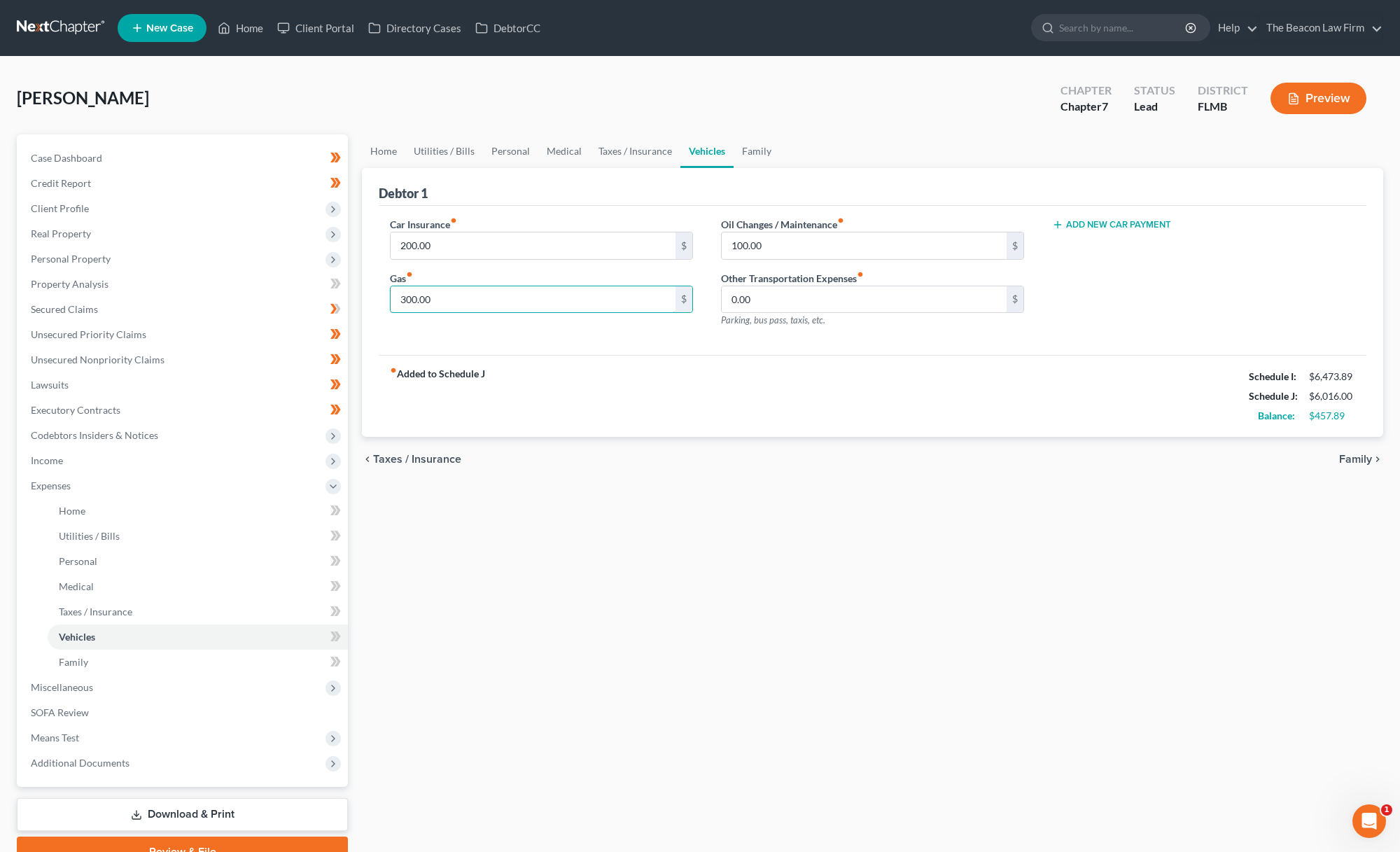
drag, startPoint x: 451, startPoint y: 297, endPoint x: 355, endPoint y: 289, distance: 96.3
click at [355, 289] on div "Home Utilities / Bills Personal Medical Taxes / Insurance Vehicles Family Debto…" at bounding box center [872, 501] width 1035 height 733
type input "400"
click at [484, 239] on input "200.00" at bounding box center [533, 246] width 285 height 27
click at [166, 502] on link "Home" at bounding box center [198, 511] width 301 height 25
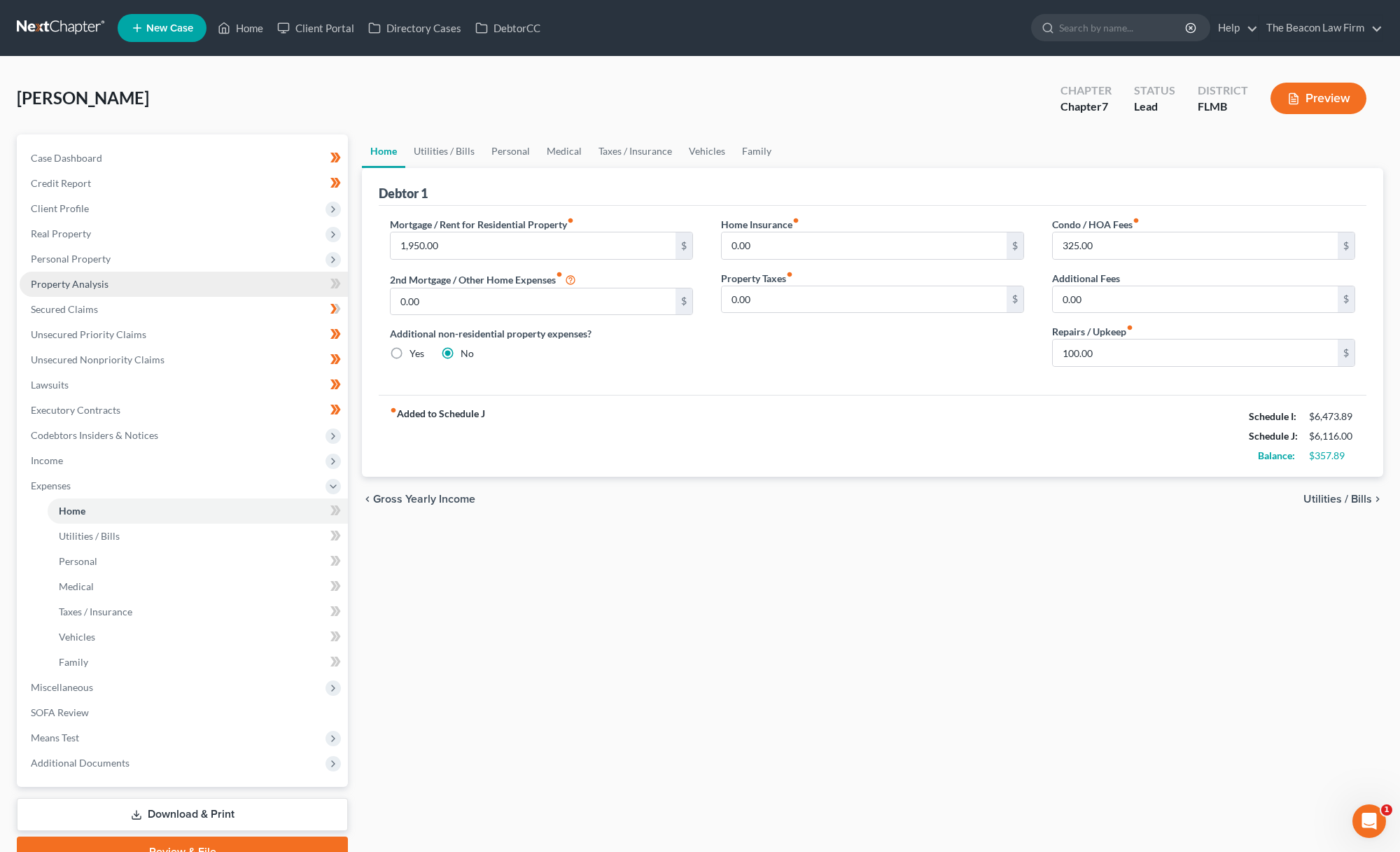
click at [124, 285] on link "Property Analysis" at bounding box center [183, 285] width 328 height 25
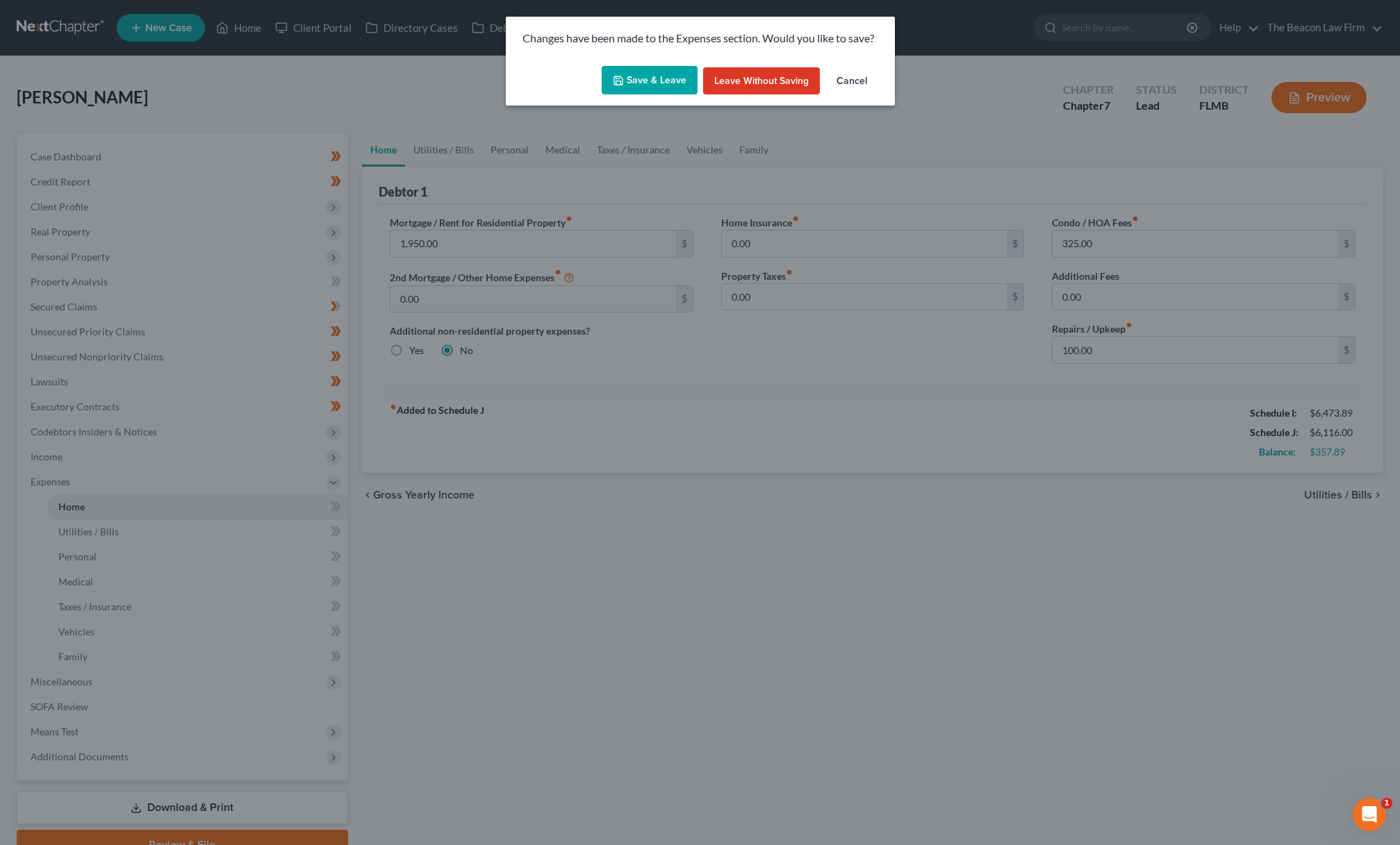
click at [650, 79] on button "Save & Leave" at bounding box center [649, 80] width 96 height 29
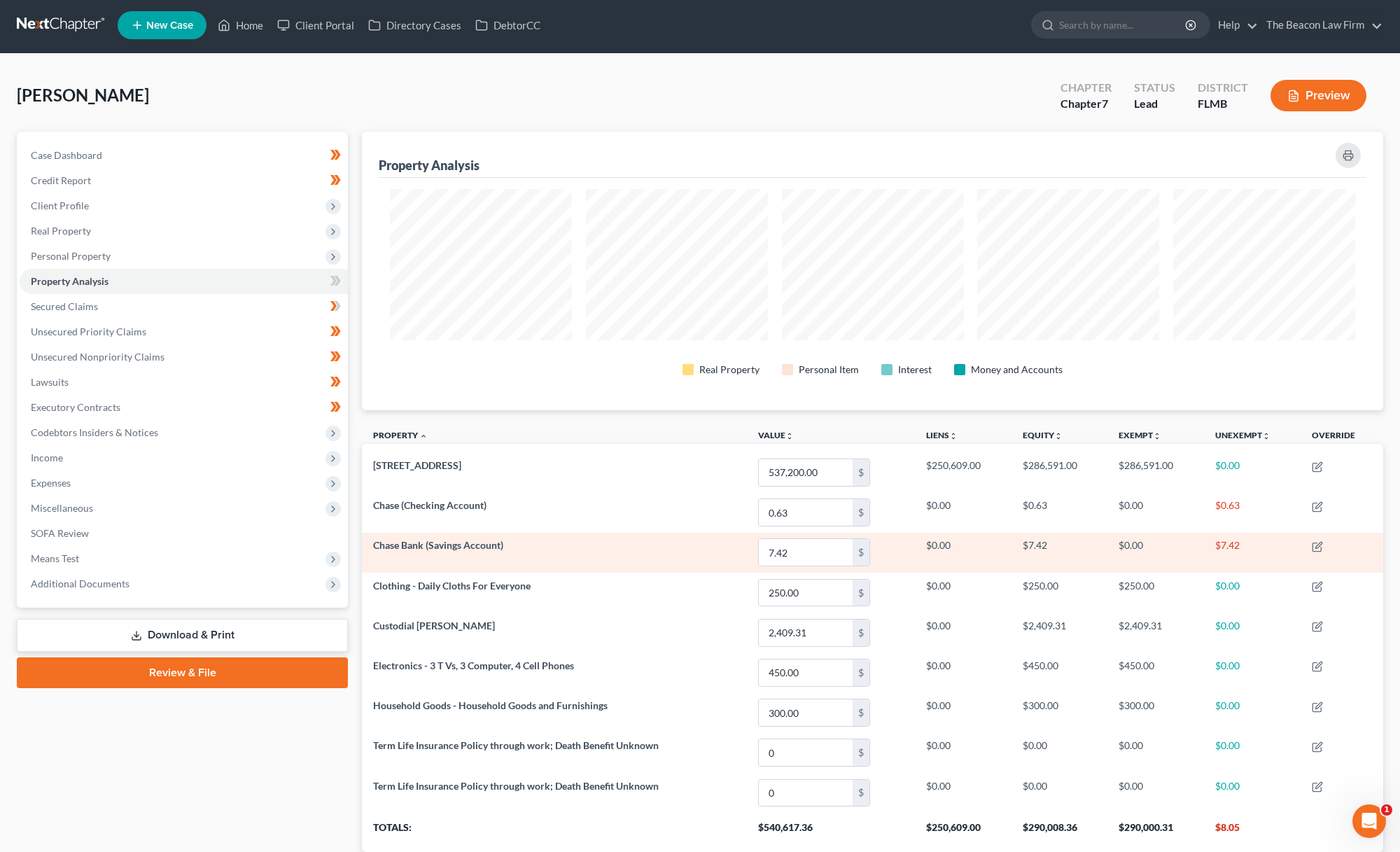
scroll to position [52, 0]
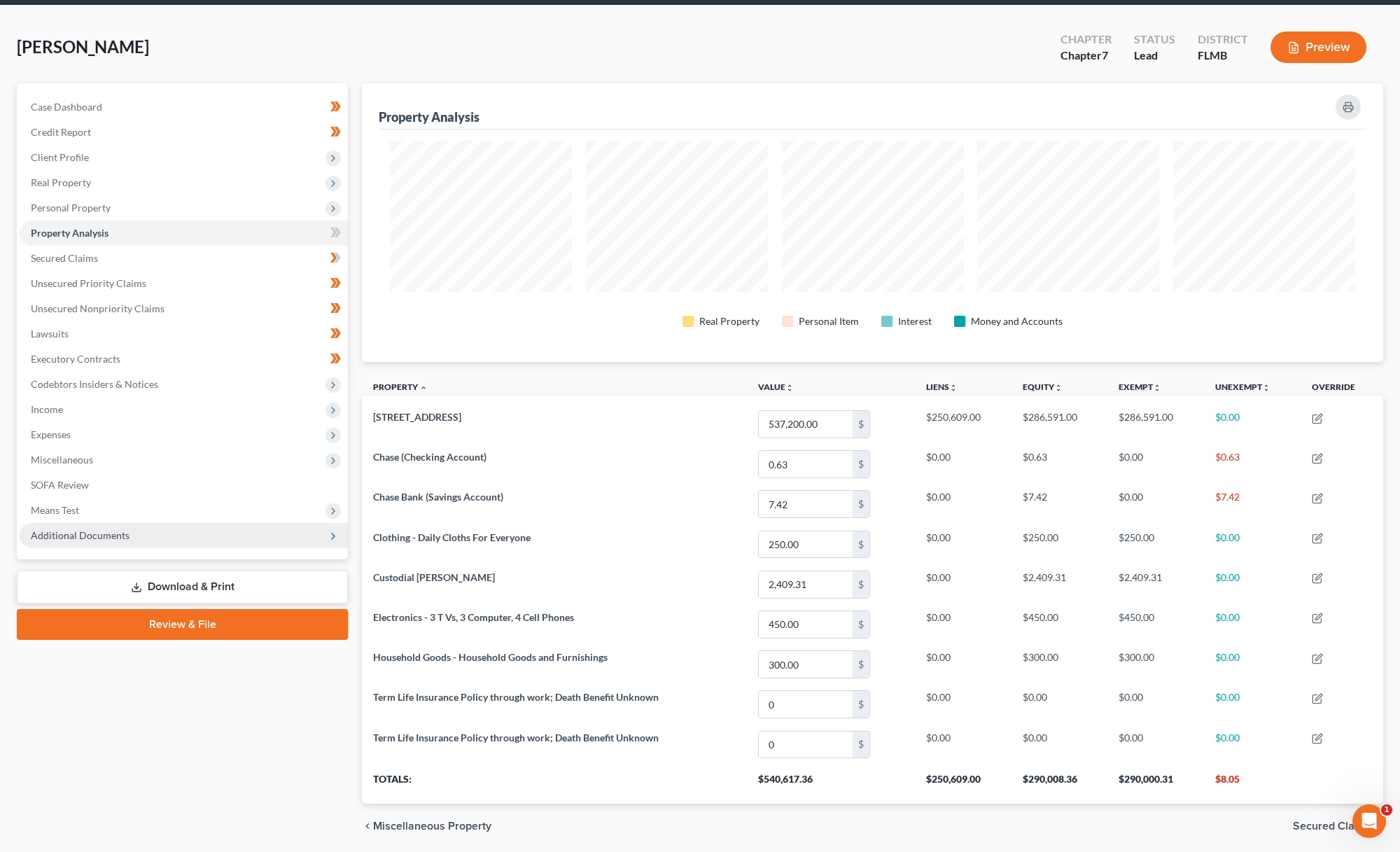
click at [236, 538] on span "Additional Documents" at bounding box center [183, 535] width 328 height 25
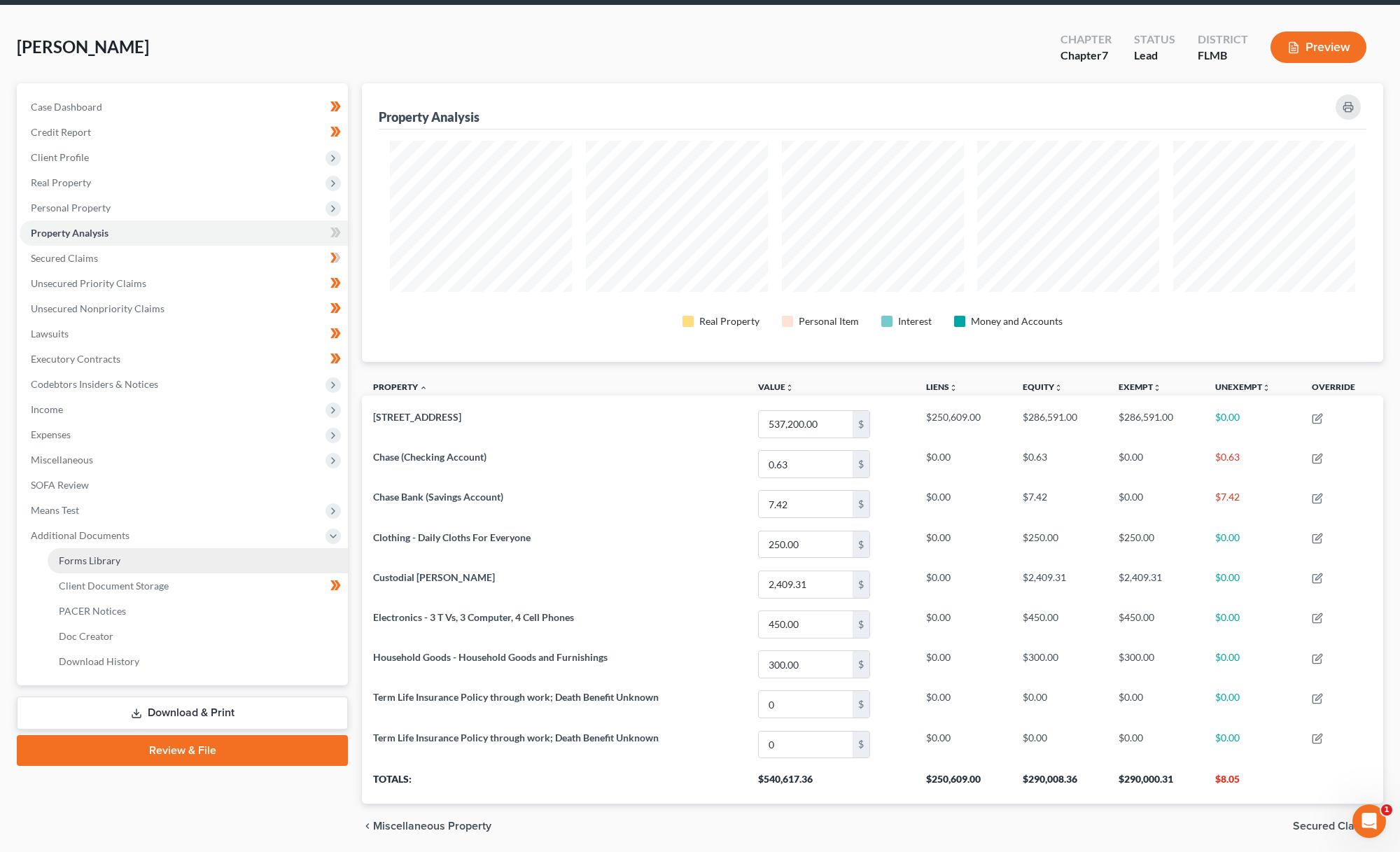
click at [188, 612] on link "PACER Notices" at bounding box center [198, 611] width 301 height 25
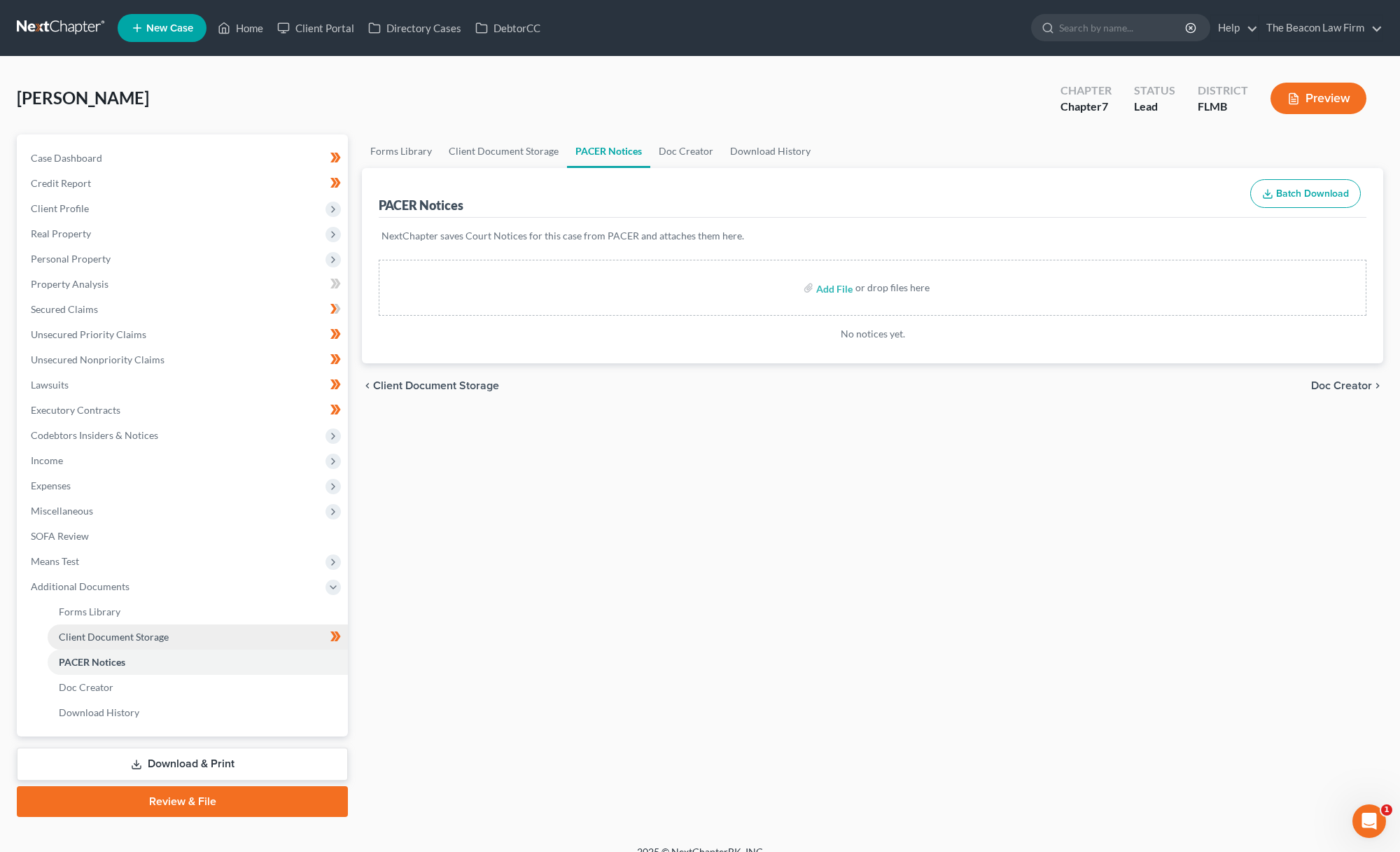
click at [171, 626] on link "Client Document Storage" at bounding box center [198, 638] width 301 height 25
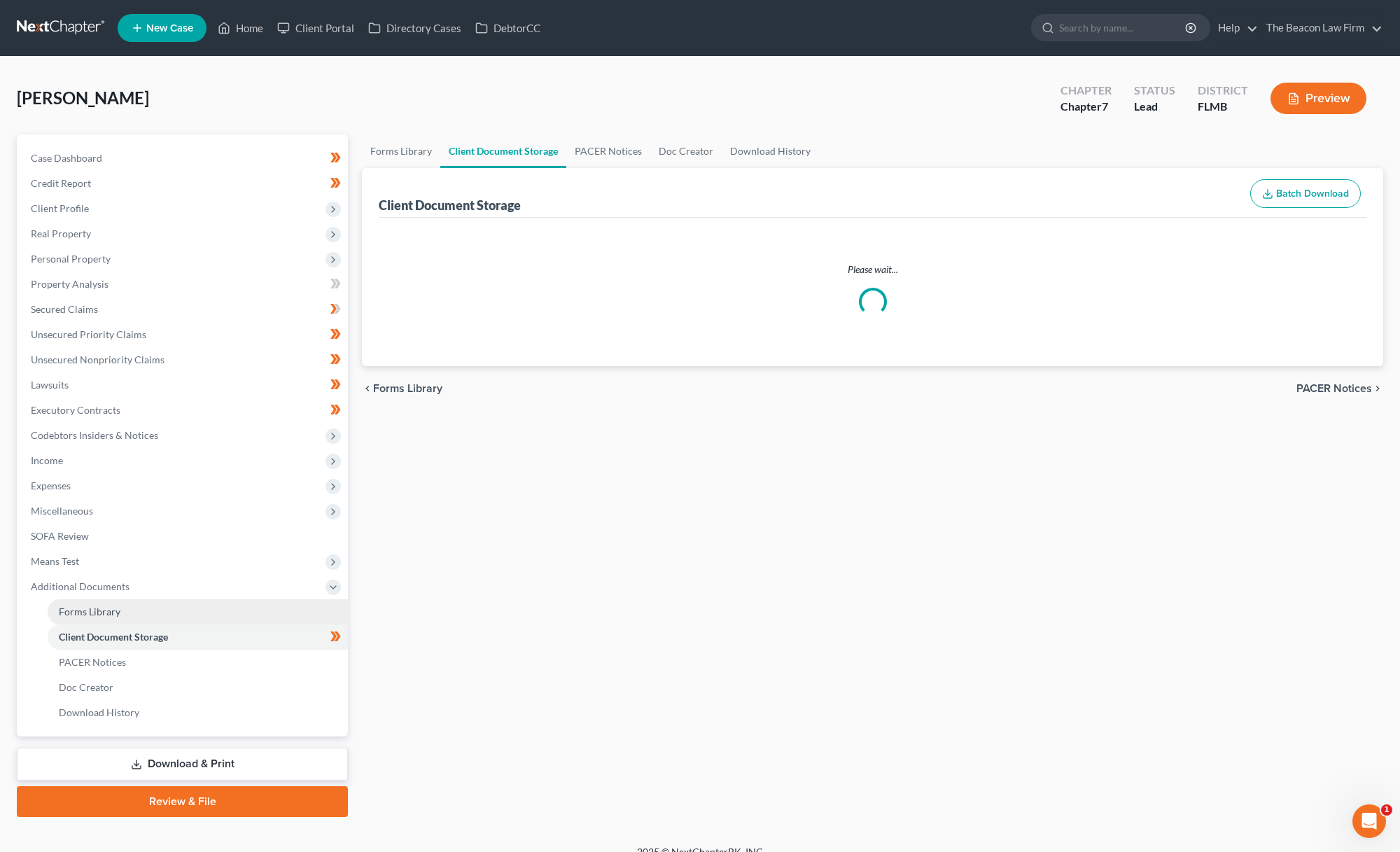
select select "9"
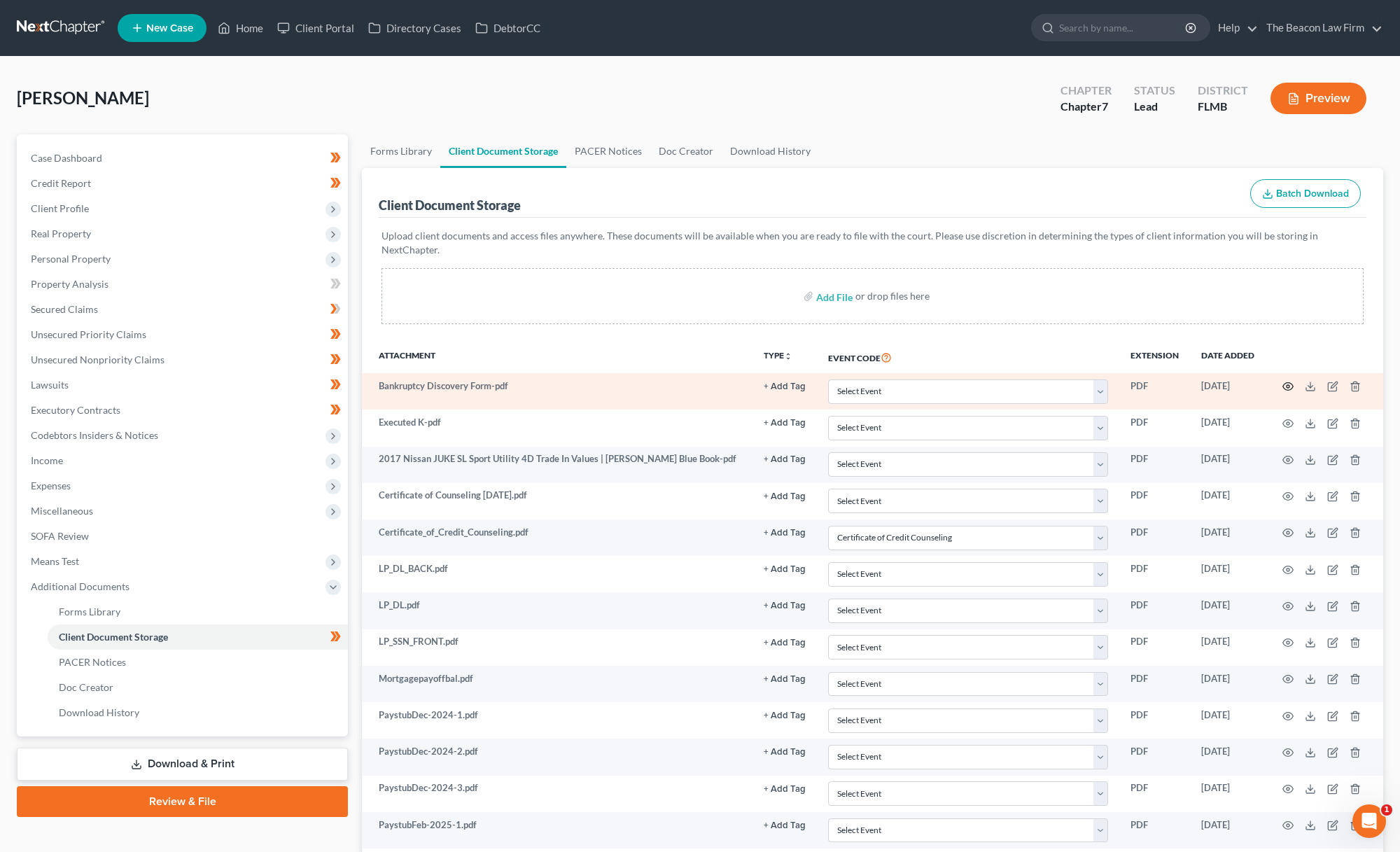
click at [1289, 385] on circle "button" at bounding box center [1288, 386] width 3 height 3
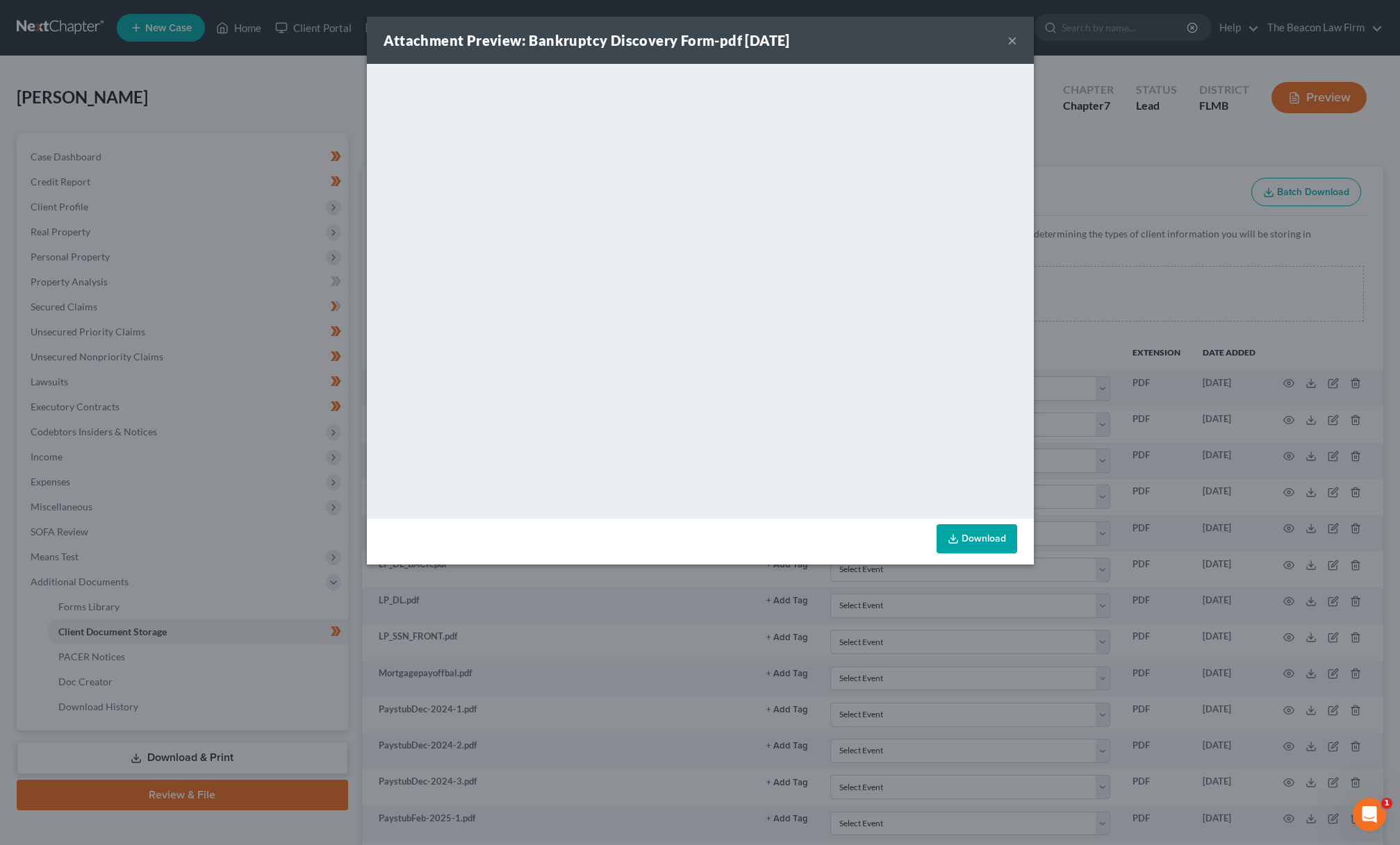
click at [1020, 42] on div "Attachment Preview: Bankruptcy Discovery Form-pdf 08/22/2024 ×" at bounding box center [700, 40] width 667 height 47
click at [1014, 44] on button "×" at bounding box center [1012, 40] width 10 height 17
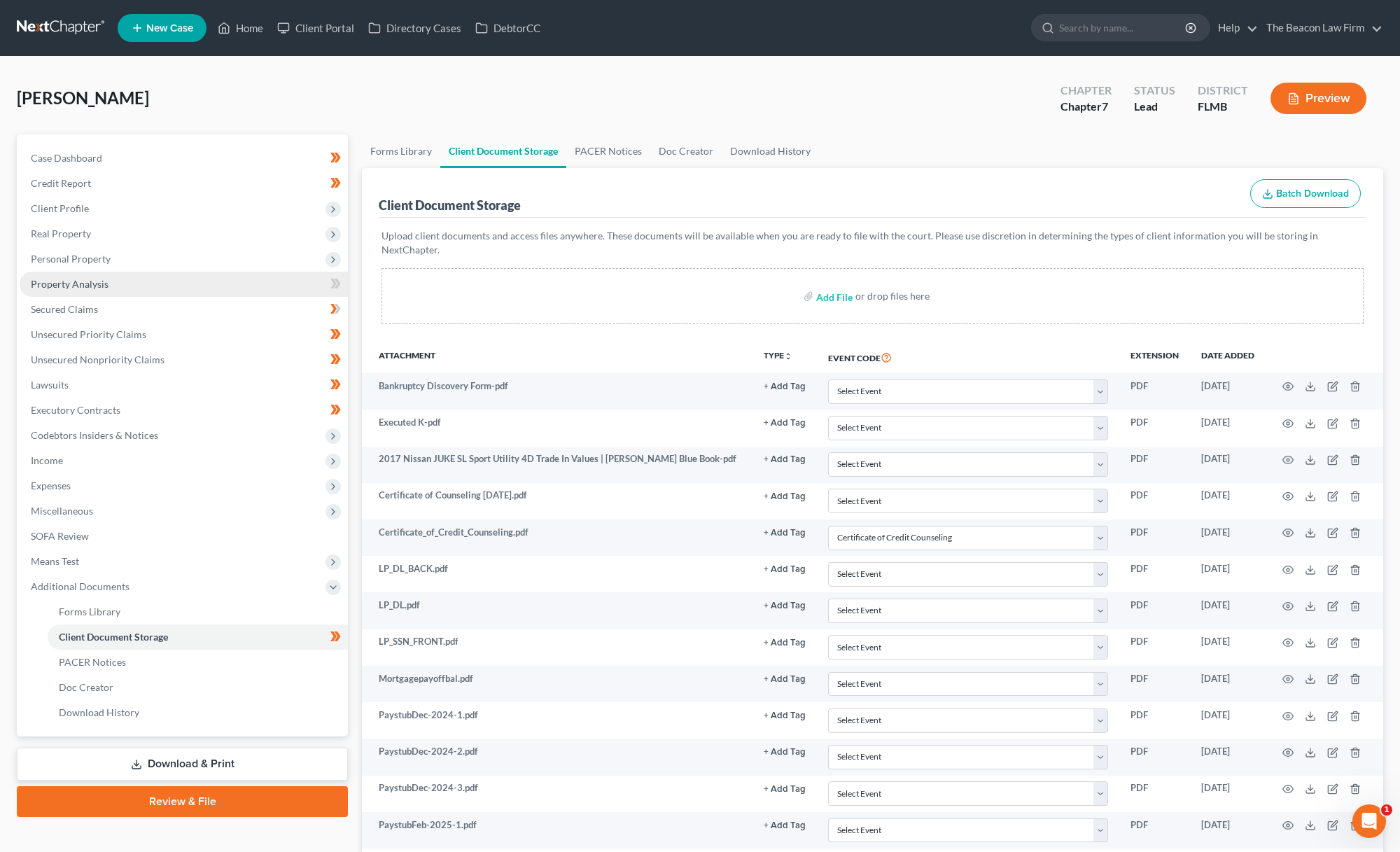
click at [100, 286] on span "Property Analysis" at bounding box center [69, 284] width 78 height 12
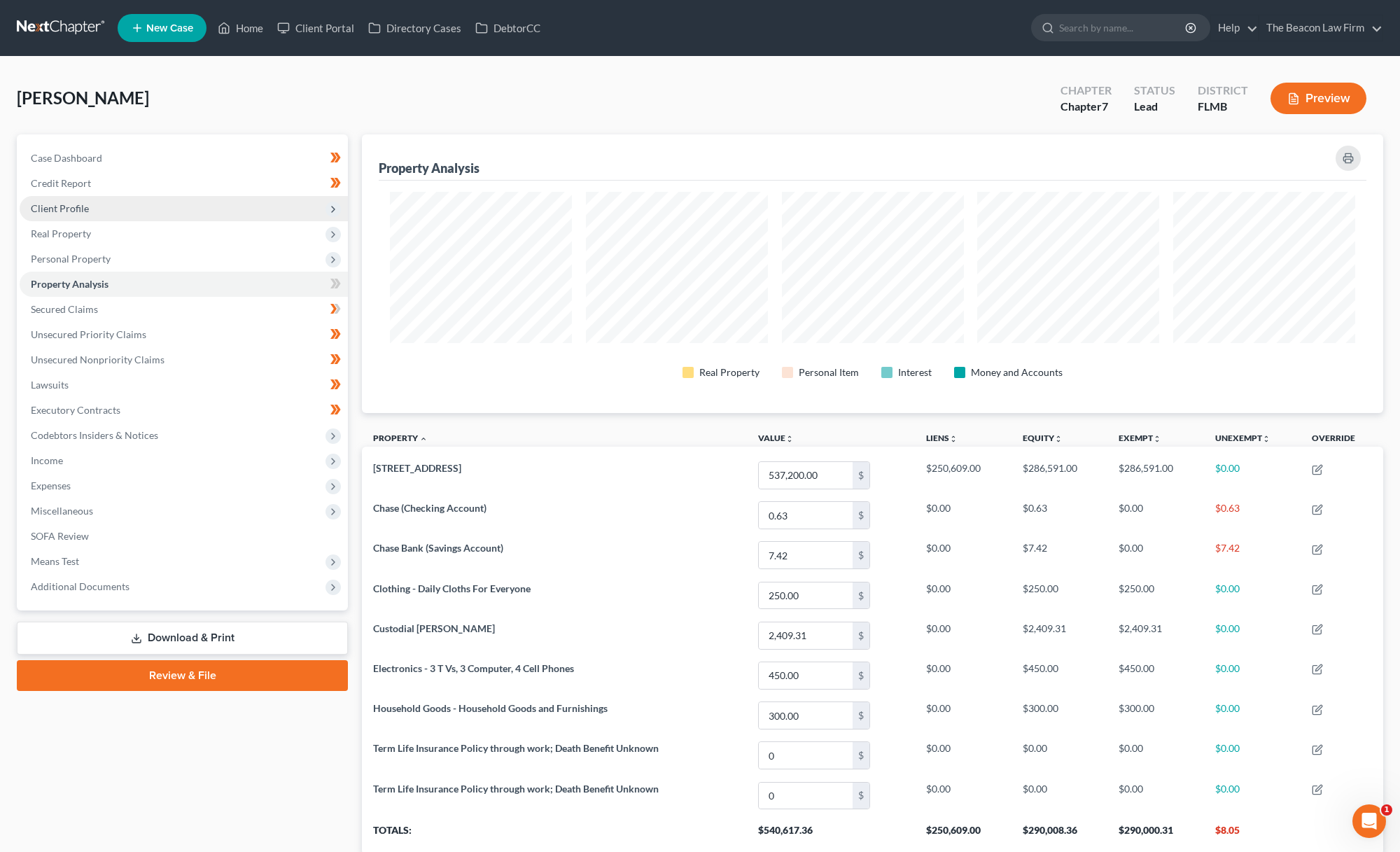
click at [185, 208] on span "Client Profile" at bounding box center [183, 209] width 328 height 25
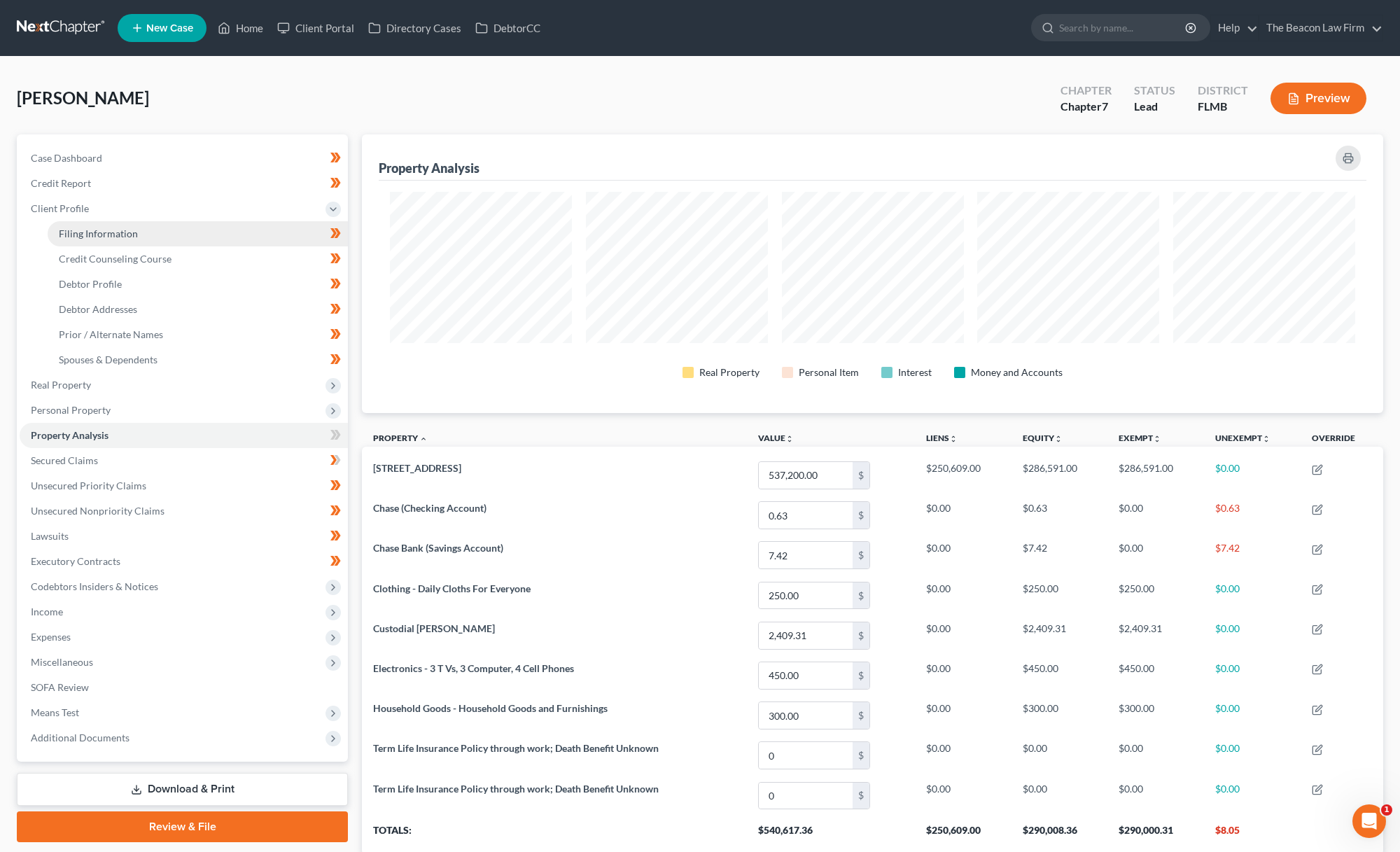
click at [187, 232] on link "Filing Information" at bounding box center [198, 234] width 301 height 25
select select "1"
select select "0"
select select "15"
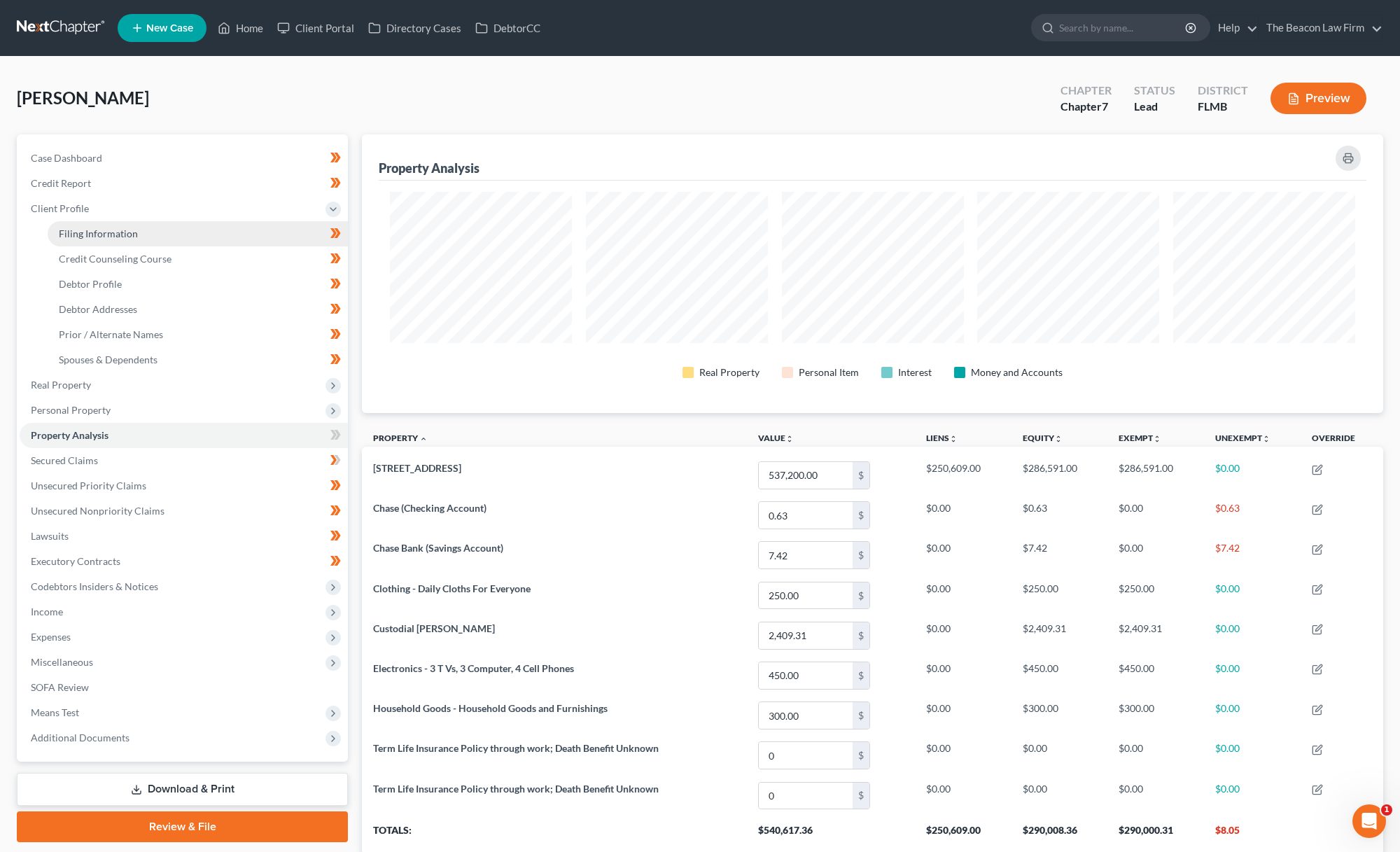
select select "7"
select select "9"
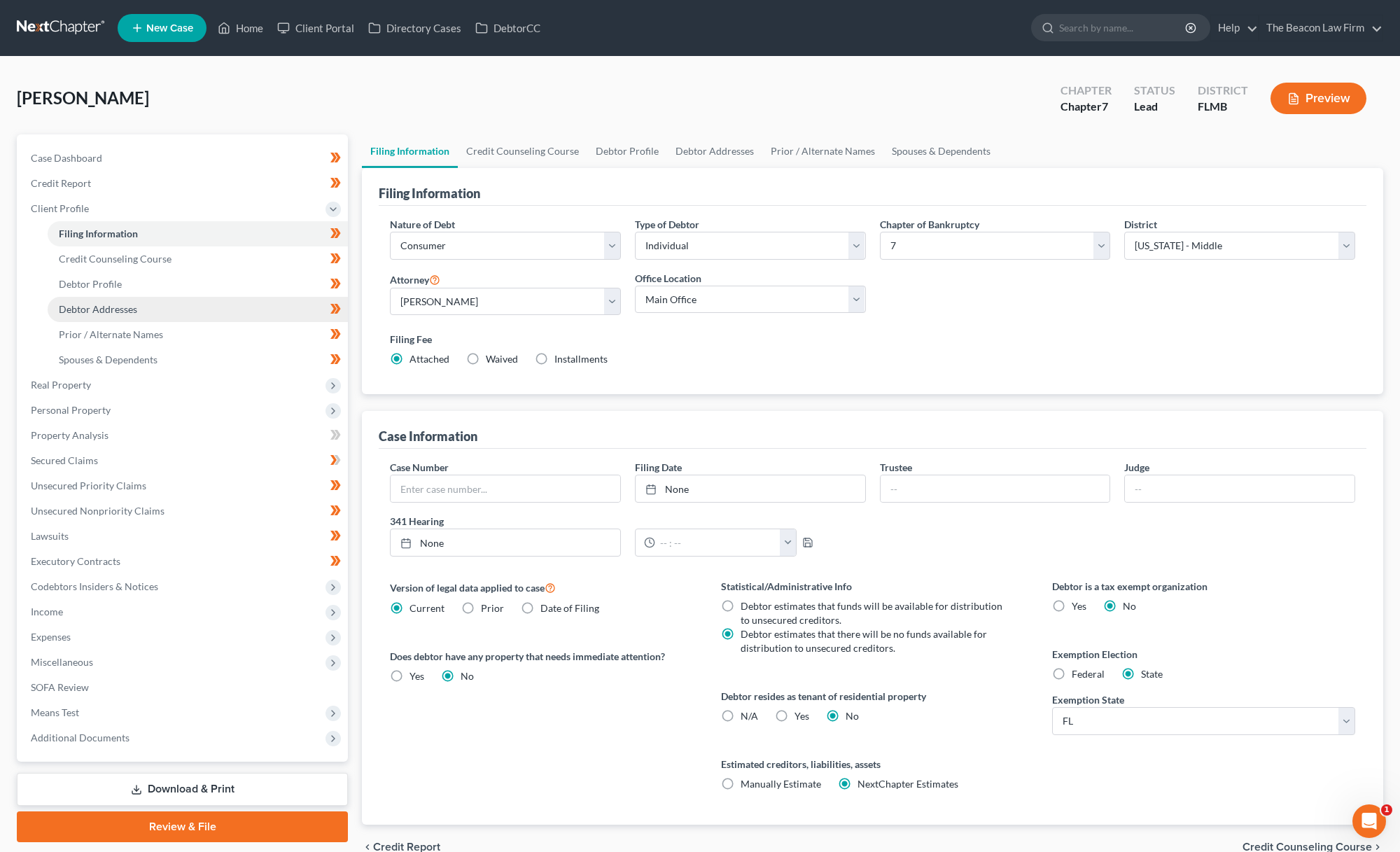
click at [177, 307] on link "Debtor Addresses" at bounding box center [198, 310] width 301 height 25
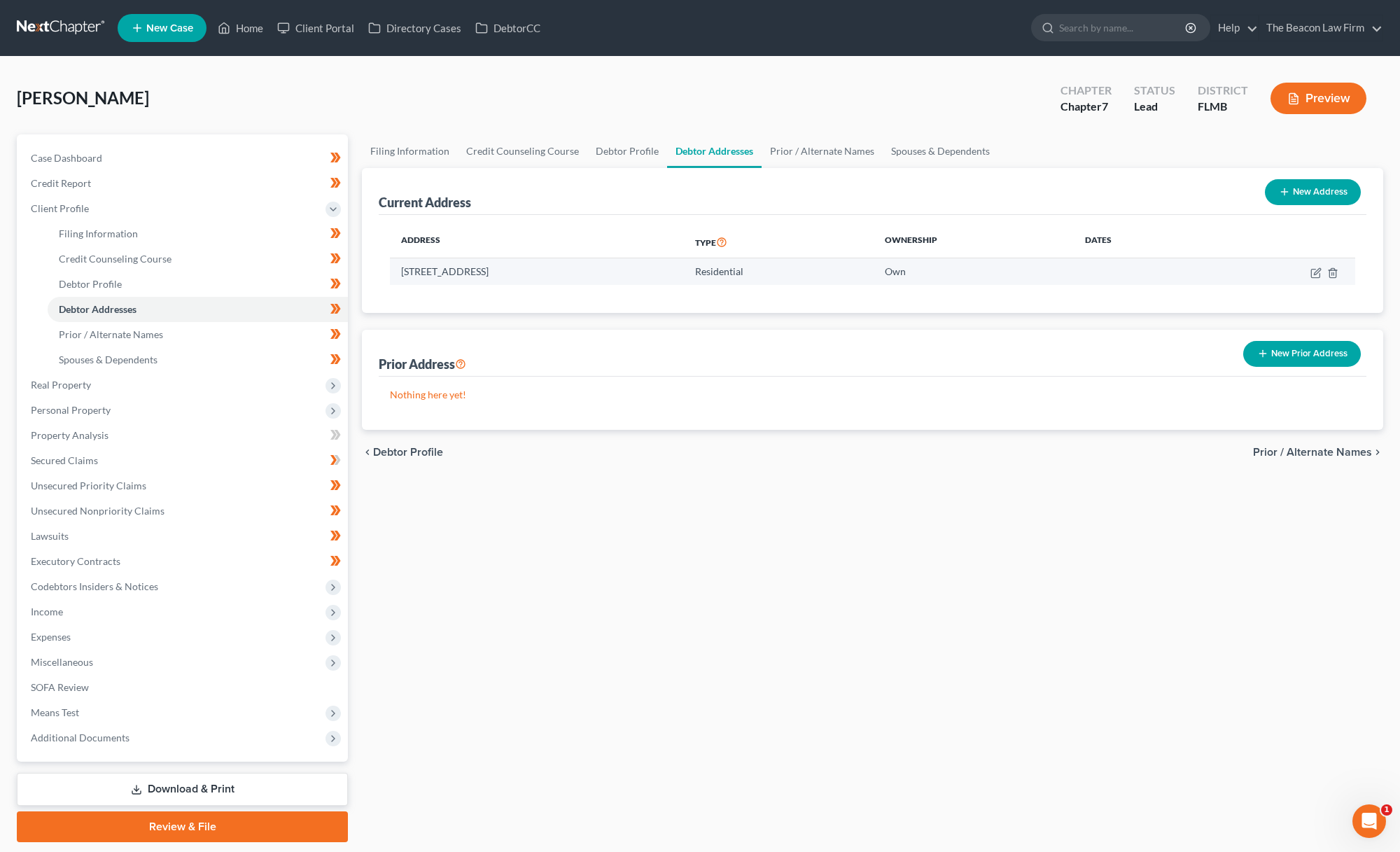
drag, startPoint x: 600, startPoint y: 276, endPoint x: 403, endPoint y: 275, distance: 197.0
click at [403, 275] on td "14770 Lone Eagle Drive, Orlando, FL 32837" at bounding box center [537, 272] width 294 height 27
copy td "14770 Lone Eagle Drive, Orlando, FL 32837"
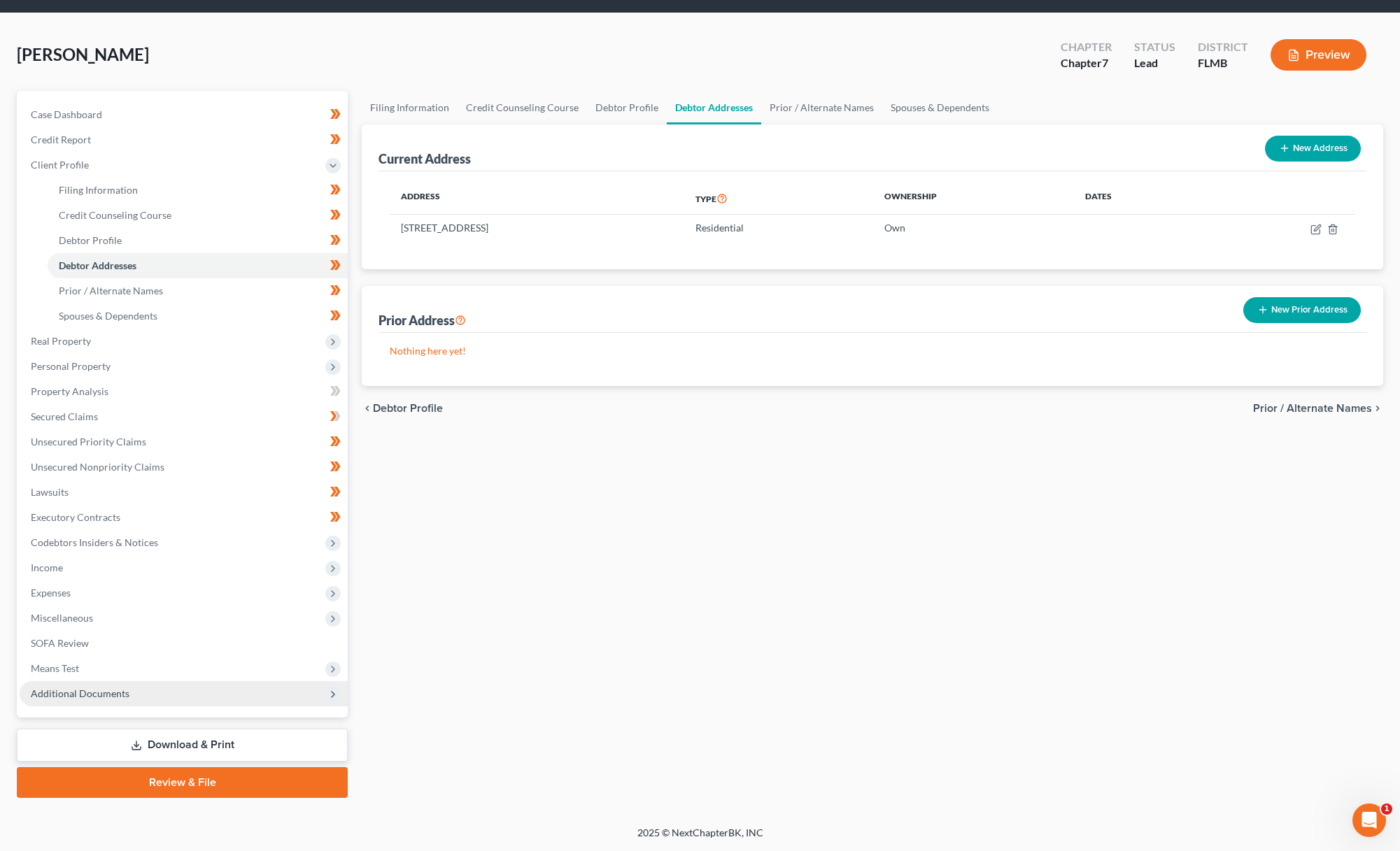
drag, startPoint x: 132, startPoint y: 691, endPoint x: 158, endPoint y: 696, distance: 26.5
click at [133, 691] on span "Additional Documents" at bounding box center [183, 694] width 328 height 25
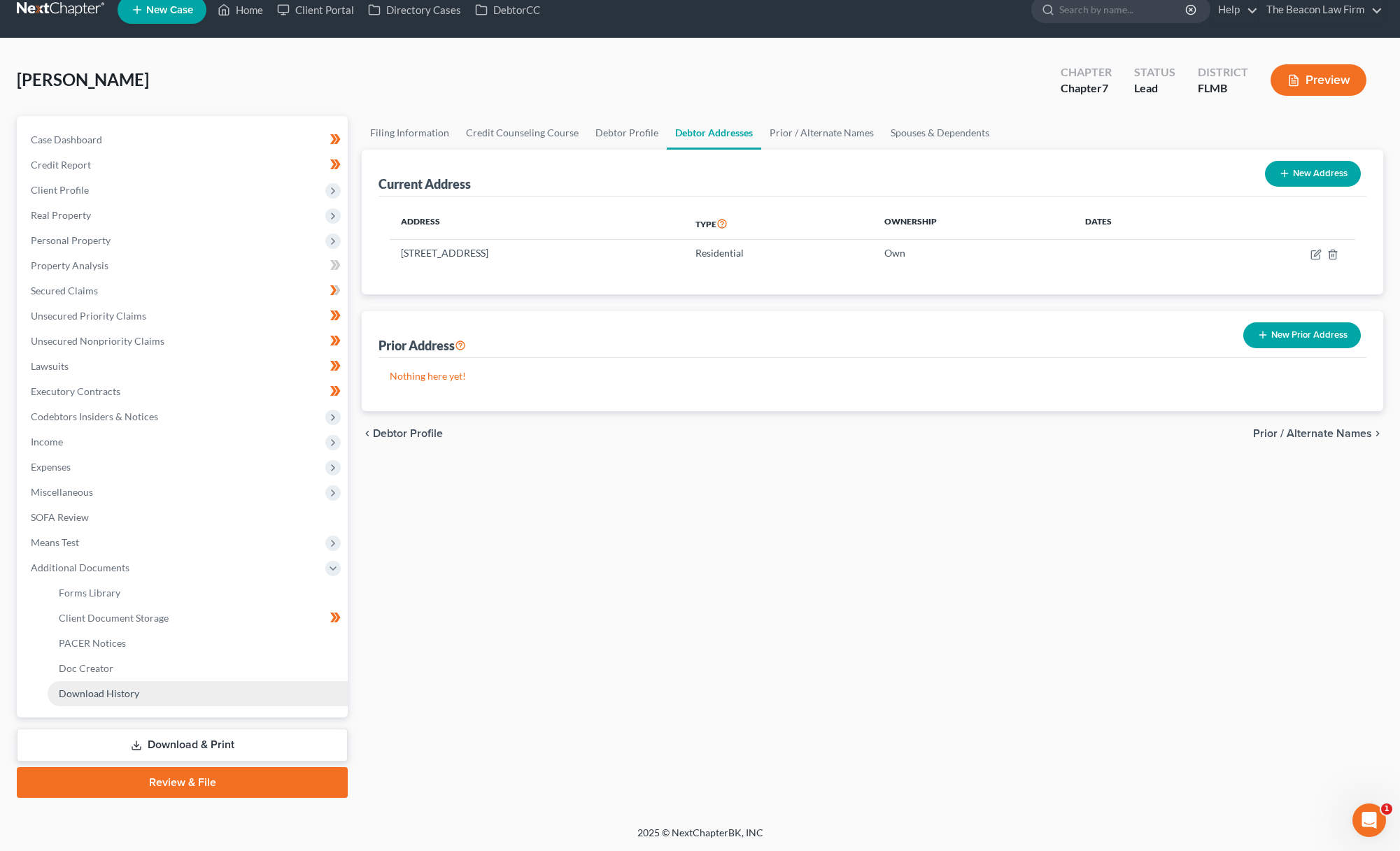
scroll to position [19, 0]
click at [136, 617] on span "Client Document Storage" at bounding box center [114, 617] width 110 height 12
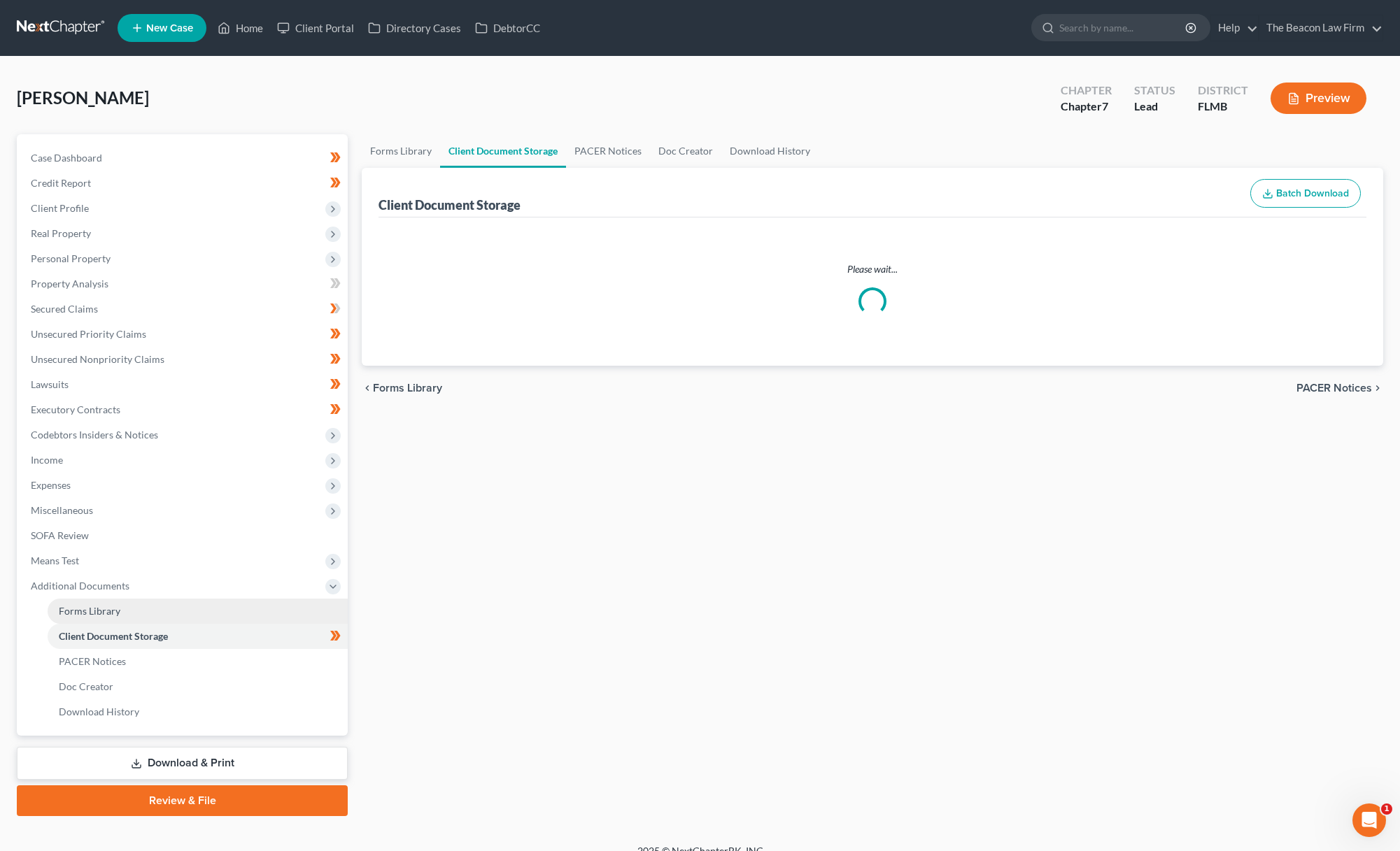
select select "9"
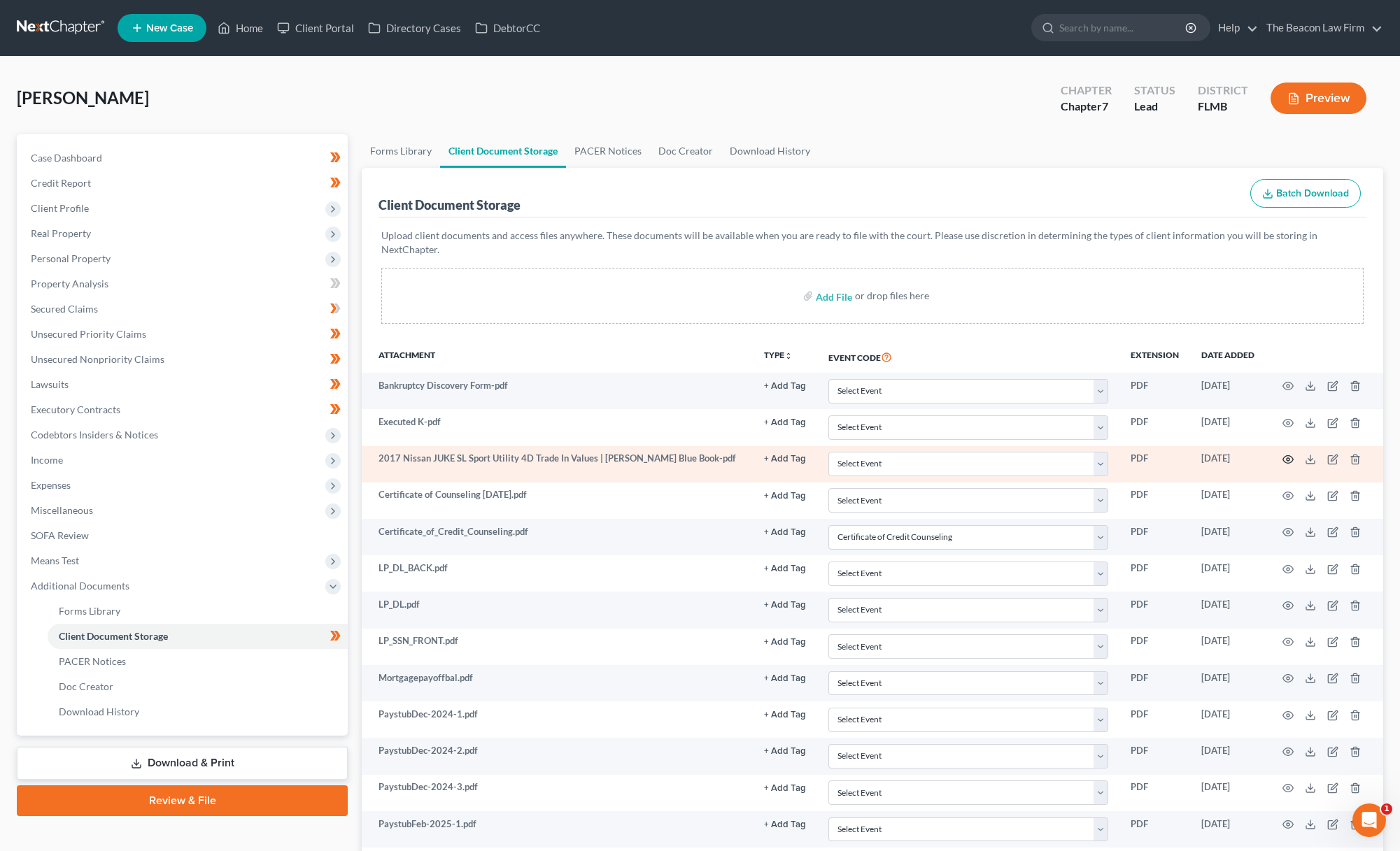
click at [1291, 456] on icon "button" at bounding box center [1289, 460] width 10 height 8
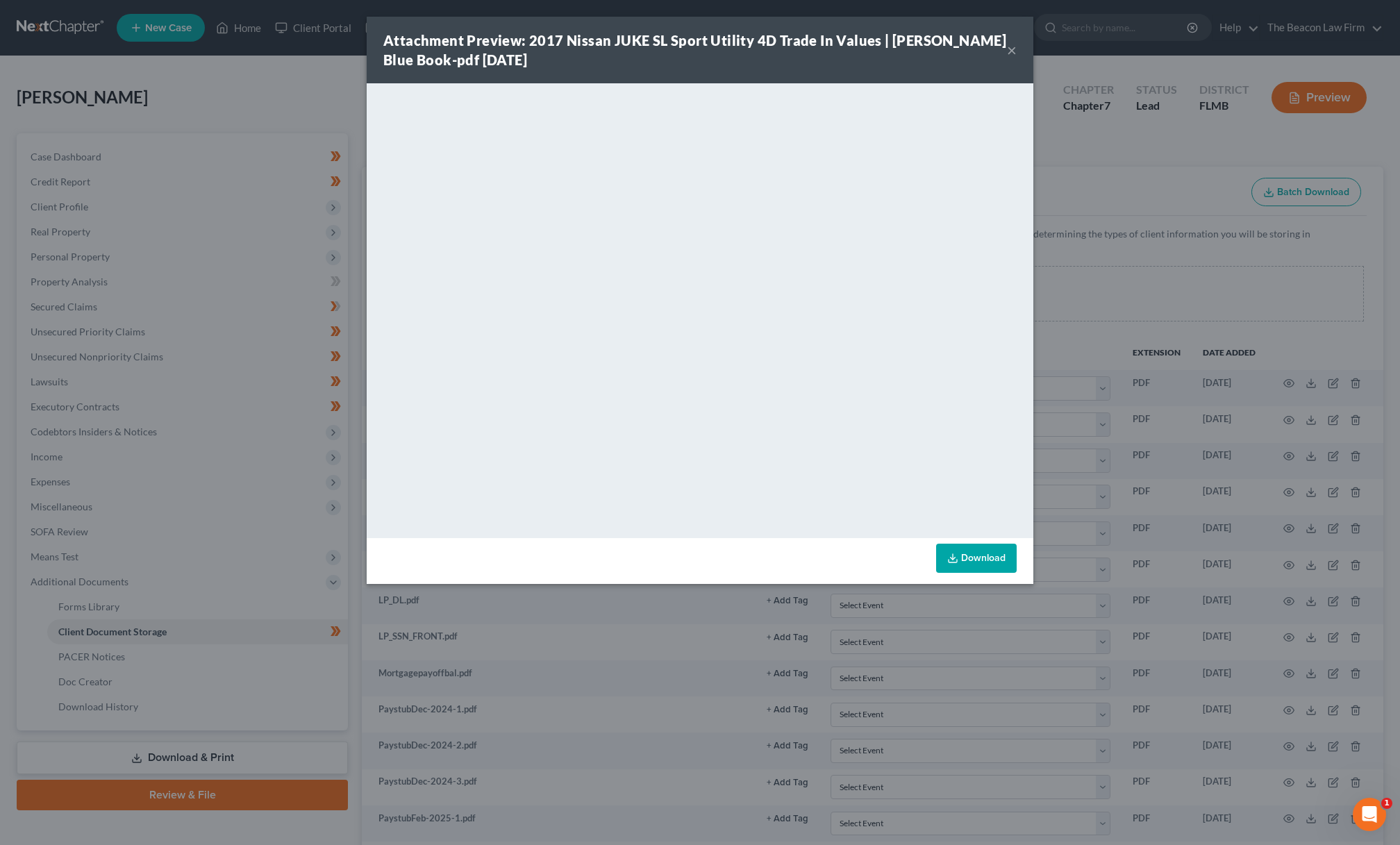
click at [1013, 54] on button "×" at bounding box center [1011, 50] width 10 height 17
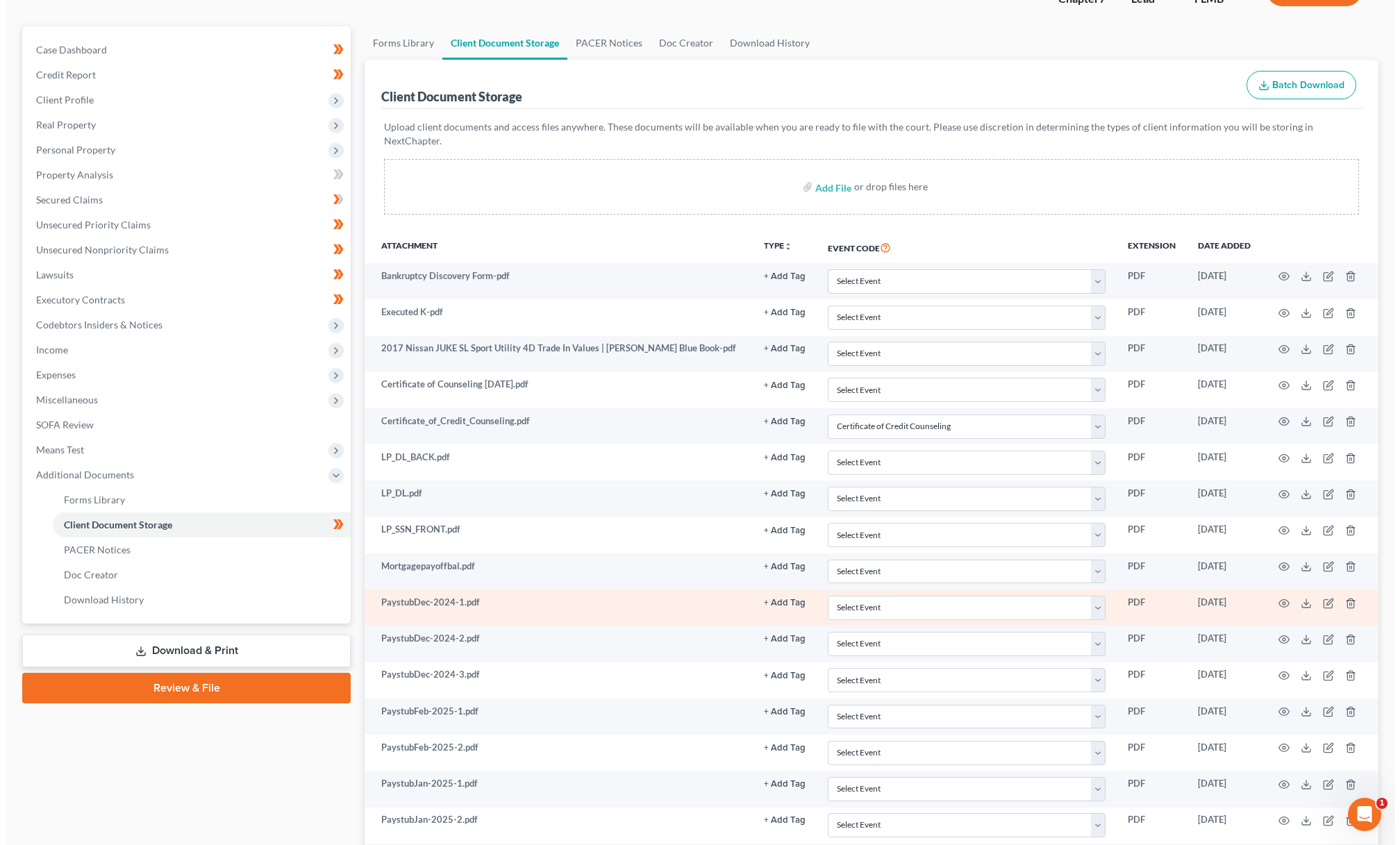
scroll to position [229, 0]
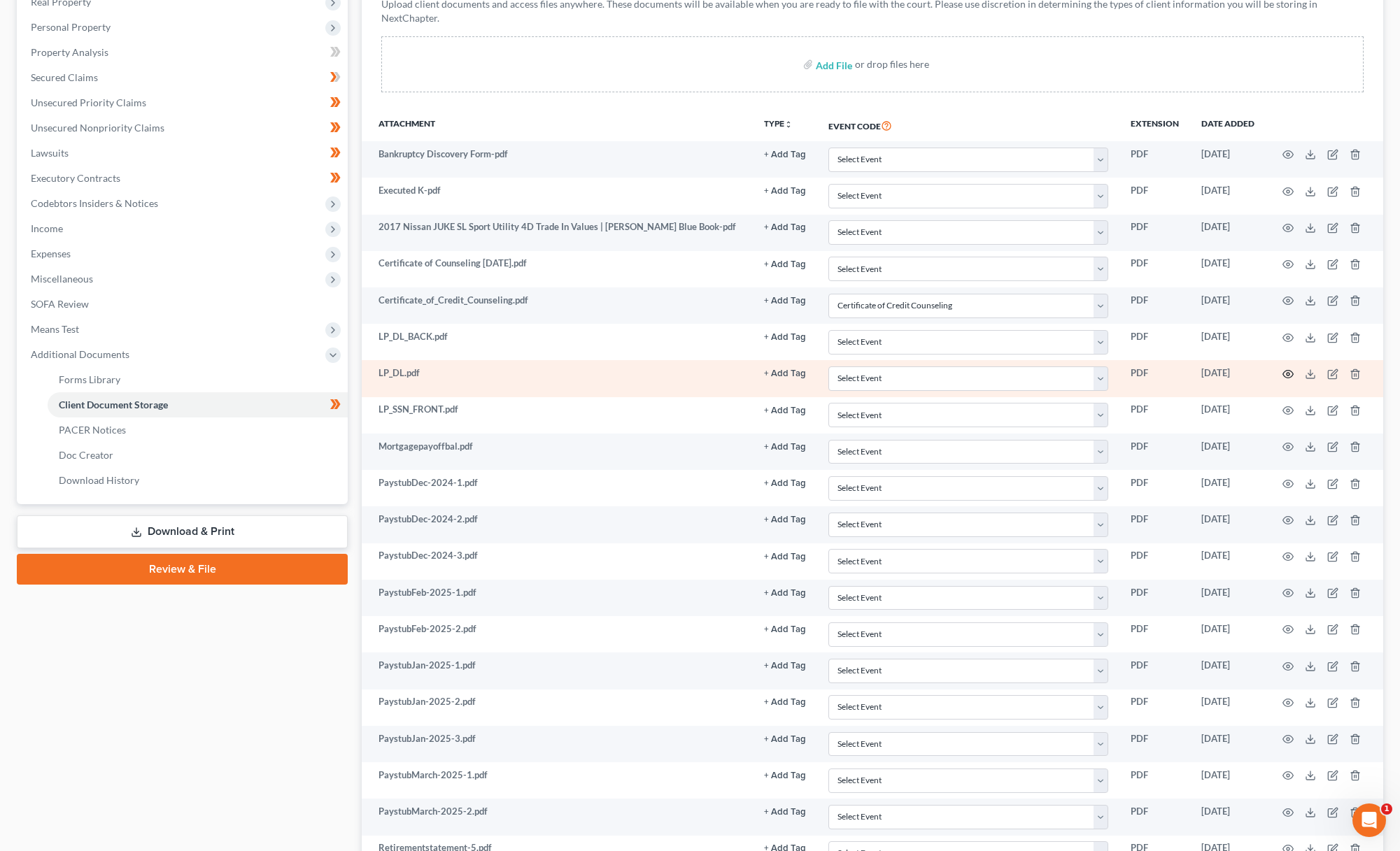
click at [1288, 369] on icon "button" at bounding box center [1288, 374] width 11 height 11
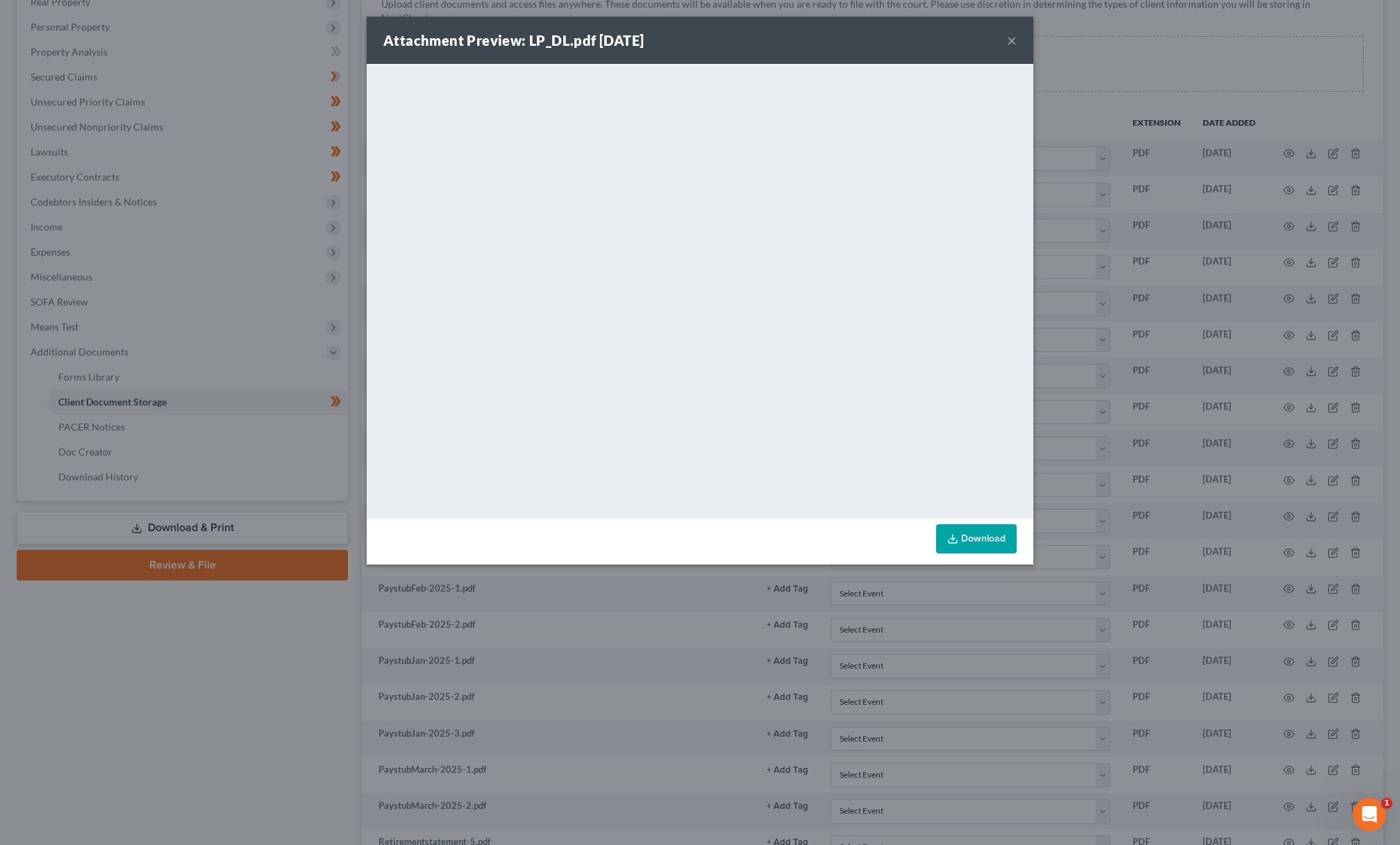
click at [1017, 39] on div "Attachment Preview: LP_DL.pdf 07/21/2025 ×" at bounding box center [700, 40] width 667 height 47
click at [1010, 43] on button "×" at bounding box center [1011, 40] width 10 height 17
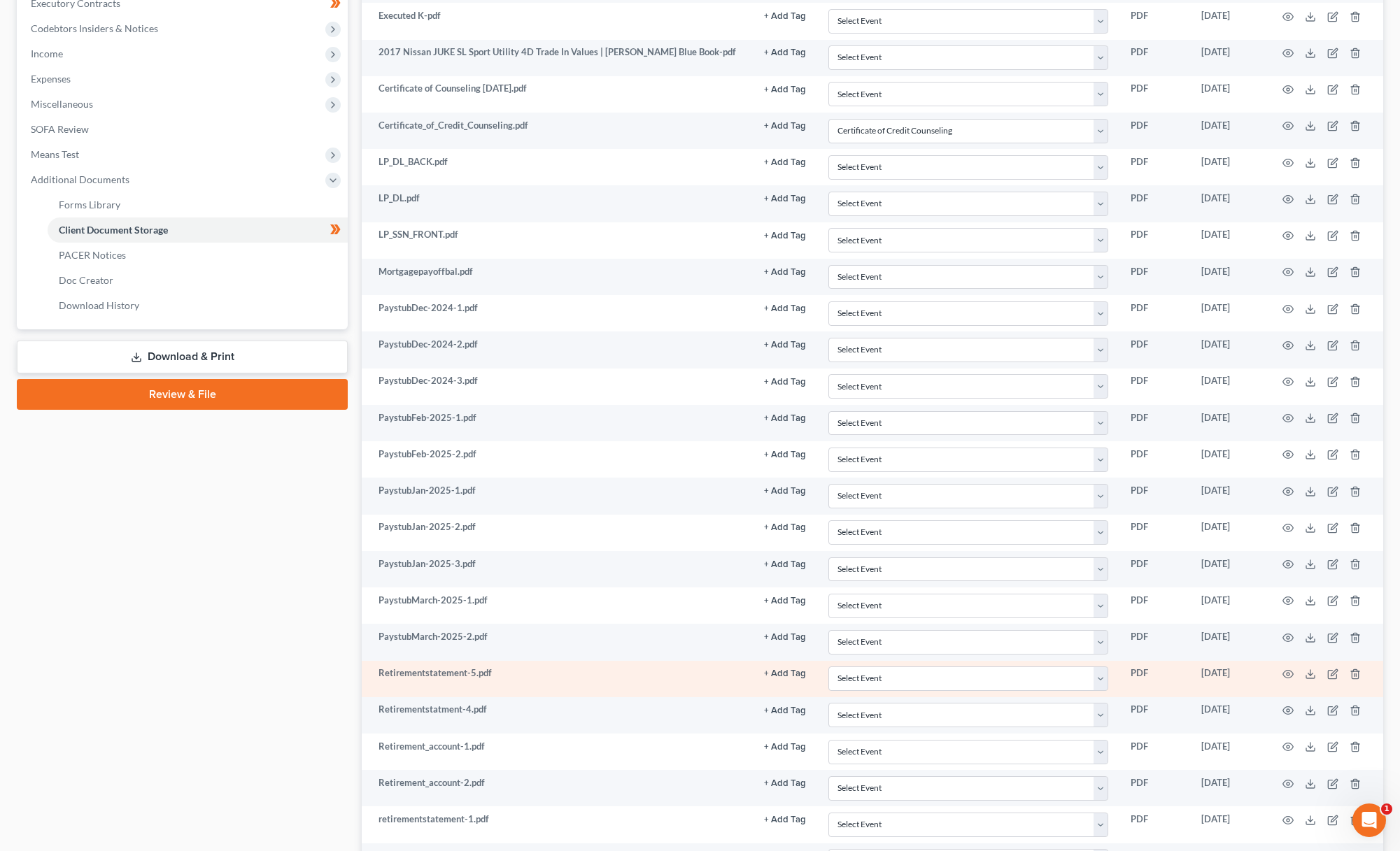
scroll to position [0, 0]
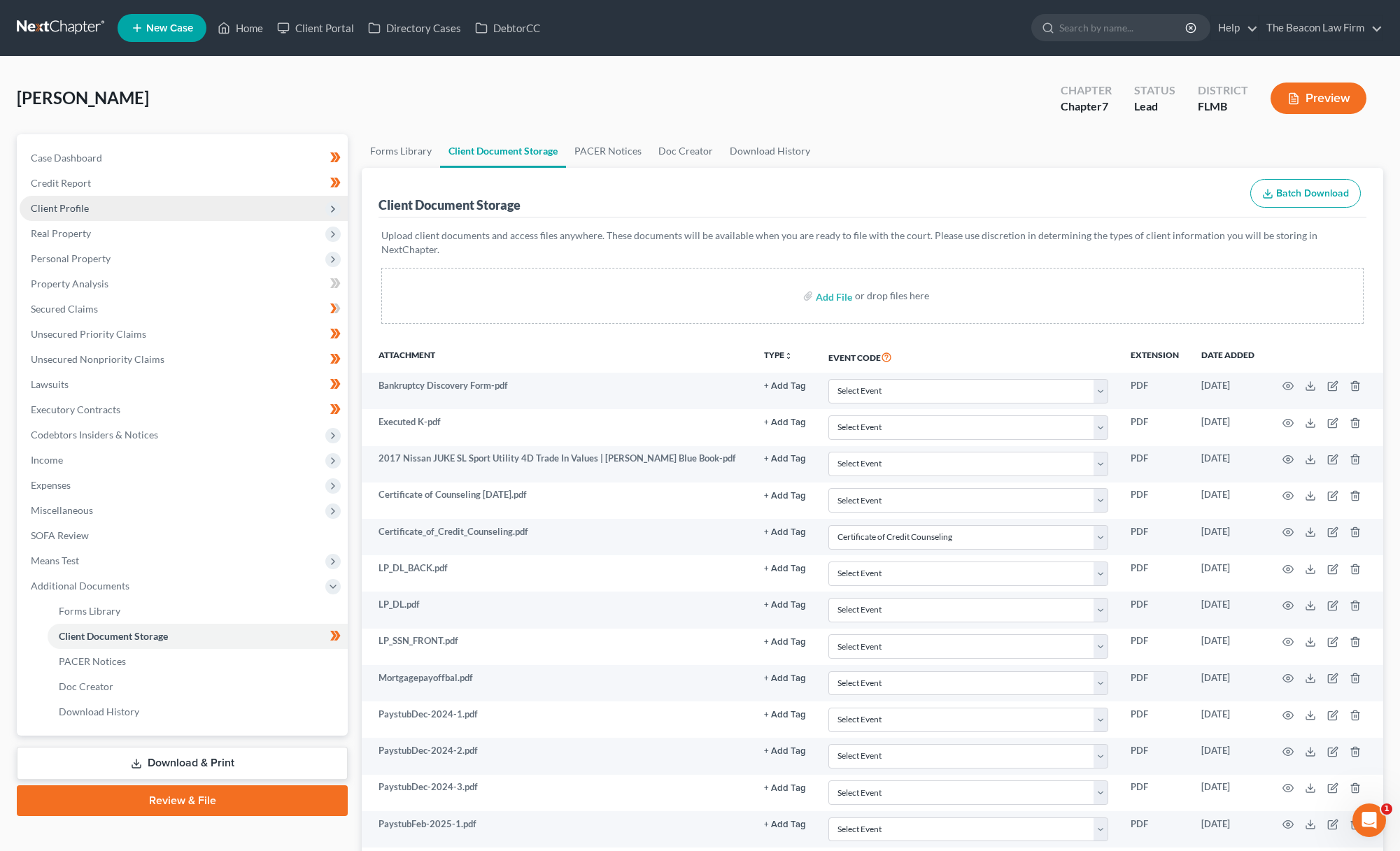
click at [113, 209] on span "Client Profile" at bounding box center [183, 208] width 328 height 25
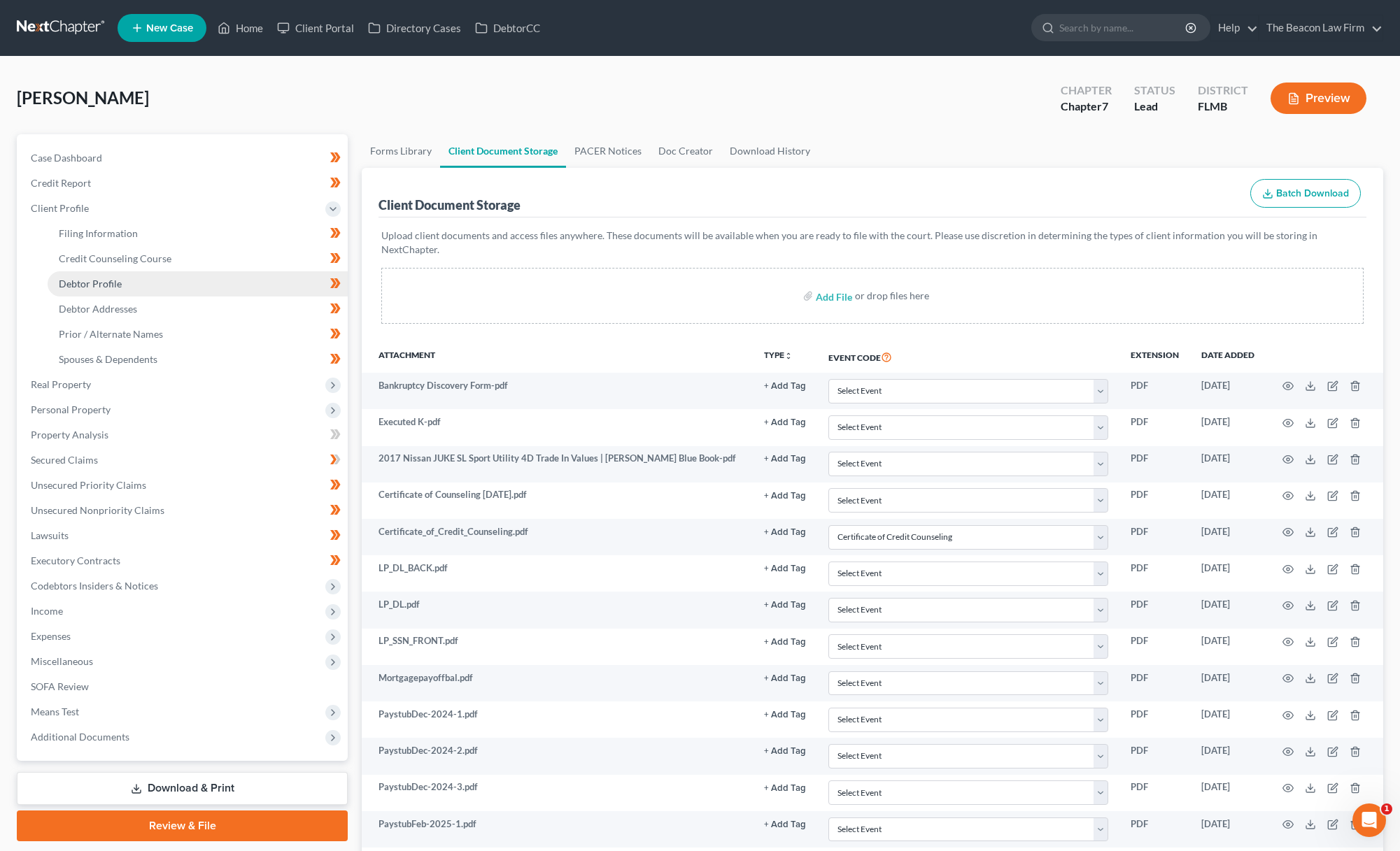
click at [111, 279] on span "Debtor Profile" at bounding box center [90, 283] width 63 height 12
select select "4"
select select "1"
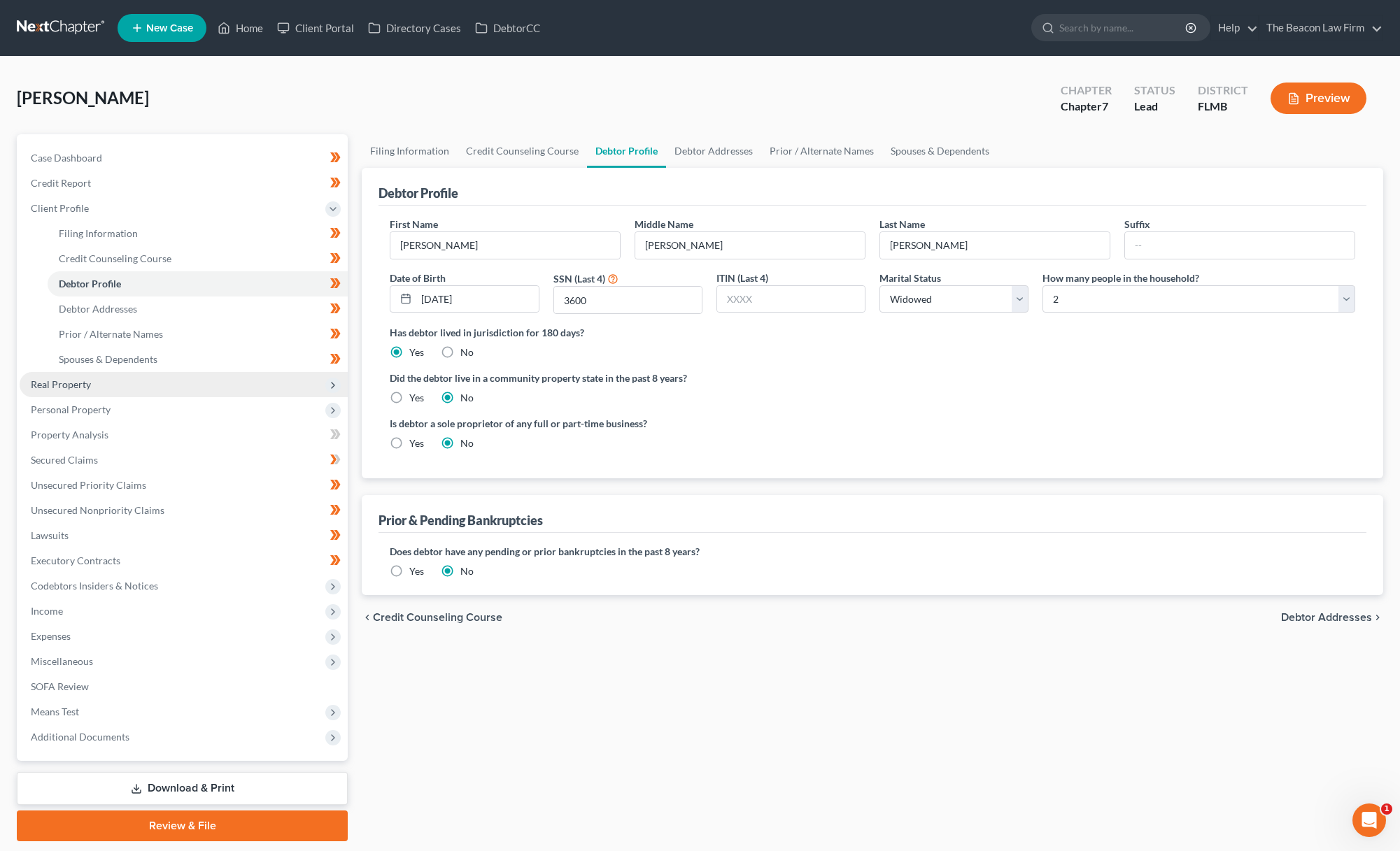
click at [73, 387] on span "Real Property" at bounding box center [60, 385] width 60 height 12
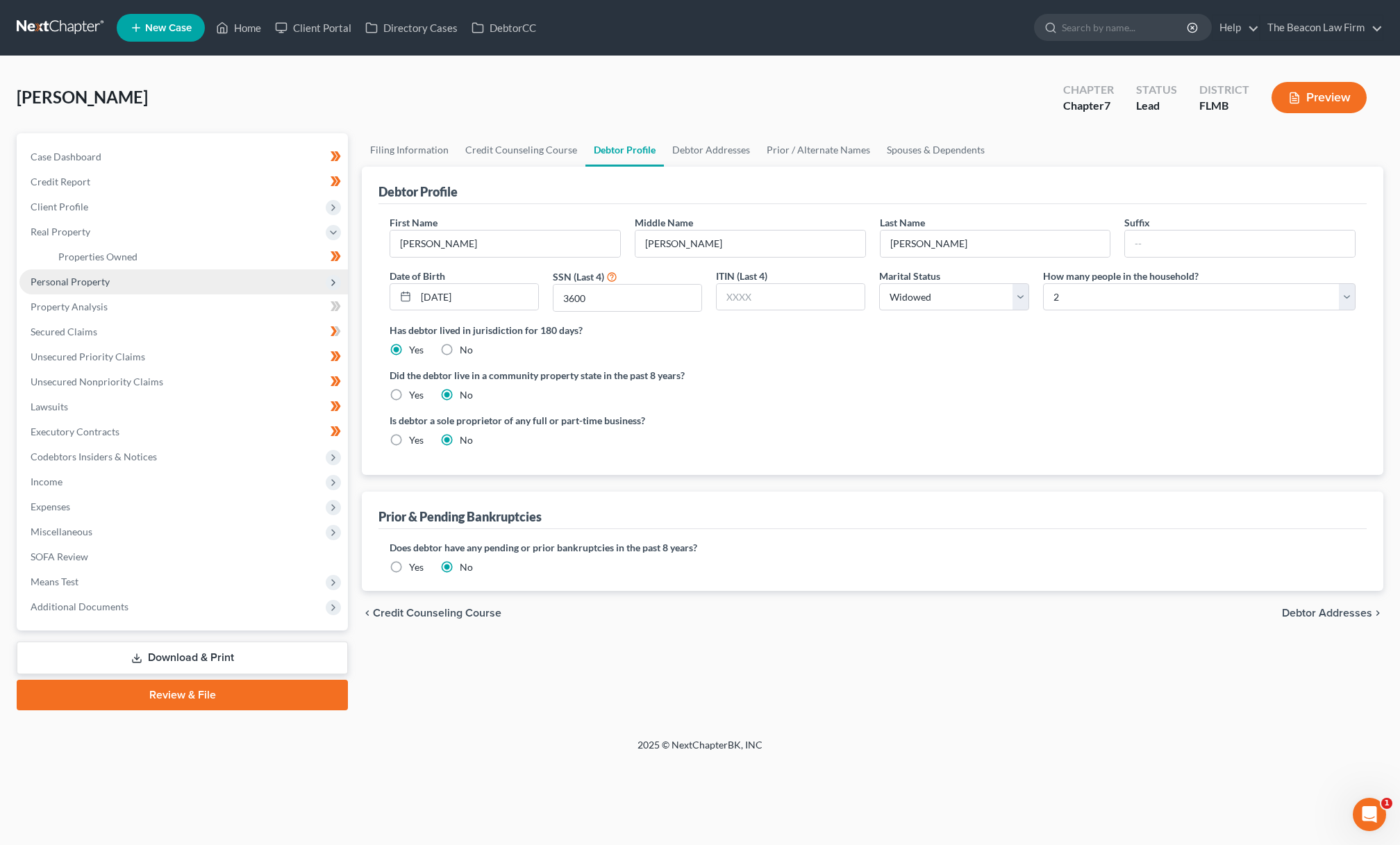
click at [69, 284] on span "Personal Property" at bounding box center [69, 281] width 80 height 12
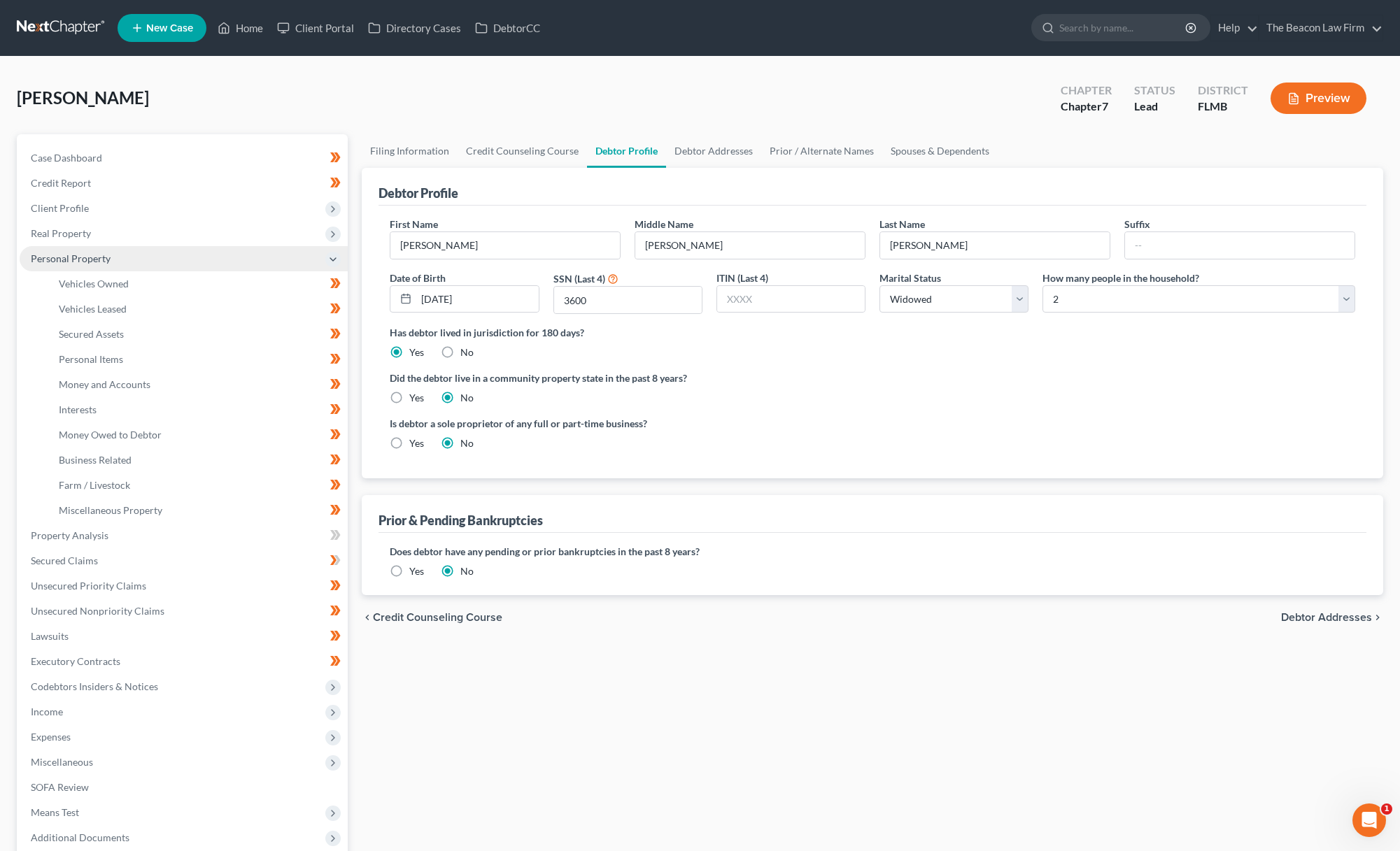
click at [69, 286] on span "Vehicles Owned" at bounding box center [94, 283] width 70 height 12
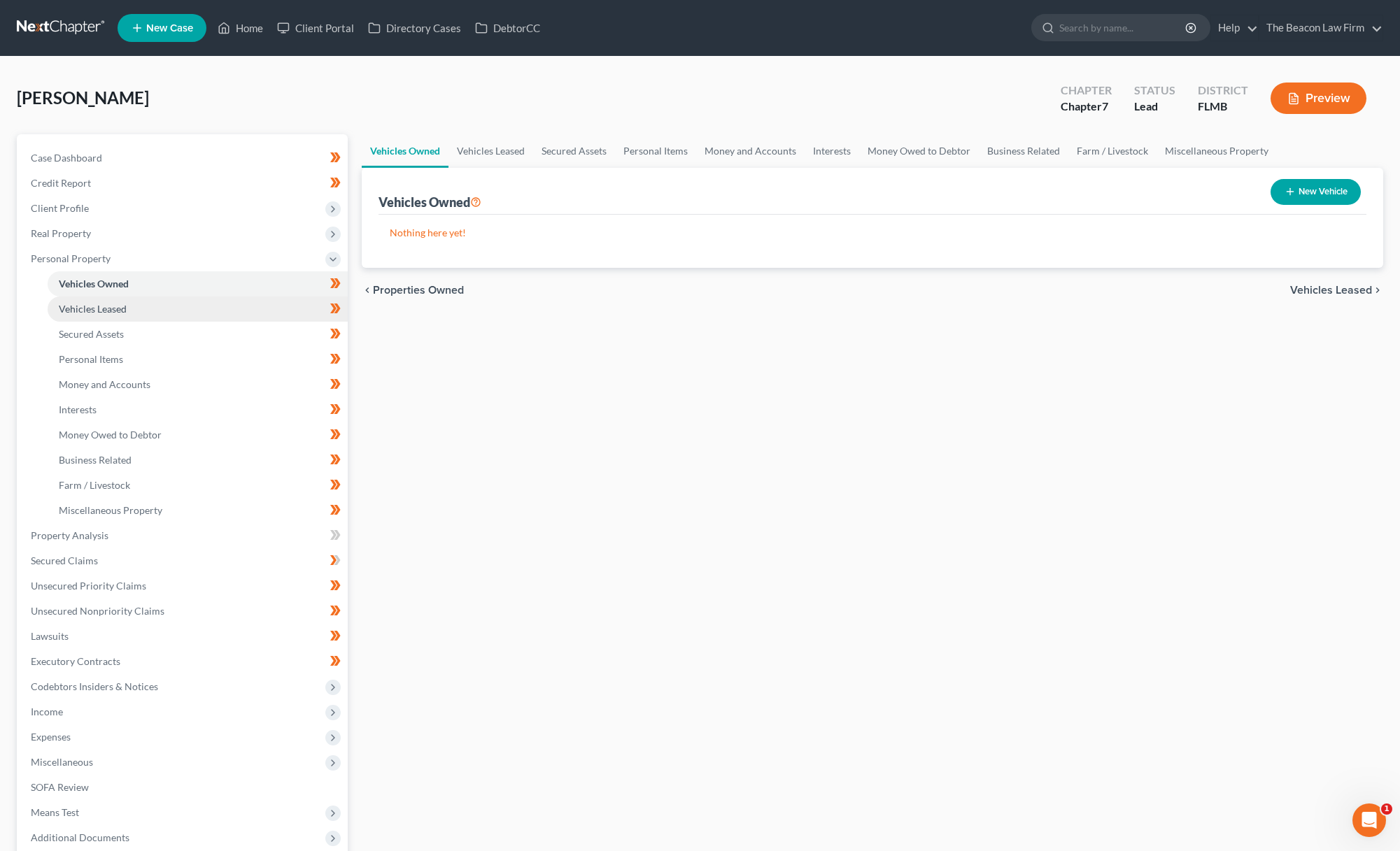
click at [80, 307] on span "Vehicles Leased" at bounding box center [93, 309] width 68 height 12
click at [84, 283] on span "Vehicles Owned" at bounding box center [94, 283] width 70 height 12
click at [89, 337] on span "Secured Assets" at bounding box center [91, 334] width 65 height 12
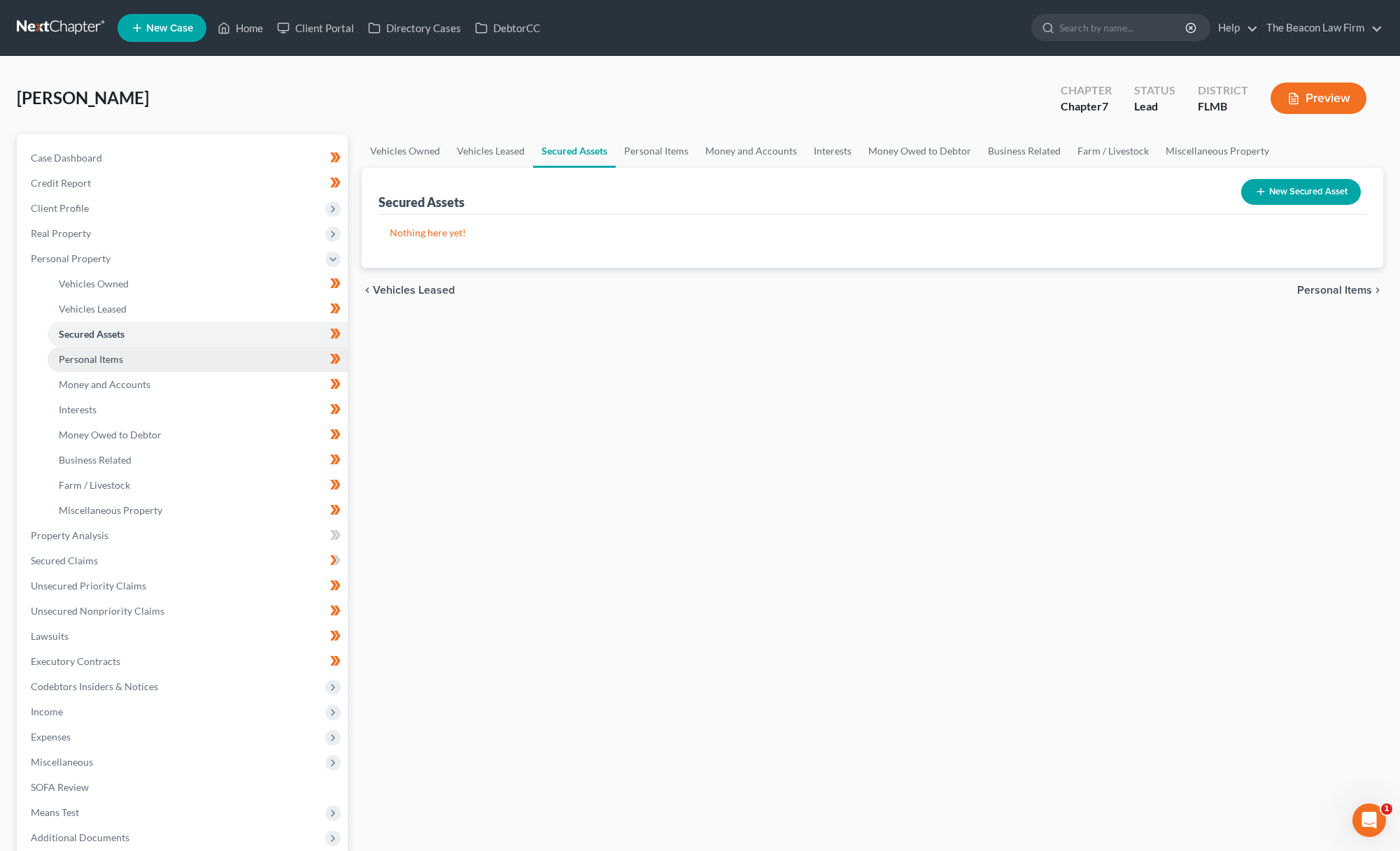
click at [103, 360] on span "Personal Items" at bounding box center [91, 359] width 64 height 12
